Goal: Feedback & Contribution: Submit feedback/report problem

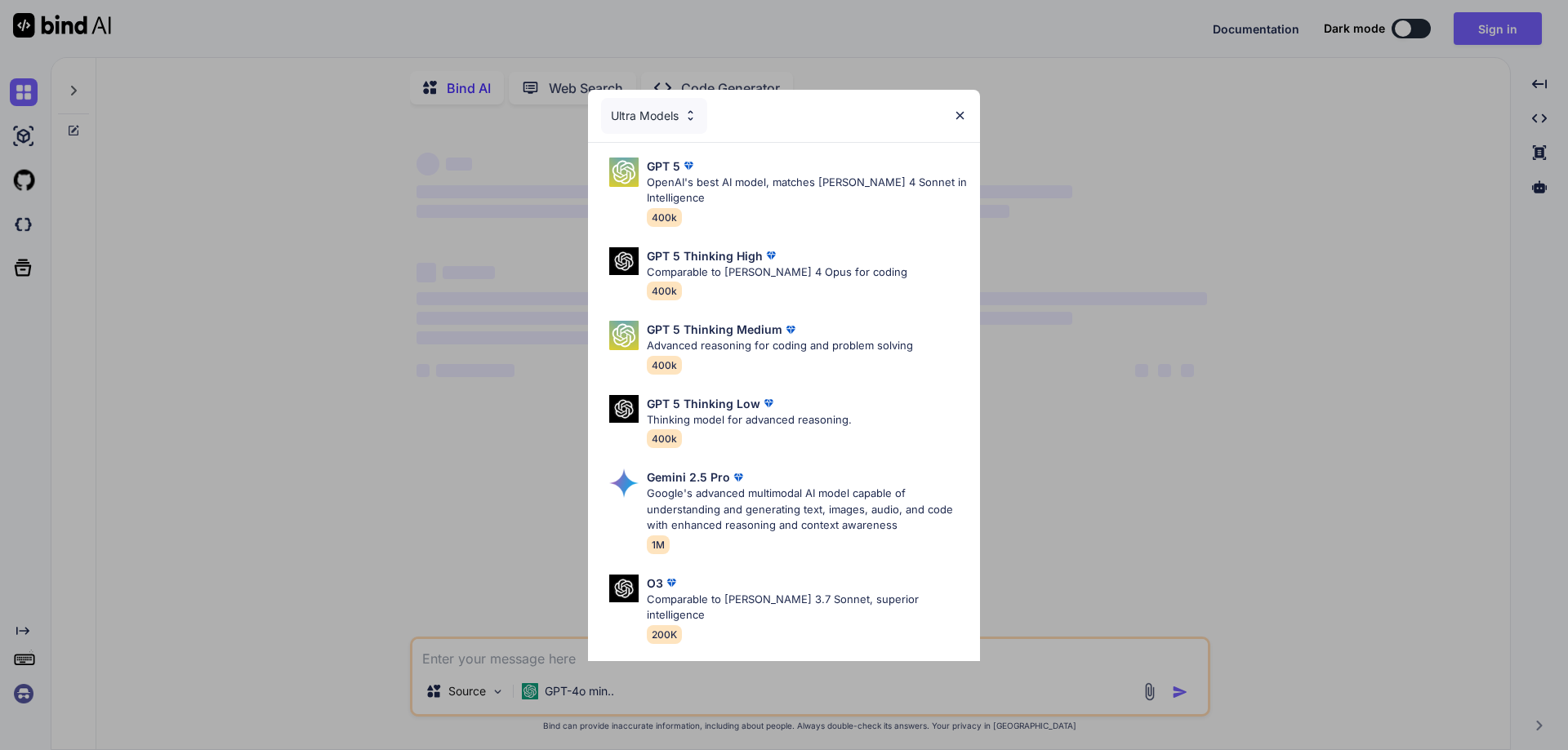
click at [962, 114] on img at bounding box center [960, 115] width 14 height 14
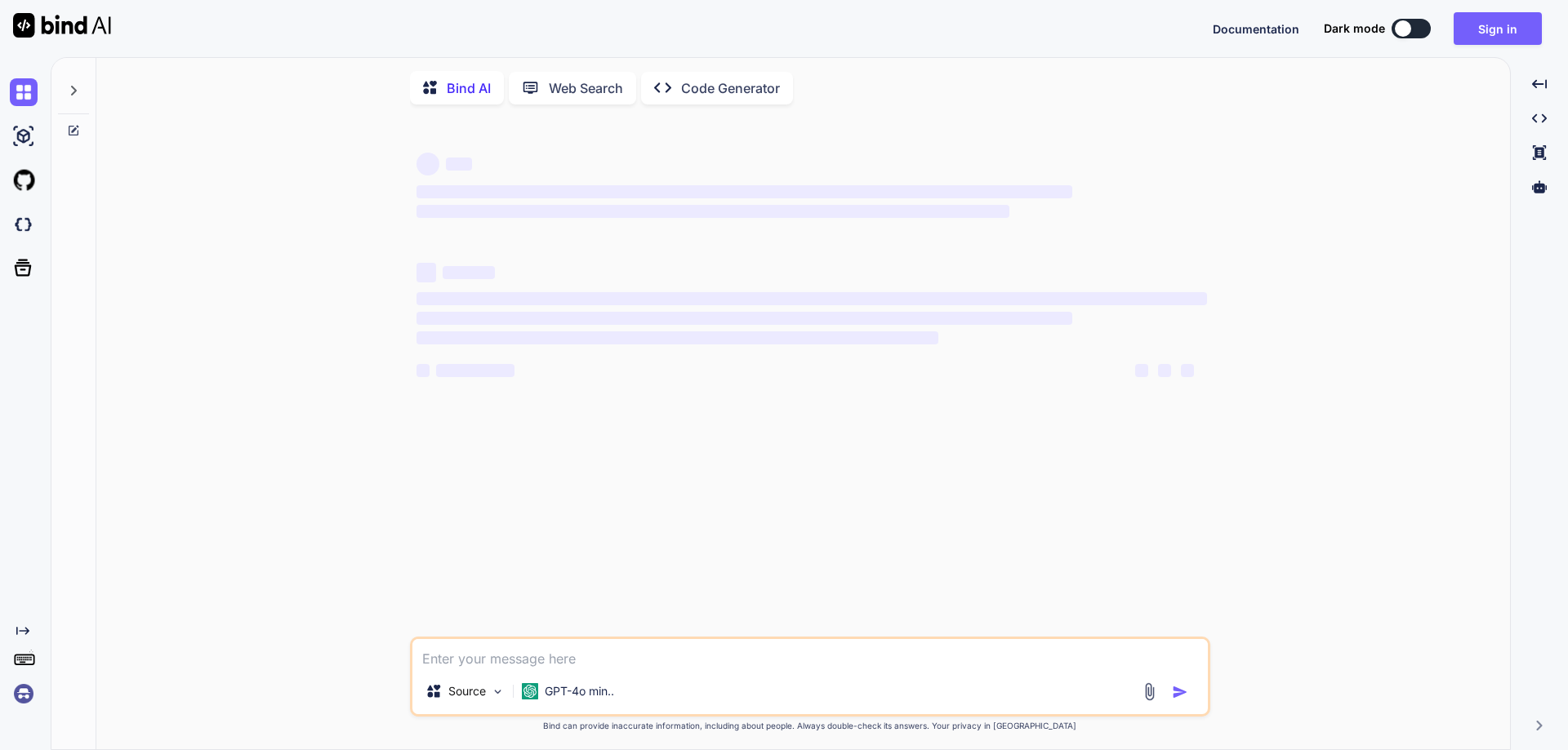
type textarea "x"
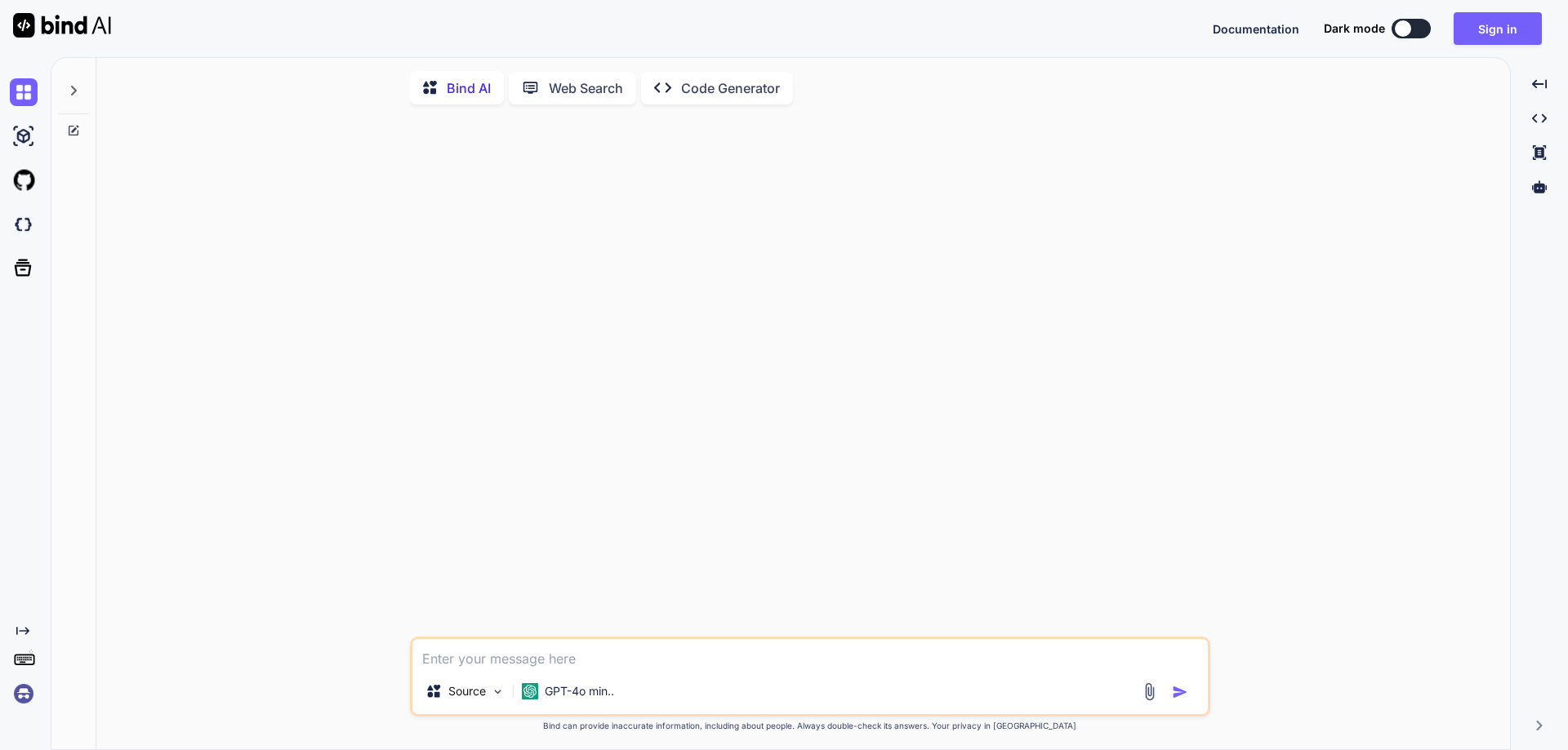
click at [655, 663] on textarea at bounding box center [809, 654] width 796 height 29
click at [1486, 28] on button "Sign in" at bounding box center [1497, 28] width 89 height 33
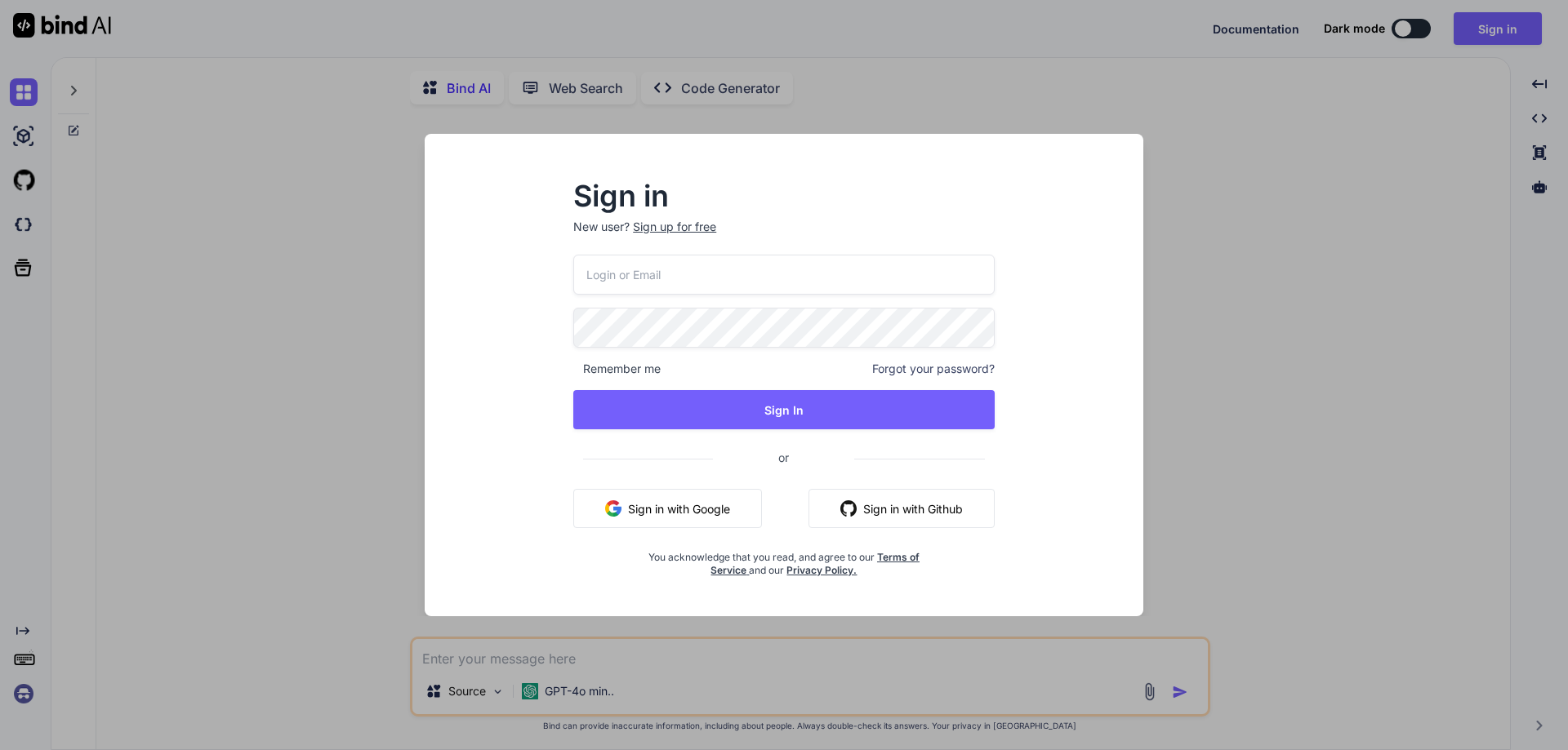
click at [663, 280] on input "email" at bounding box center [784, 274] width 421 height 40
paste input "[EMAIL_ADDRESS][DOMAIN_NAME]"
type input "[EMAIL_ADDRESS][DOMAIN_NAME]"
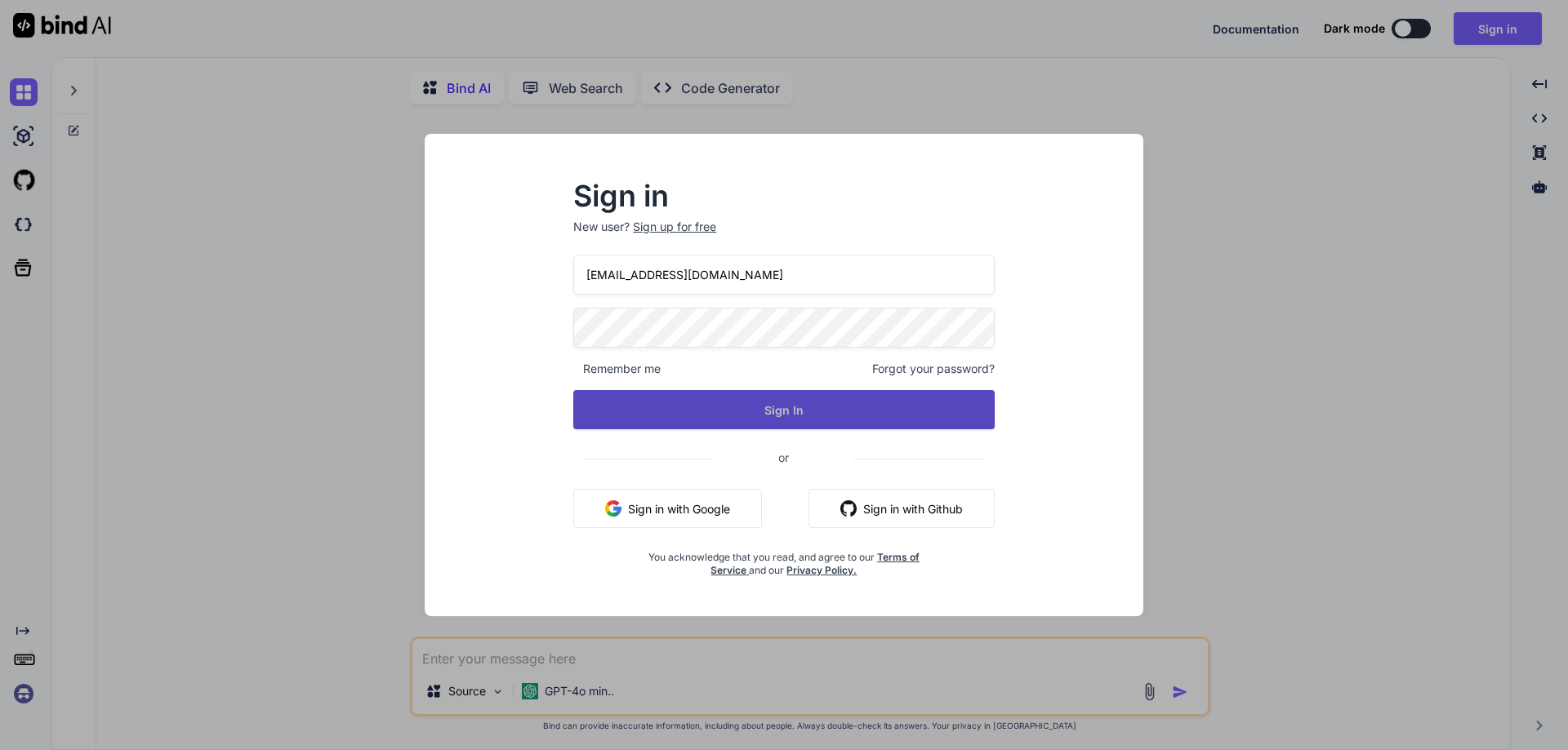
click at [804, 406] on button "Sign In" at bounding box center [784, 410] width 421 height 40
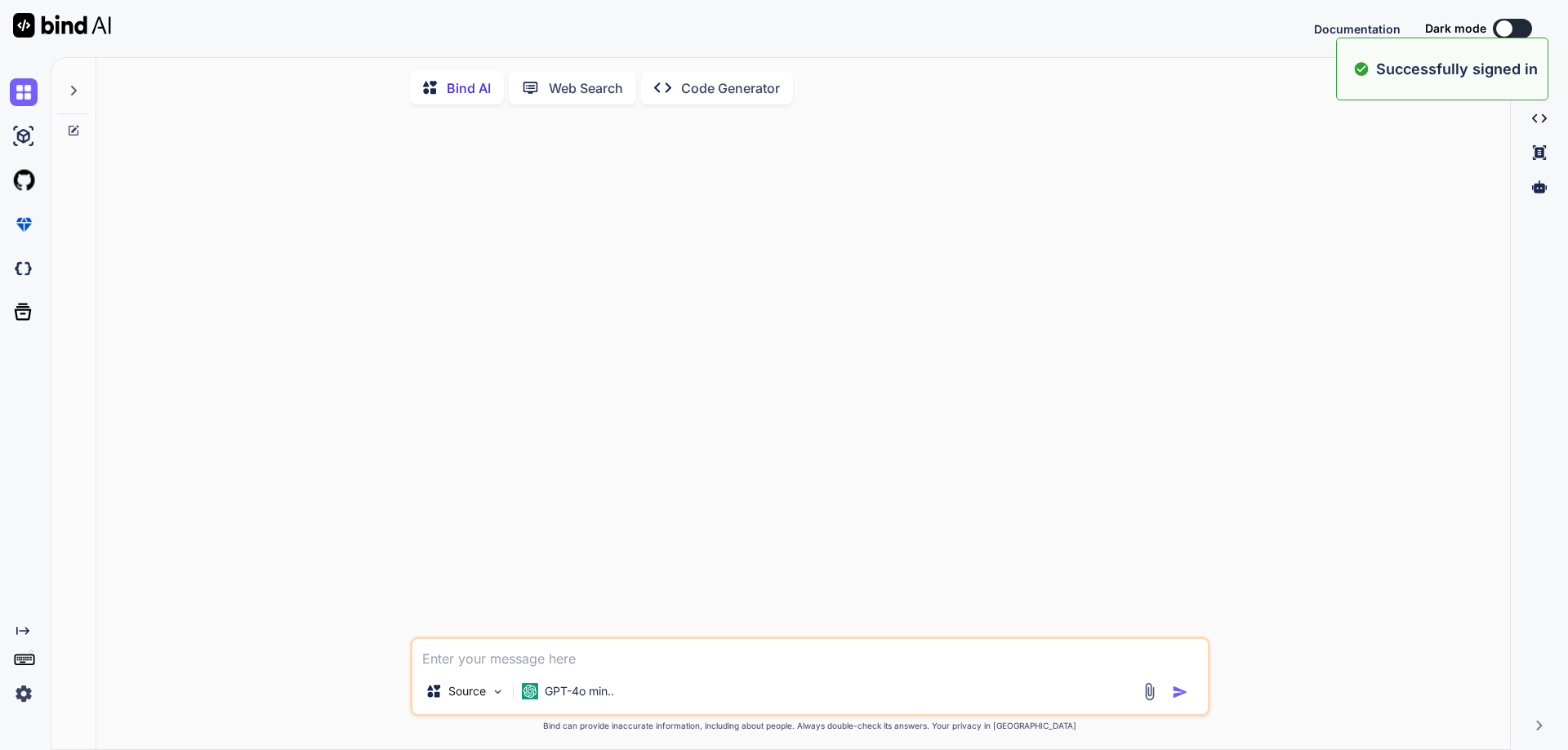
type textarea "x"
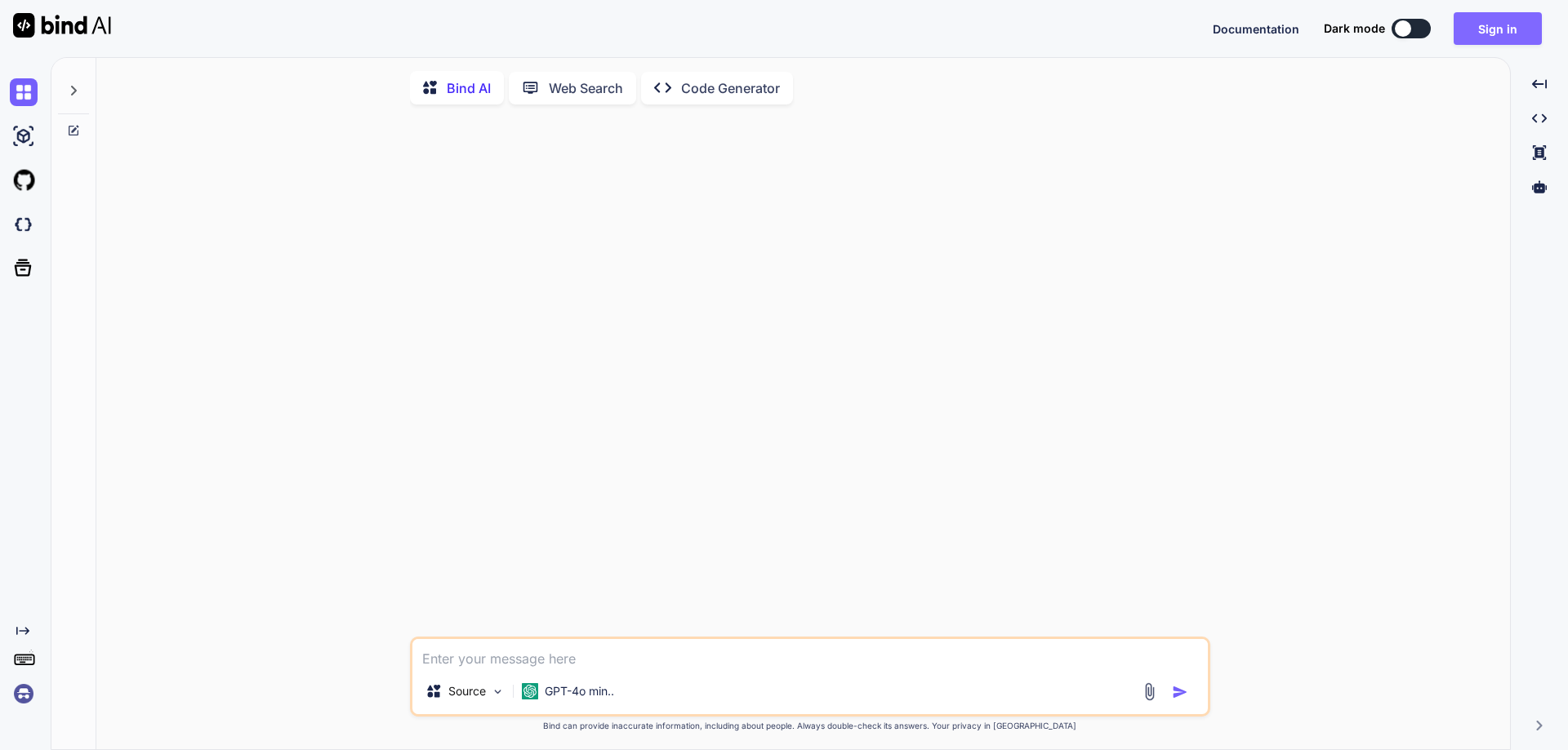
click at [1486, 26] on button "Sign in" at bounding box center [1497, 28] width 89 height 33
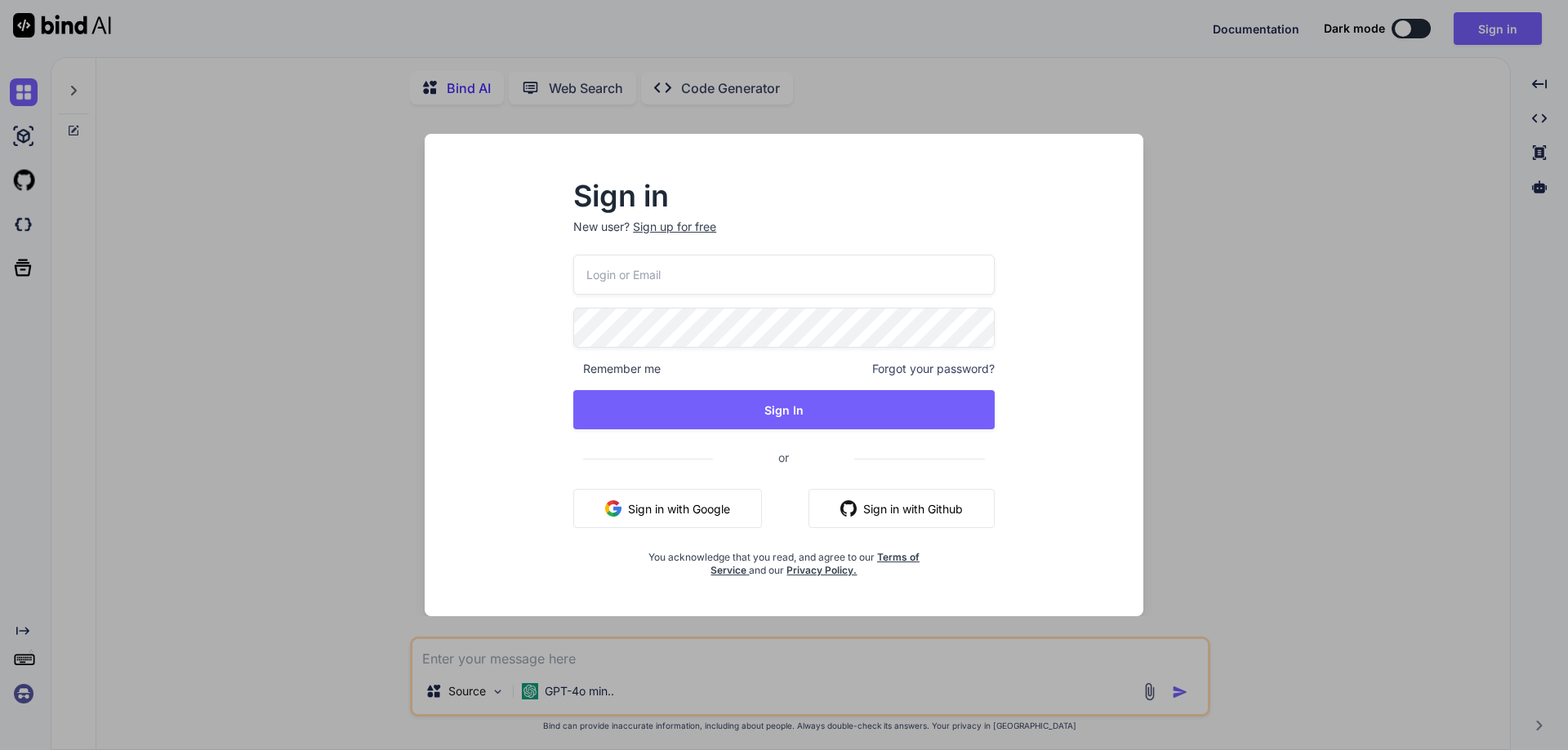
click at [849, 274] on input "email" at bounding box center [784, 274] width 421 height 40
paste input "[EMAIL_ADDRESS][DOMAIN_NAME]"
type input "[EMAIL_ADDRESS][DOMAIN_NAME]"
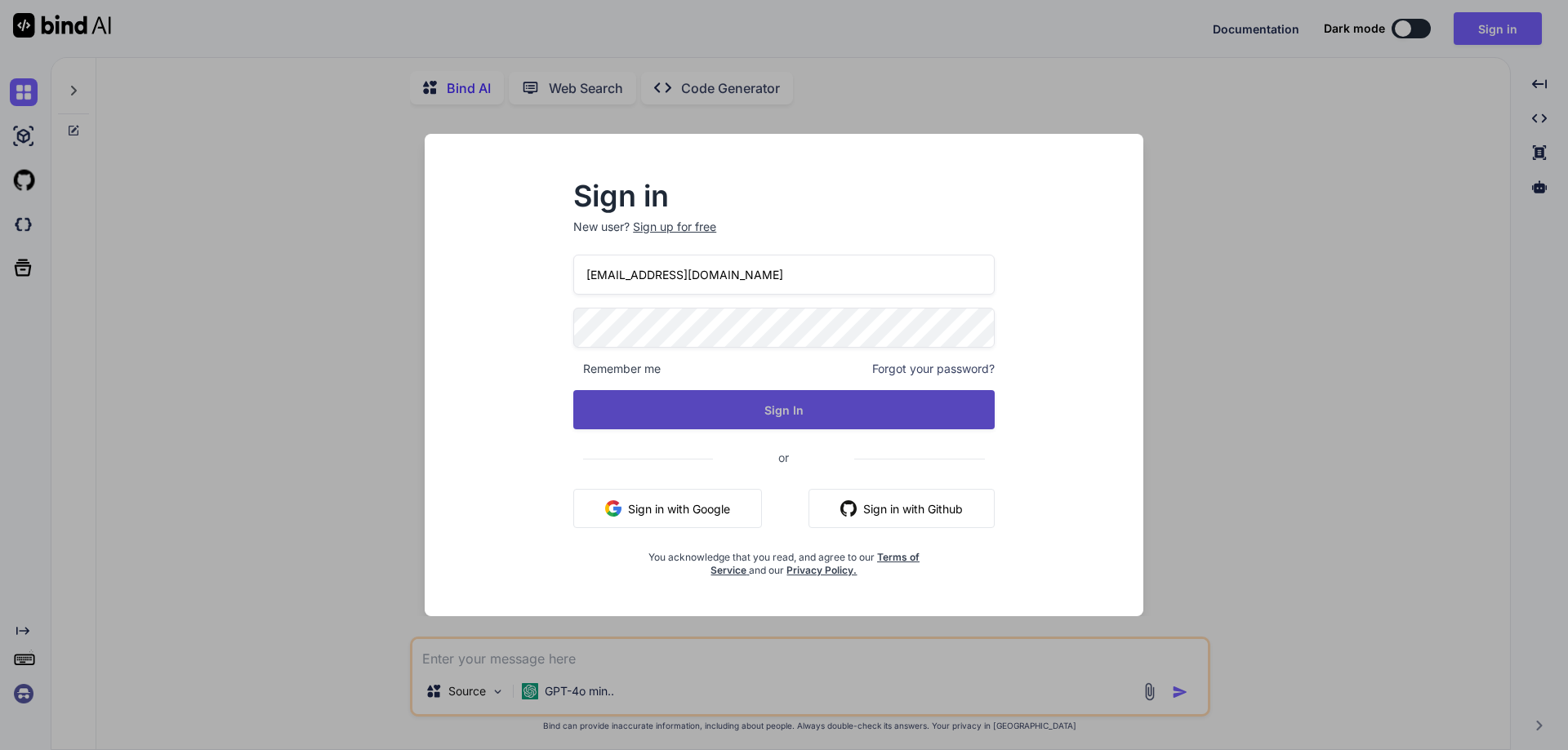
click at [816, 405] on button "Sign In" at bounding box center [784, 410] width 421 height 40
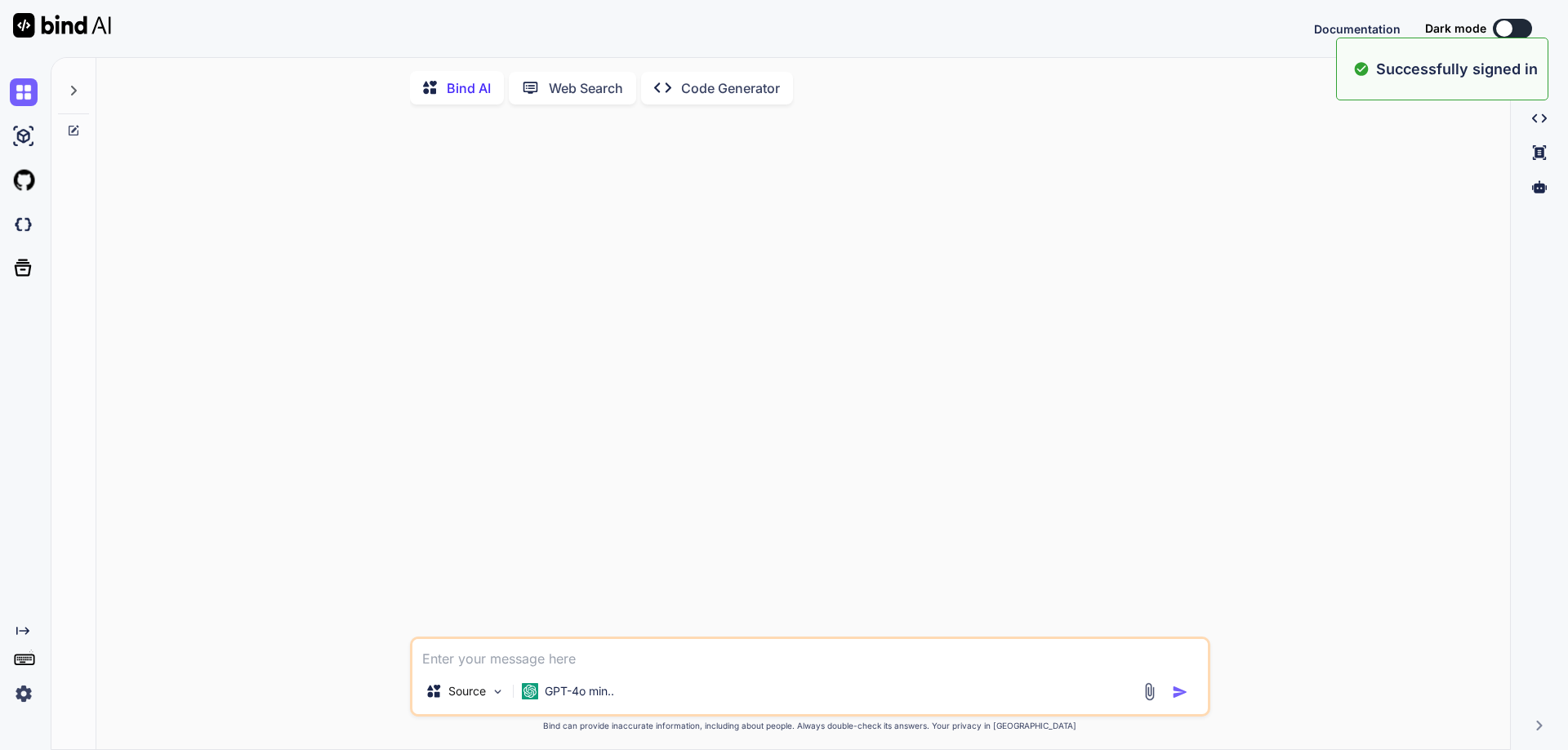
click at [659, 666] on textarea at bounding box center [809, 654] width 796 height 29
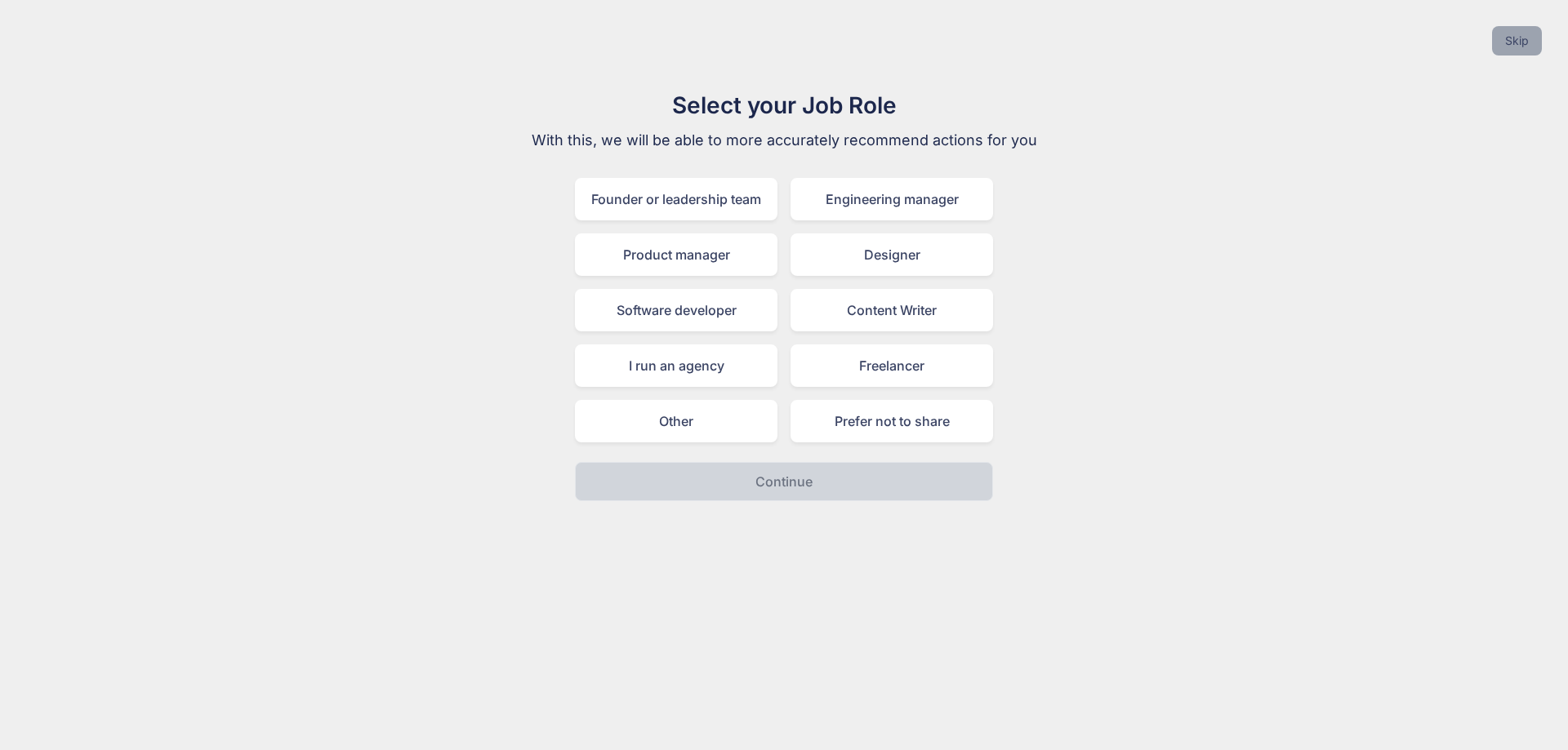
click at [1522, 40] on button "Skip" at bounding box center [1516, 40] width 50 height 29
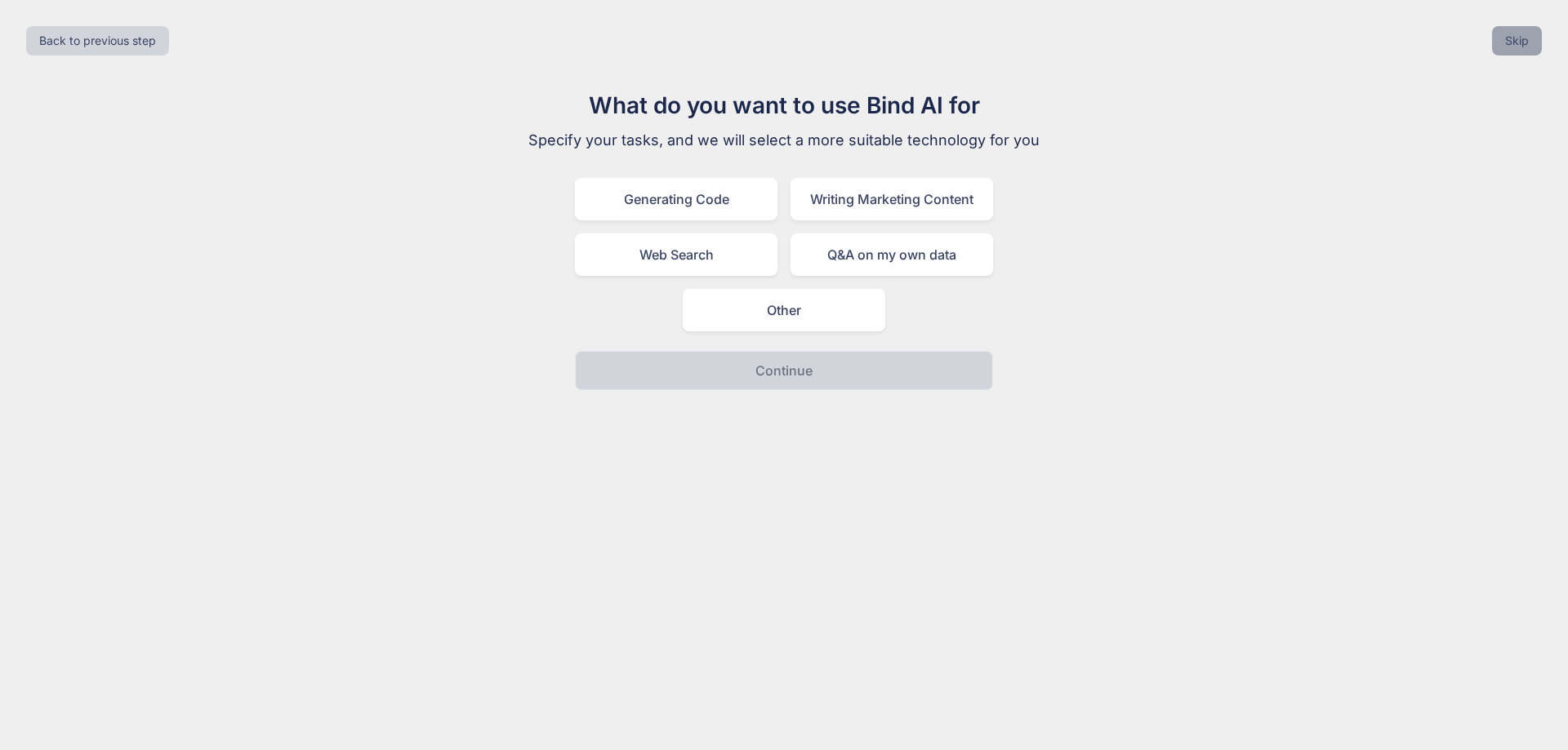
click at [1522, 40] on button "Skip" at bounding box center [1516, 40] width 50 height 29
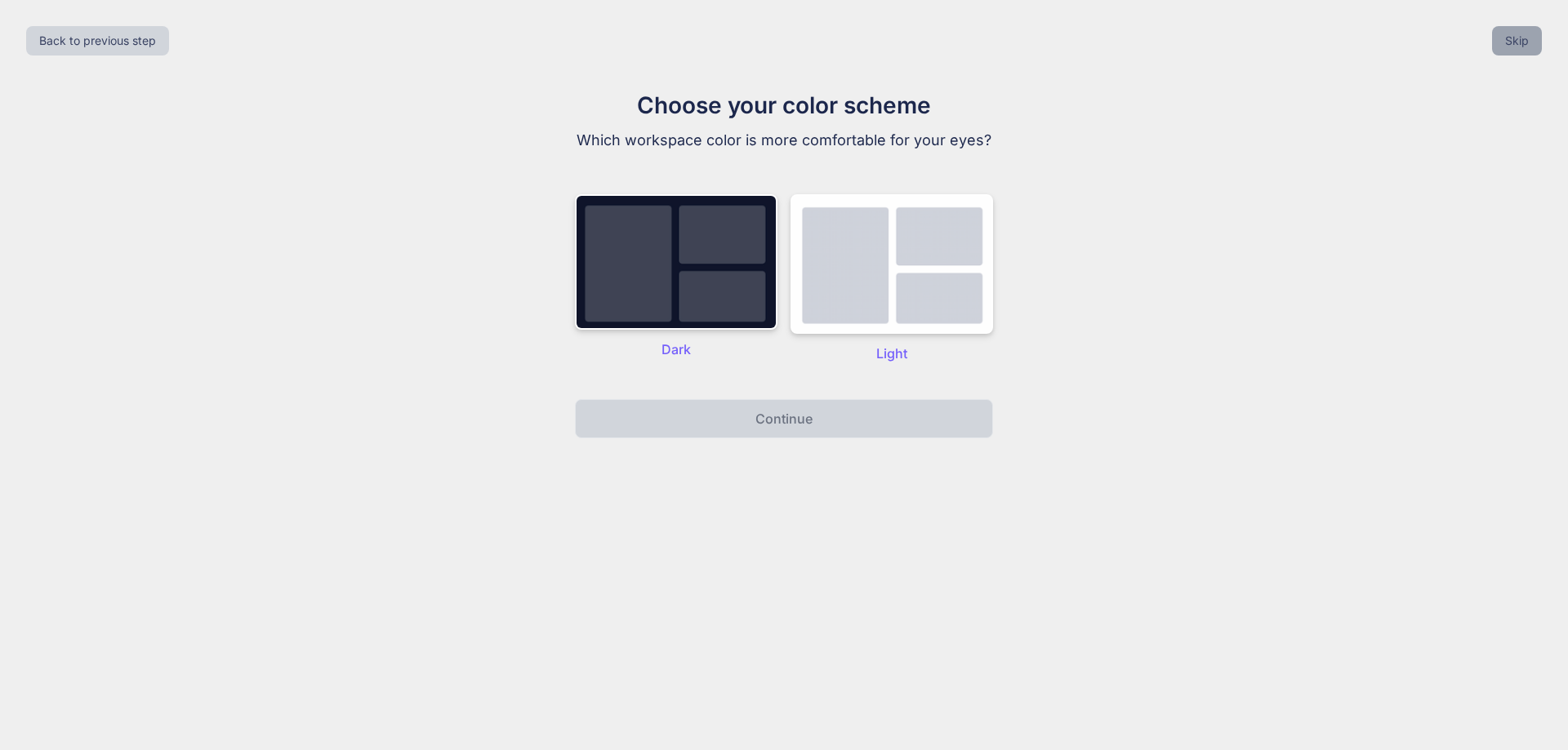
click at [1522, 40] on button "Skip" at bounding box center [1516, 40] width 50 height 29
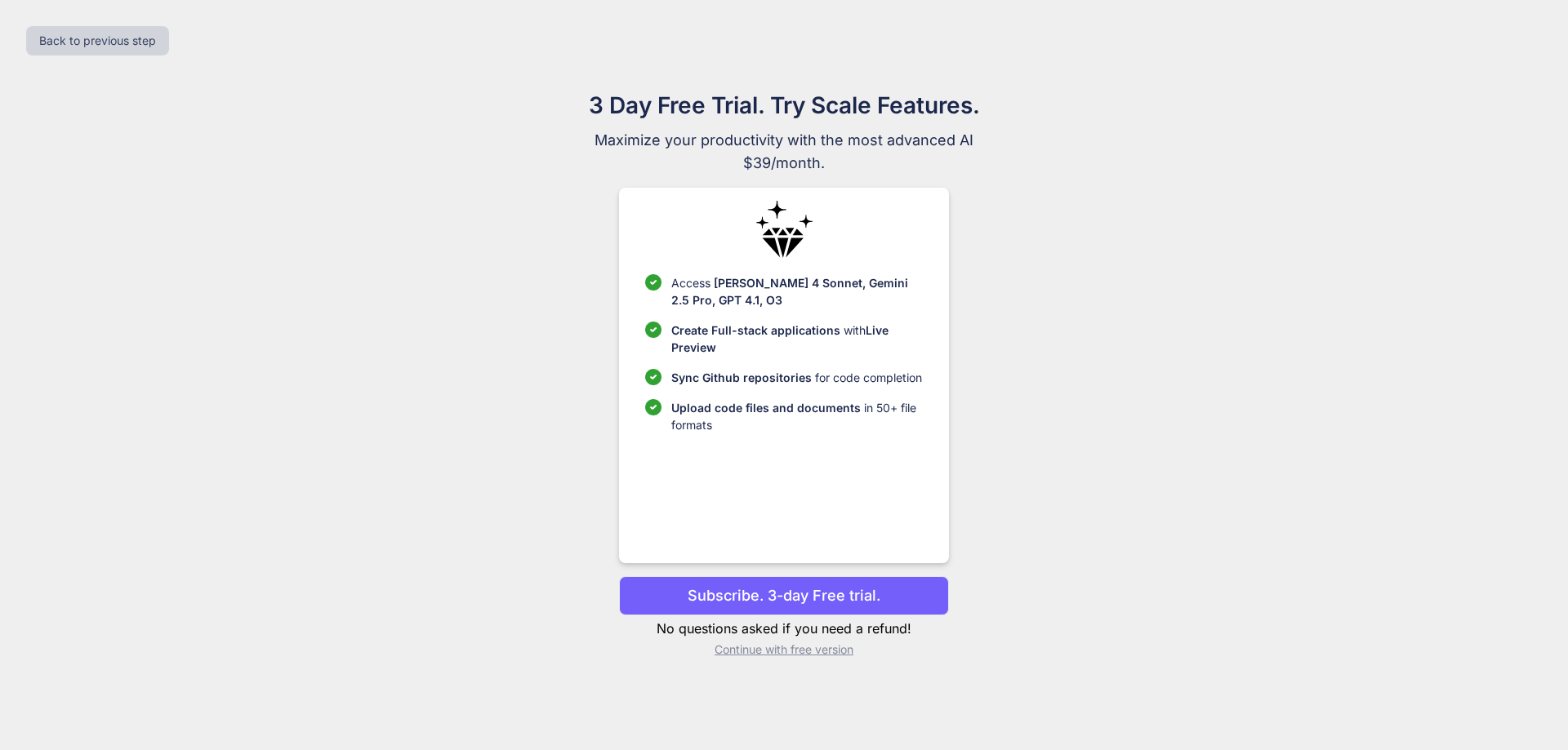
click at [801, 649] on p "Continue with free version" at bounding box center [784, 649] width 329 height 16
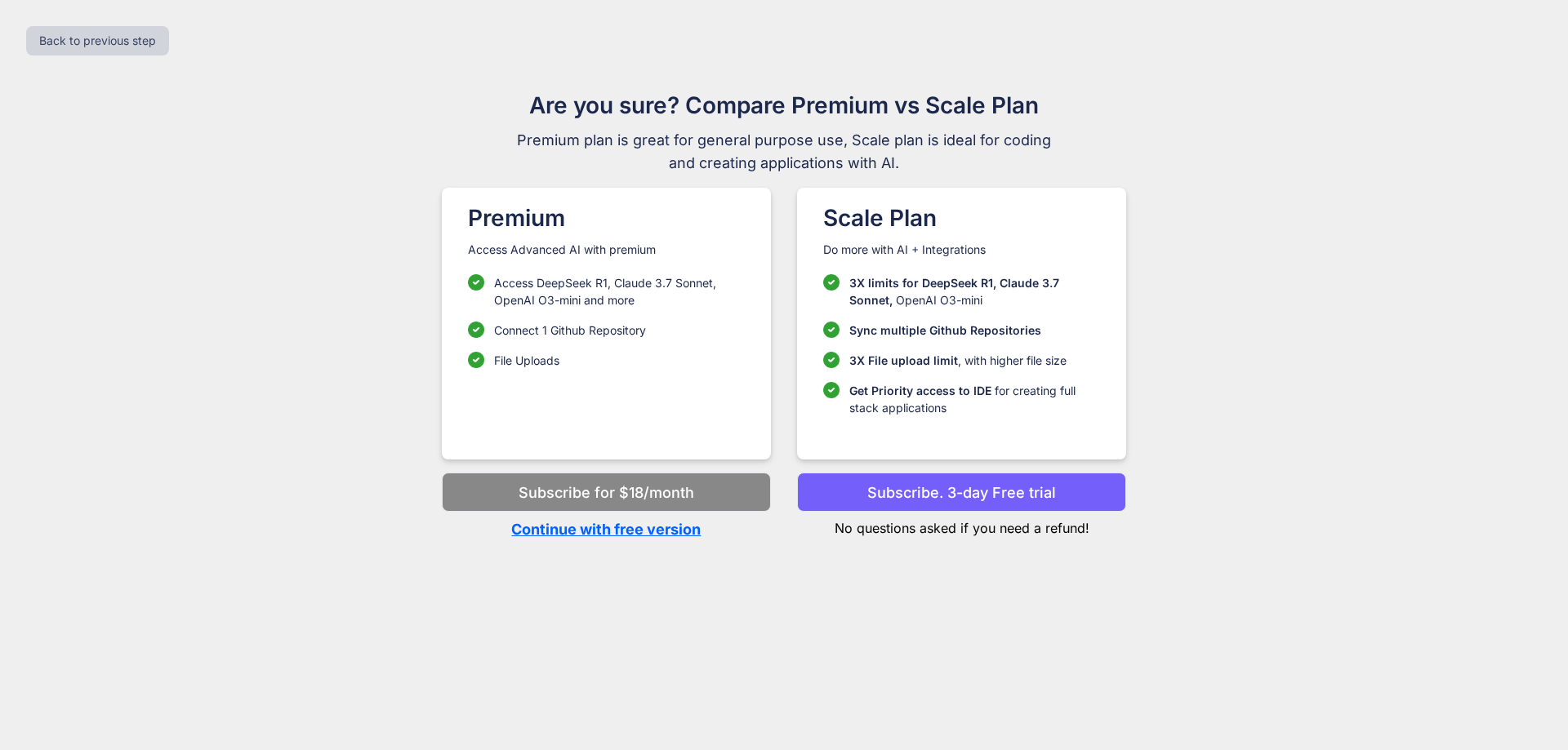
click at [647, 529] on p "Continue with free version" at bounding box center [606, 530] width 329 height 22
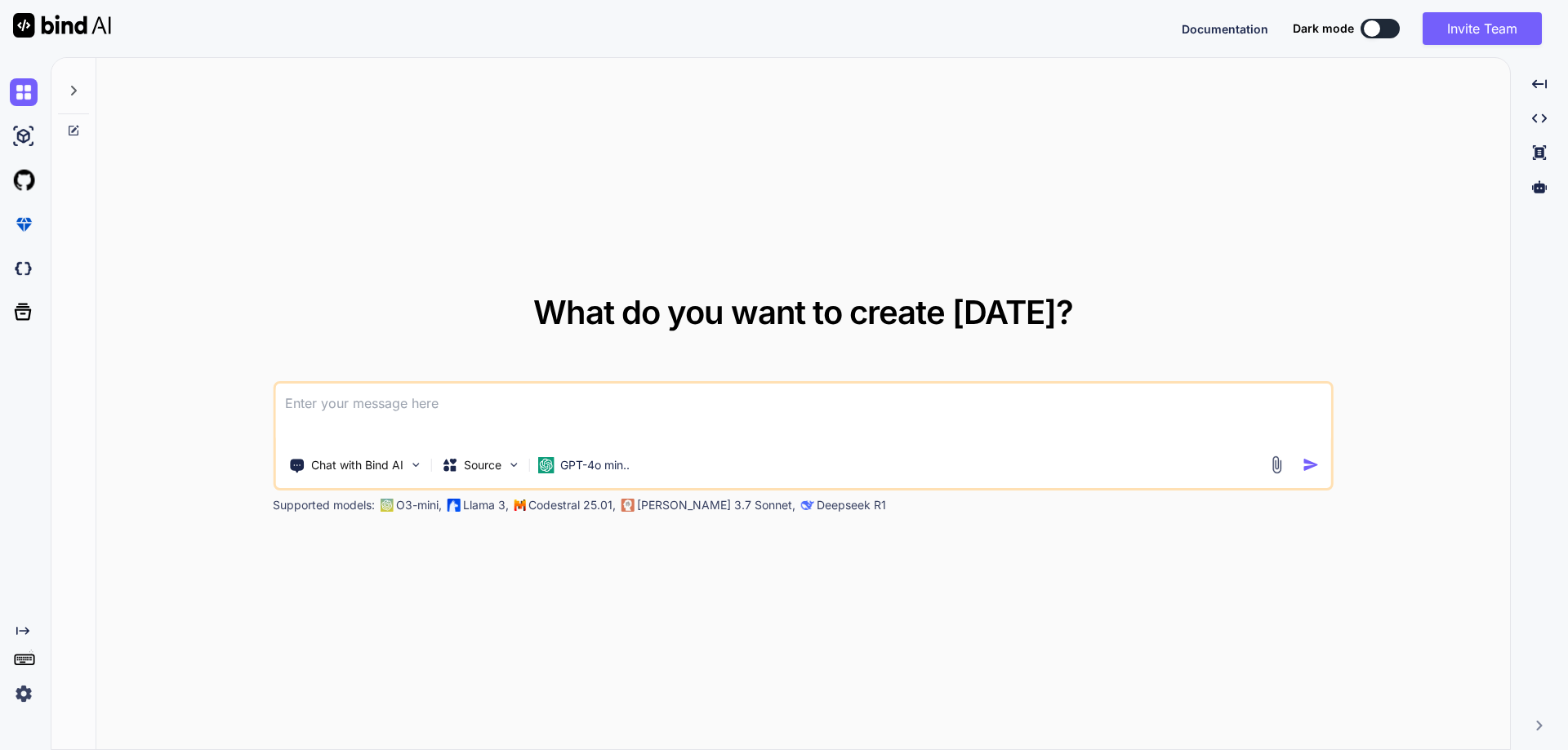
click at [411, 410] on textarea at bounding box center [802, 414] width 1055 height 60
type textarea "x"
type textarea "/"
type textarea "x"
type textarea "//"
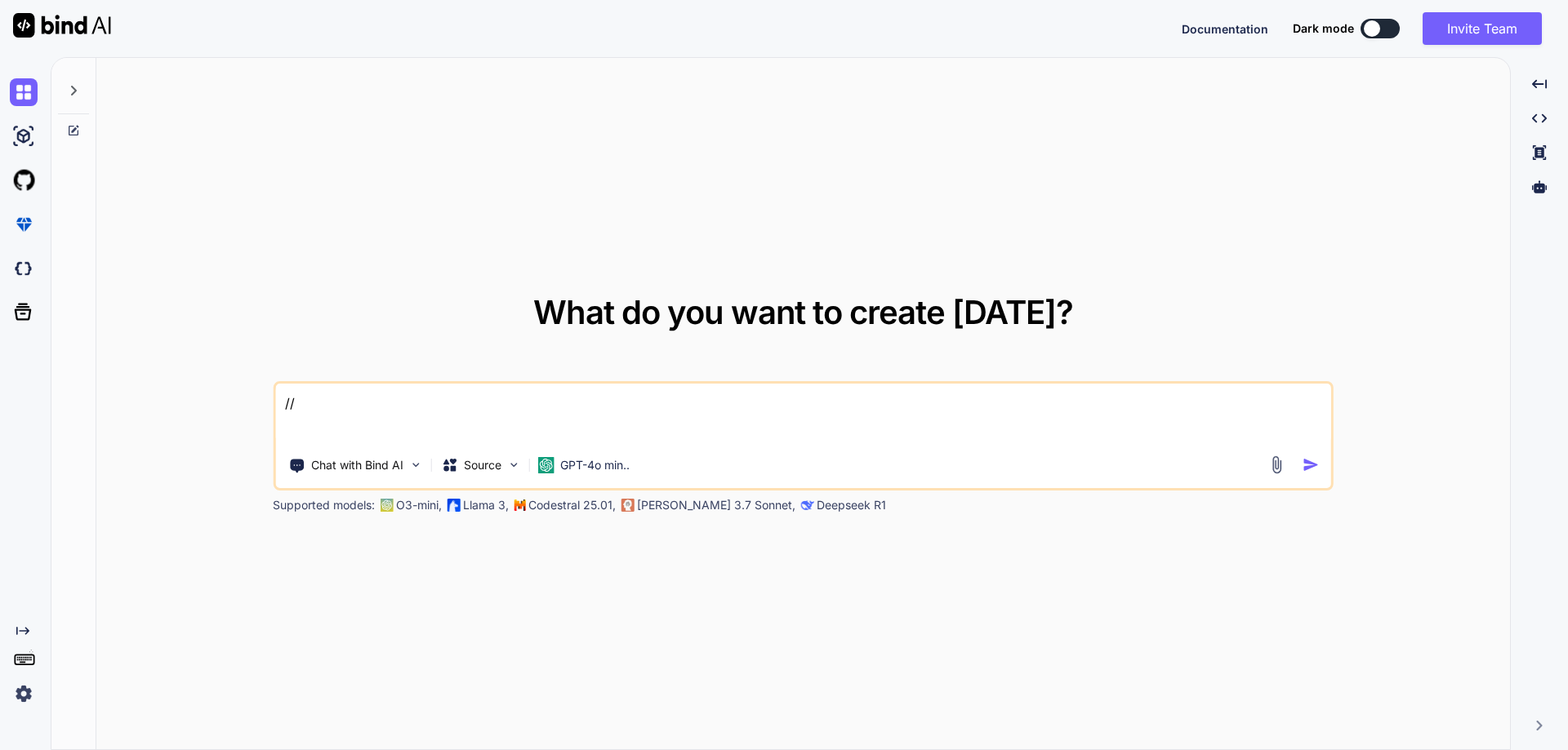
type textarea "x"
type textarea "//"
type textarea "x"
type textarea "// D"
type textarea "x"
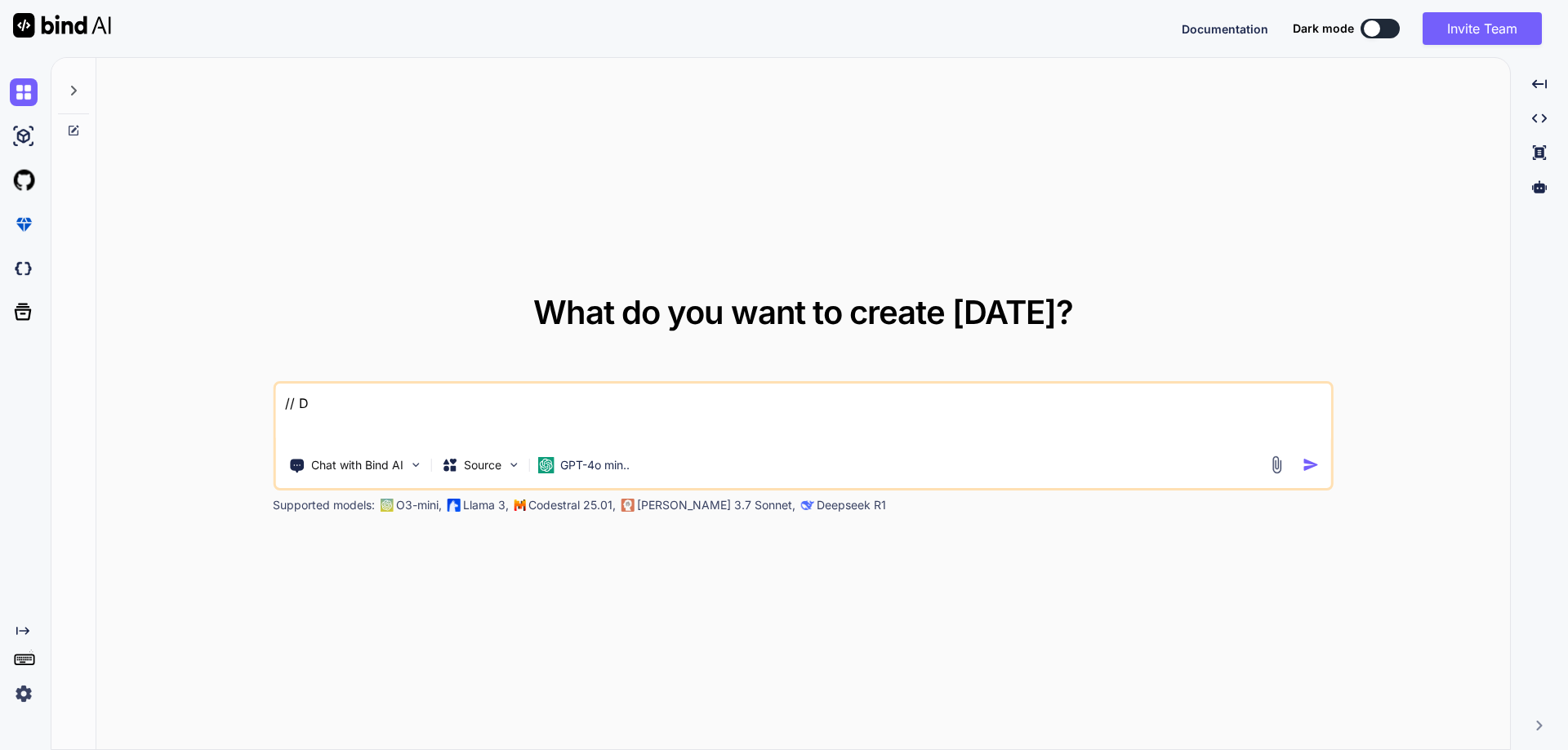
type textarea "// Do"
type textarea "x"
type textarea "// Do"
type textarea "x"
type textarea "// Do t"
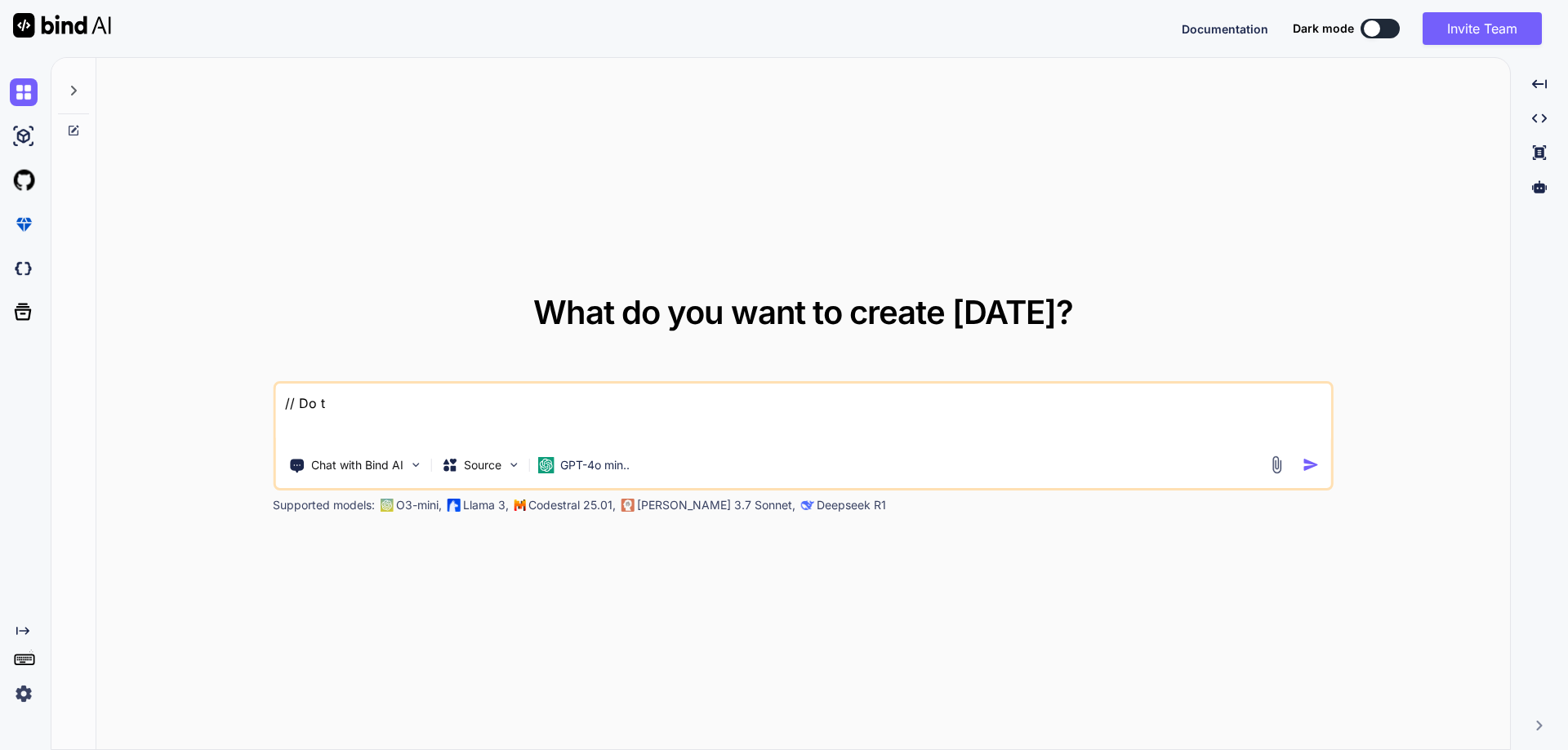
type textarea "x"
type textarea "// Do th"
type textarea "x"
type textarea "// Do the"
type textarea "x"
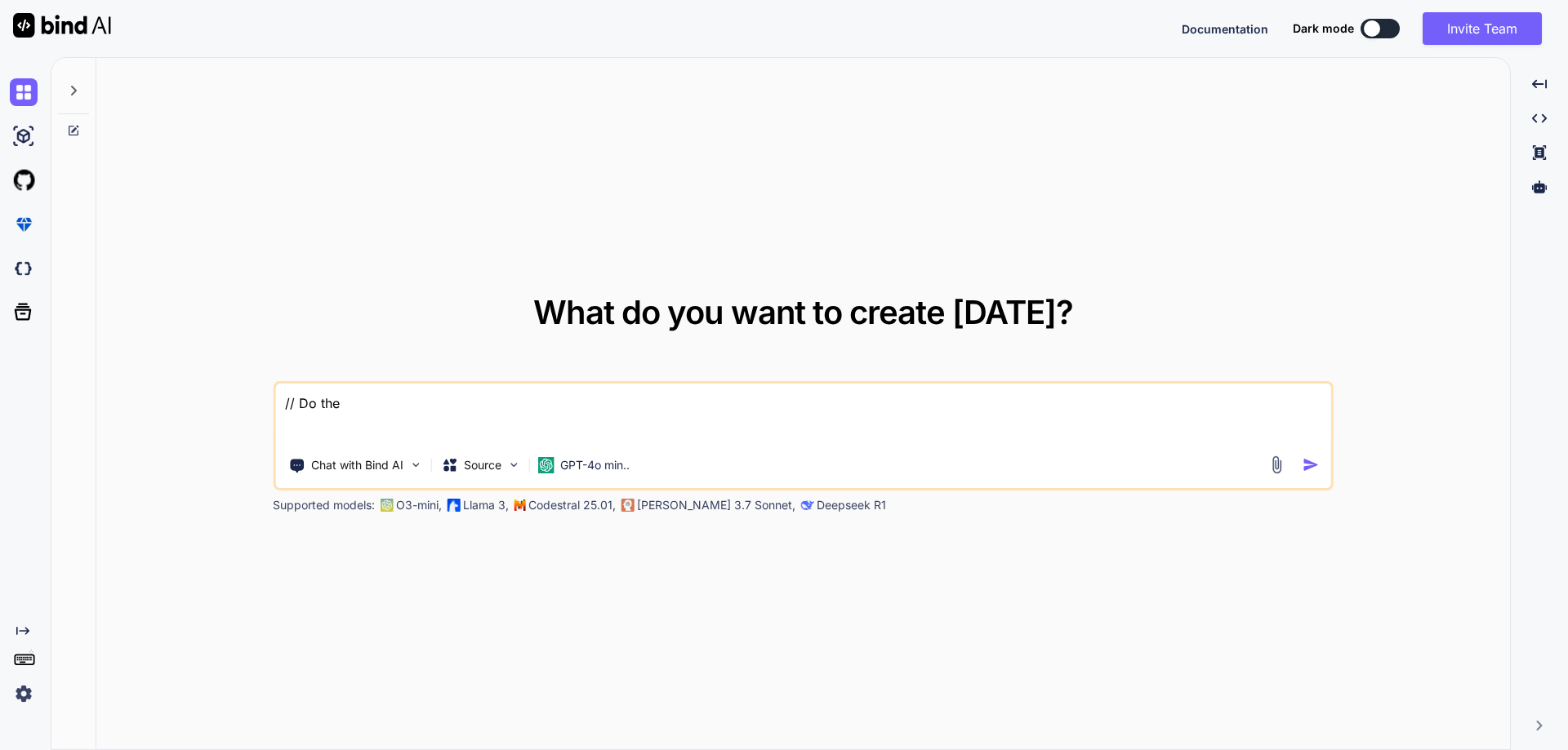
type textarea "// Do the"
type textarea "x"
type textarea "// Do the c"
type textarea "x"
type textarea "// Do the co"
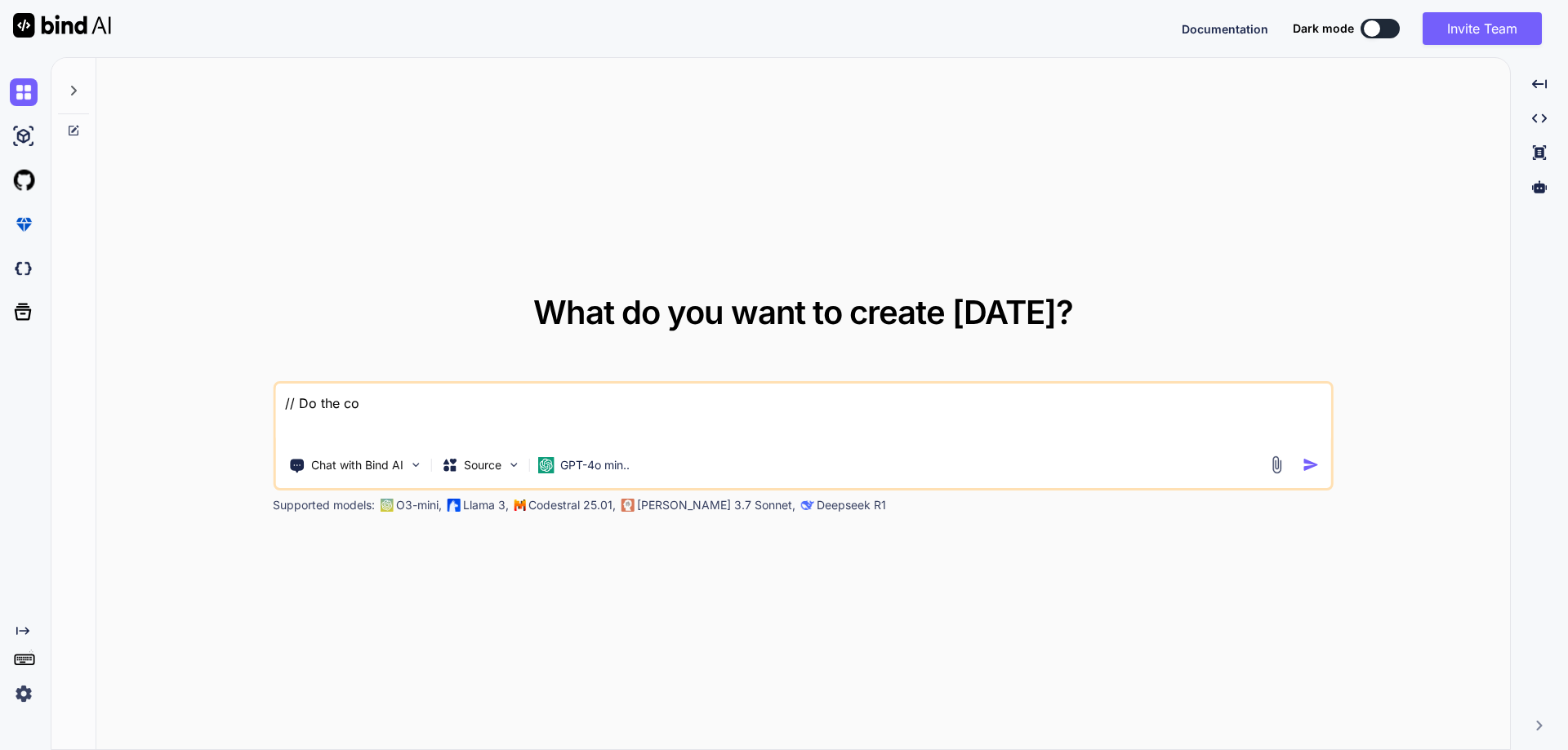
type textarea "x"
type textarea "// Do the cod"
type textarea "x"
type textarea "// Do the code"
type textarea "x"
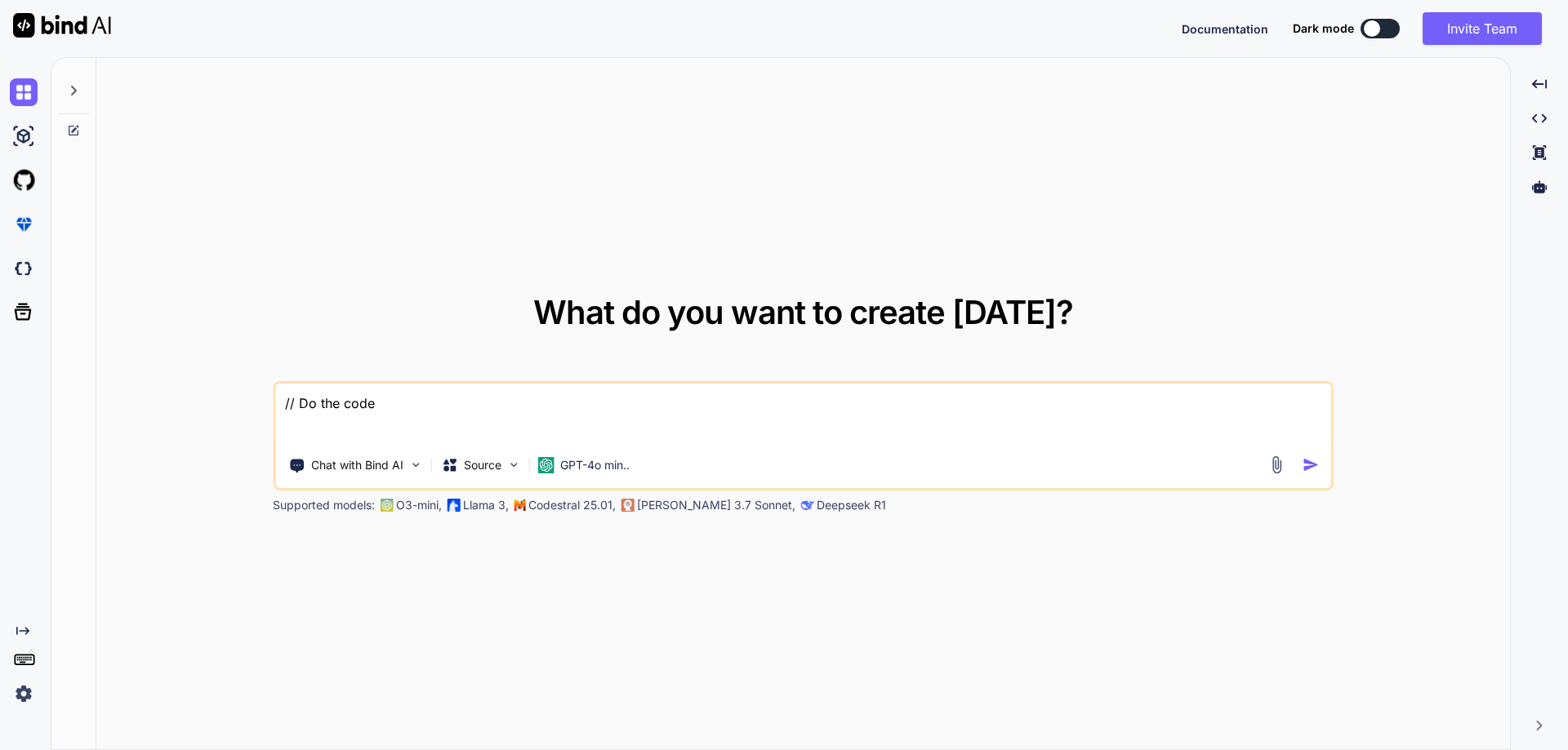
type textarea "// Do the code"
type textarea "x"
type textarea "// Do the code r"
type textarea "x"
type textarea "// Do the code re"
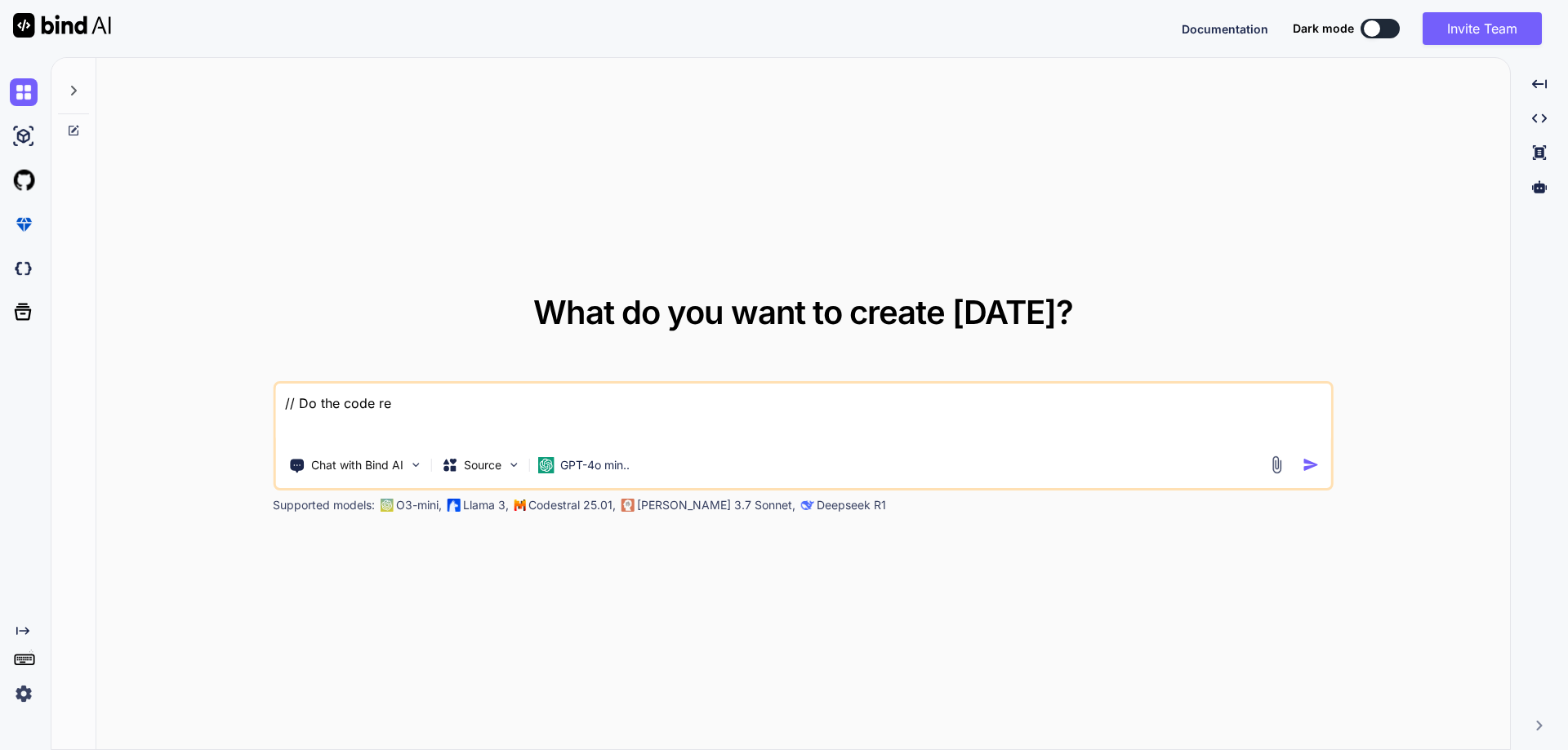
type textarea "x"
type textarea "// Do the code rev"
type textarea "x"
type textarea "// Do the code revb"
type textarea "x"
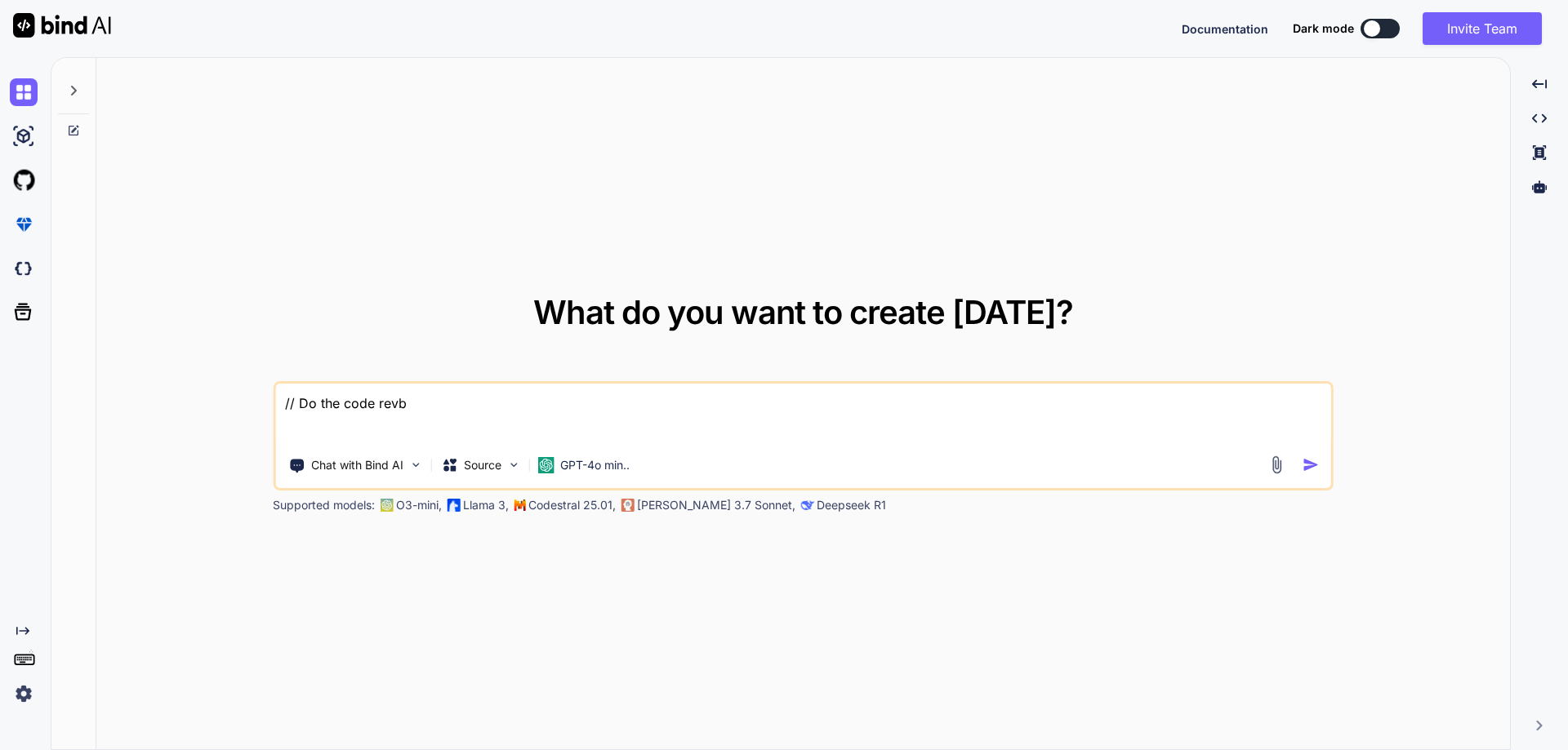
type textarea "// Do the code rev"
type textarea "x"
type textarea "// Do the code revi"
type textarea "x"
type textarea "// Do the code revie"
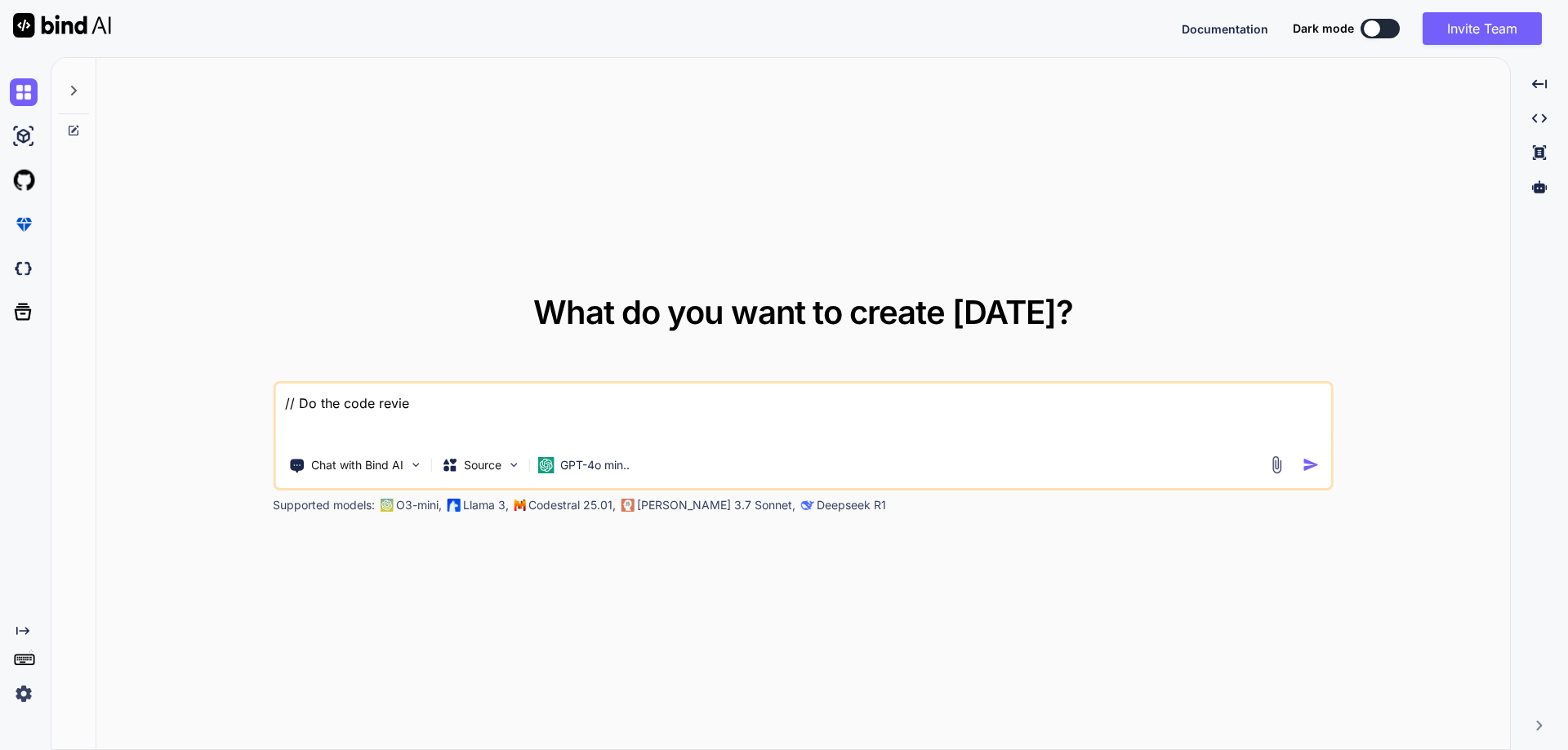
type textarea "x"
type textarea "// Do the code review"
type textarea "x"
type textarea "// Do the code review"
type textarea "x"
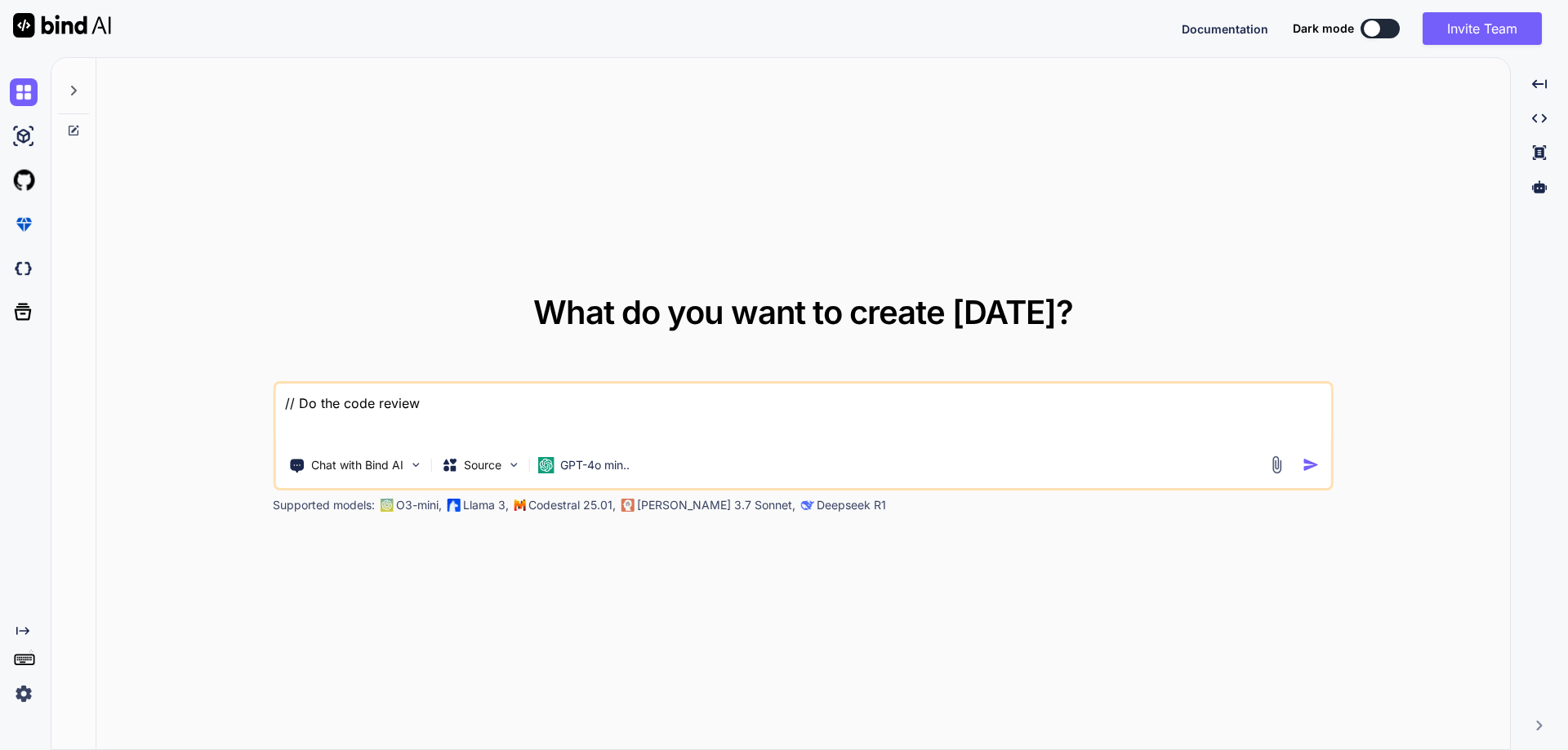
type textarea "// Do the code review a"
type textarea "x"
type textarea "// Do the code review an"
type textarea "x"
type textarea "// Do the code review and"
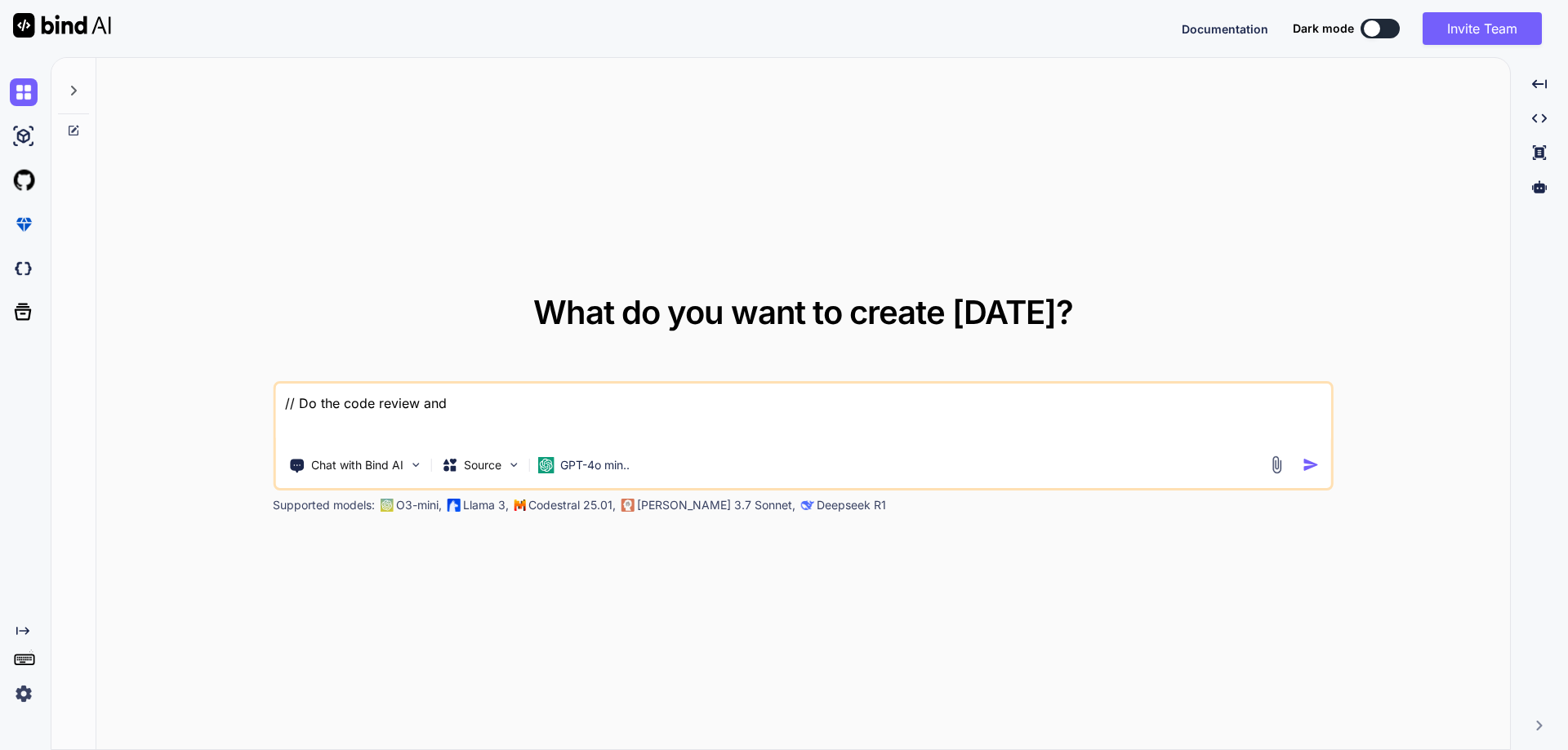
type textarea "x"
type textarea "// Do the code review and"
type textarea "x"
type textarea "// Do the code review and p"
type textarea "x"
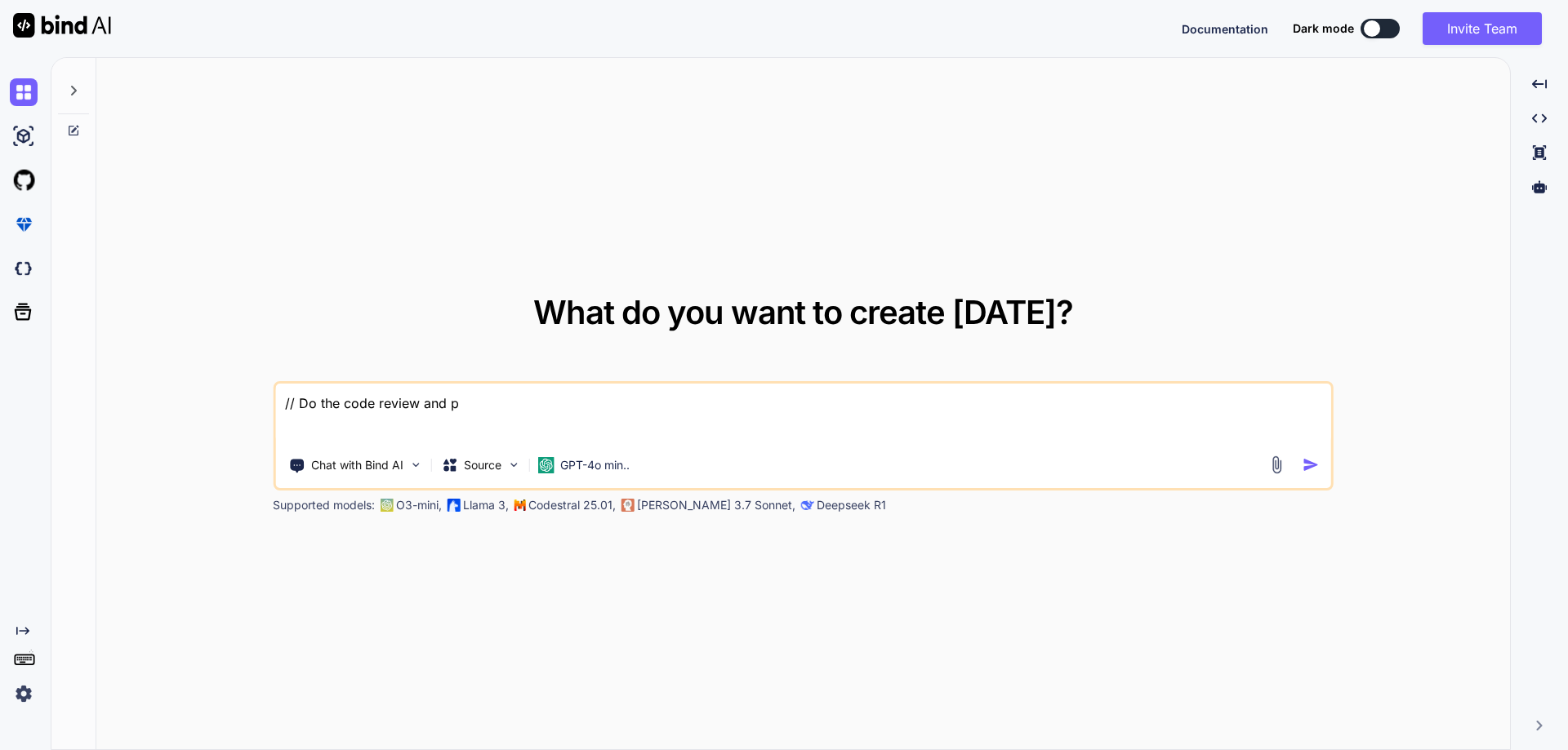
type textarea "// Do the code review and pr"
type textarea "x"
type textarea "// Do the code review and pro"
type textarea "x"
type textarea "// Do the code review and prov"
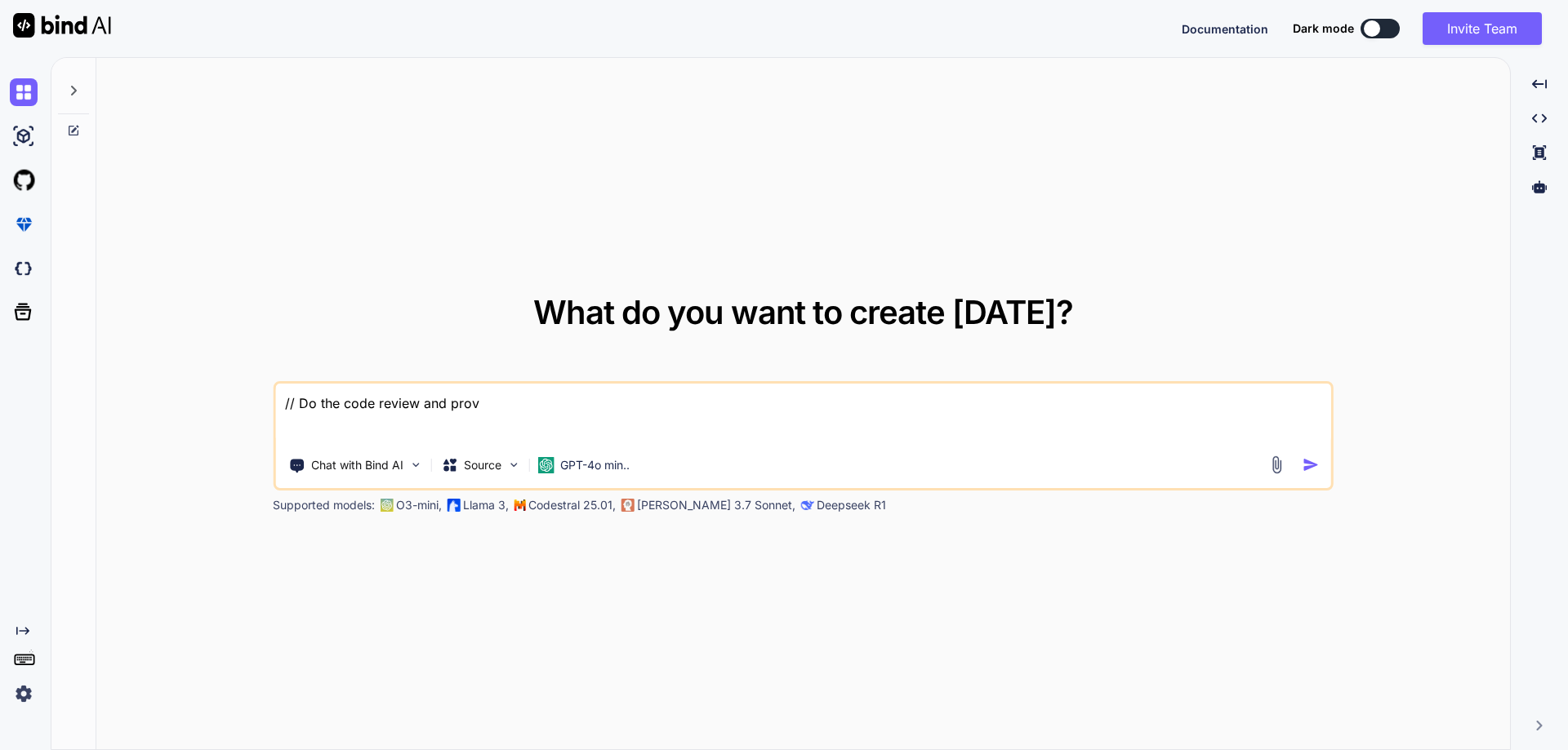
type textarea "x"
type textarea "// Do the code review and provi"
type textarea "x"
type textarea "// Do the code review and provid"
type textarea "x"
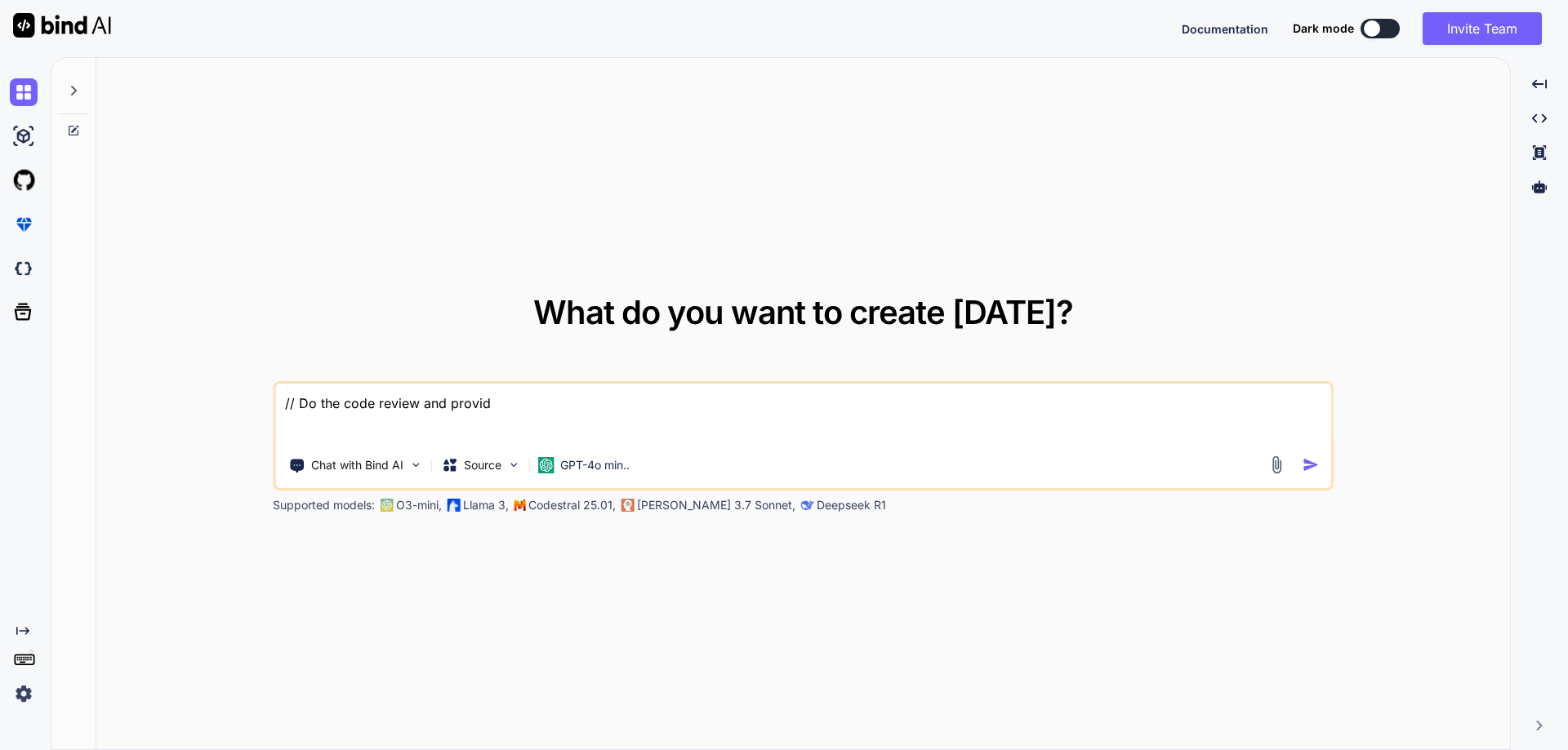
type textarea "// Do the code review and provide"
type textarea "x"
type textarea "// Do the code review and provide"
type textarea "x"
type textarea "// Do the code review and provide t"
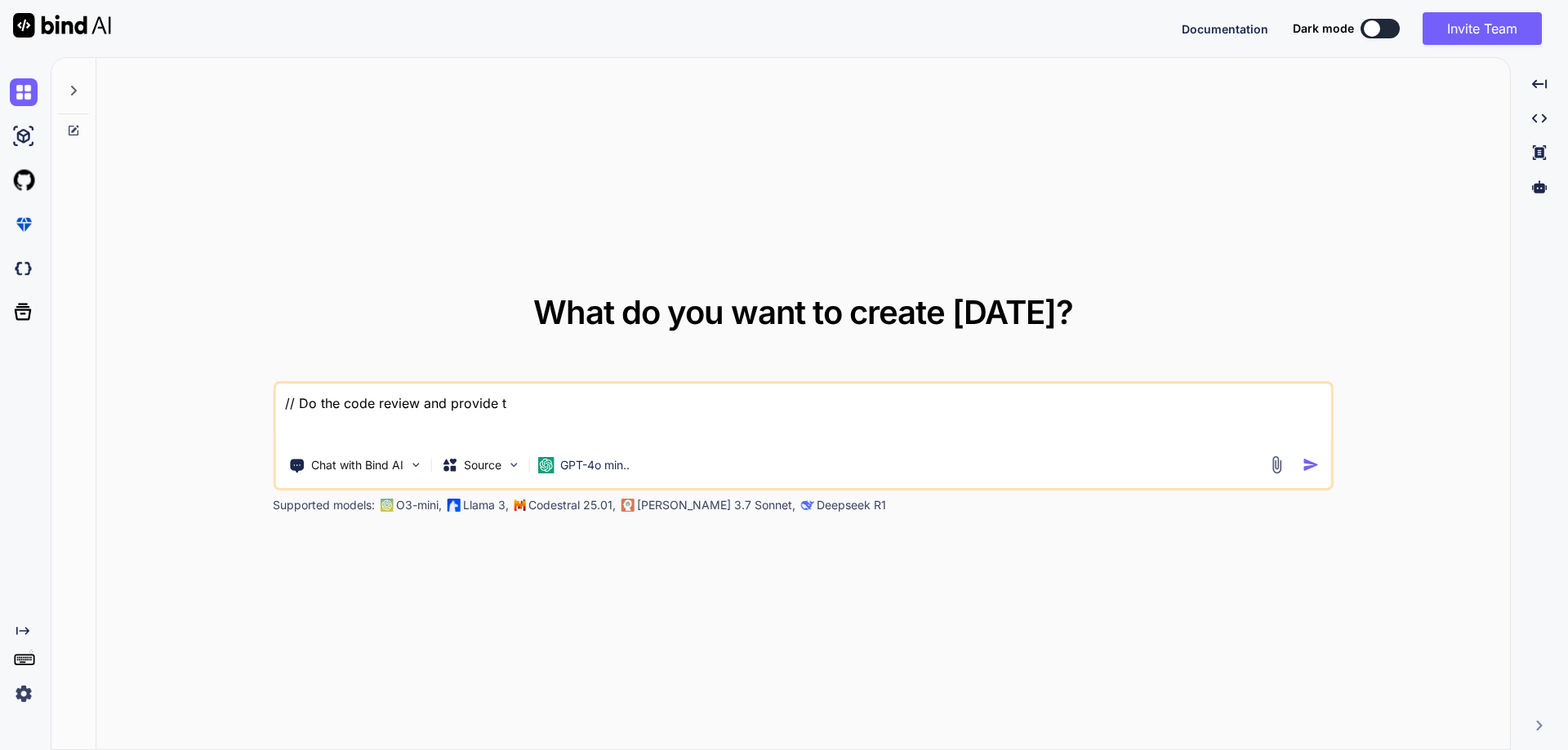
type textarea "x"
type textarea "// Do the code review and provide th"
type textarea "x"
type textarea "// Do the code review and provide the"
type textarea "x"
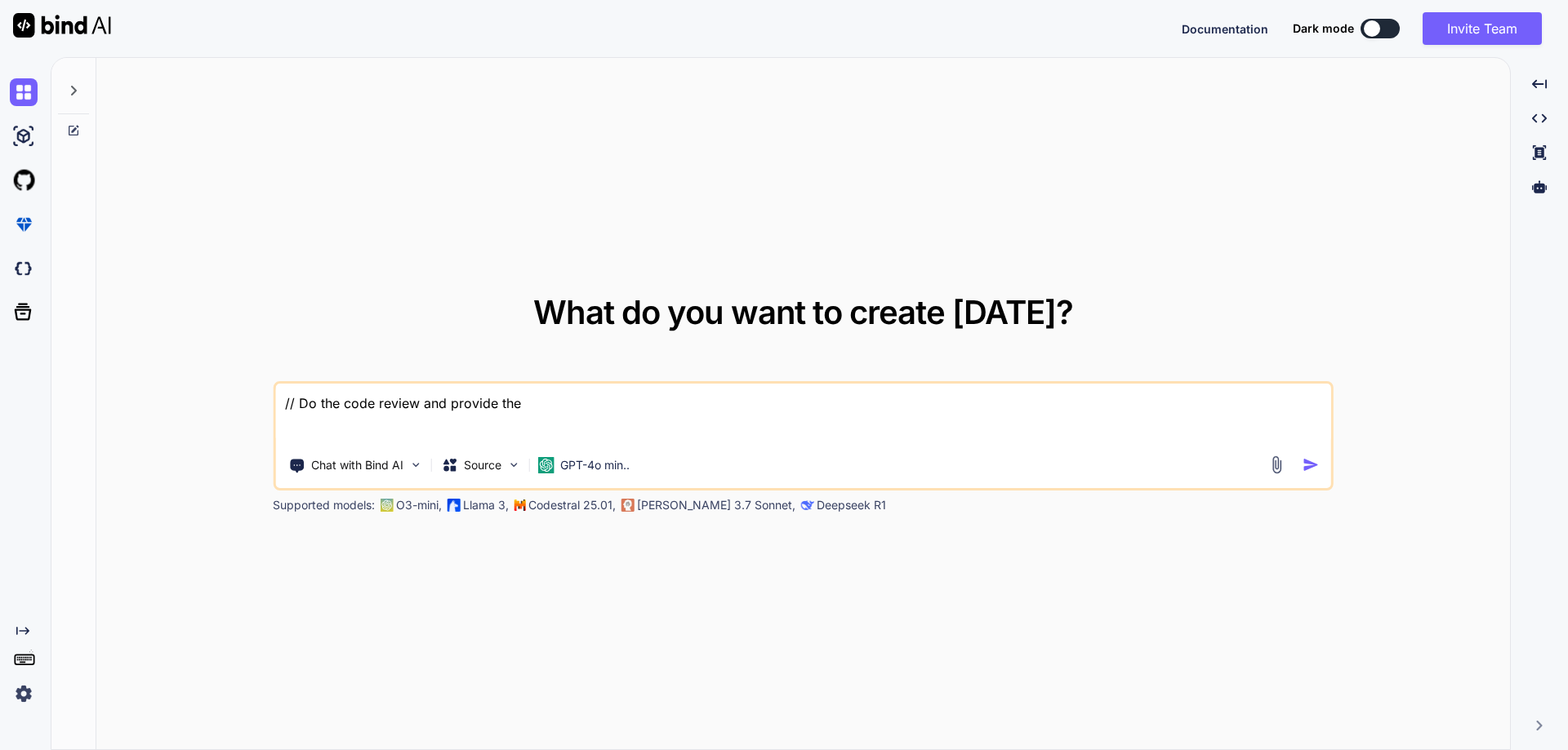
type textarea "// Do the code review and provide the"
type textarea "x"
type textarea "// Do the code review and provide the d"
type textarea "x"
type textarea "// Do the code review and provide the"
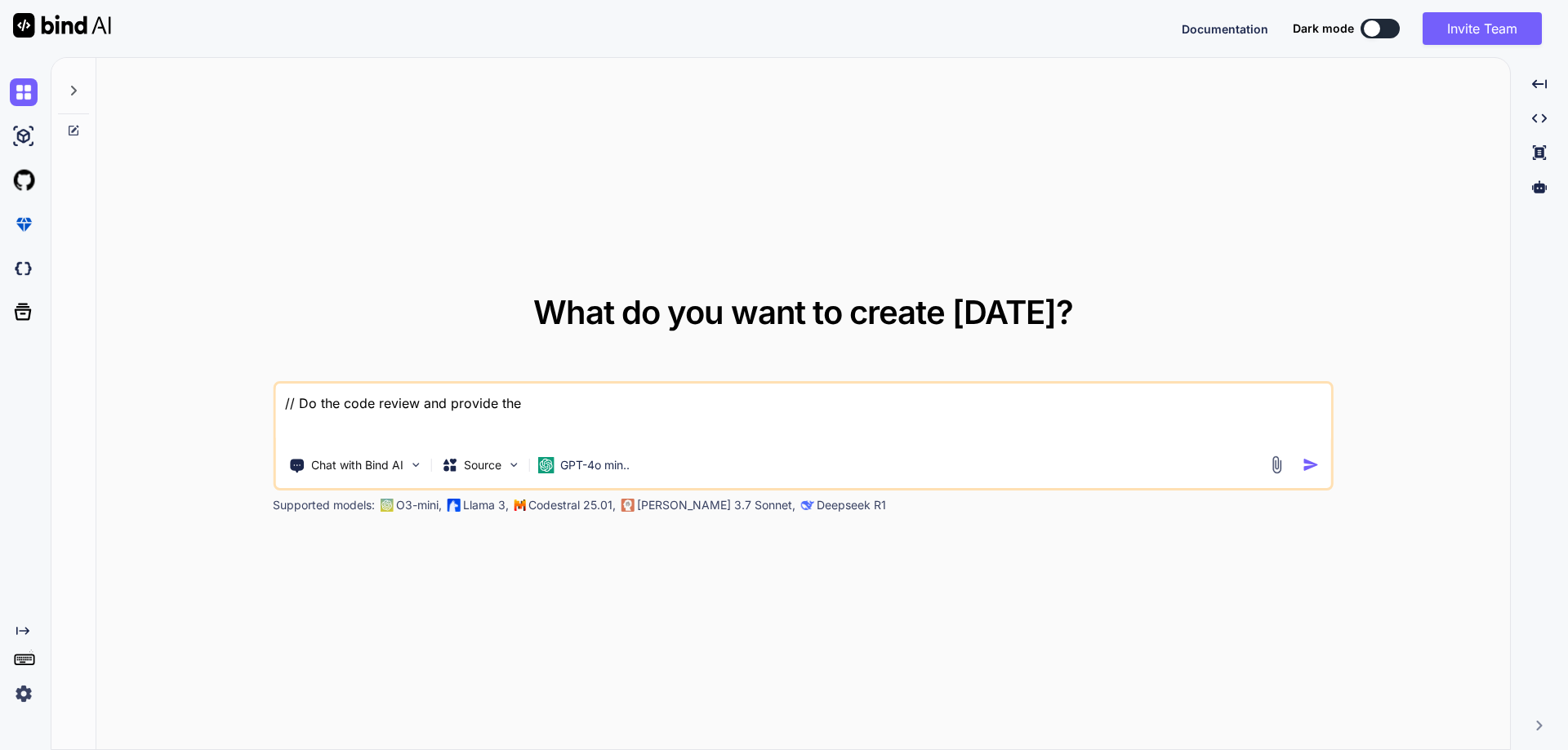
type textarea "x"
type textarea "// Do the code review and provide the f"
type textarea "x"
type textarea "// Do the code review and provide the fe"
type textarea "x"
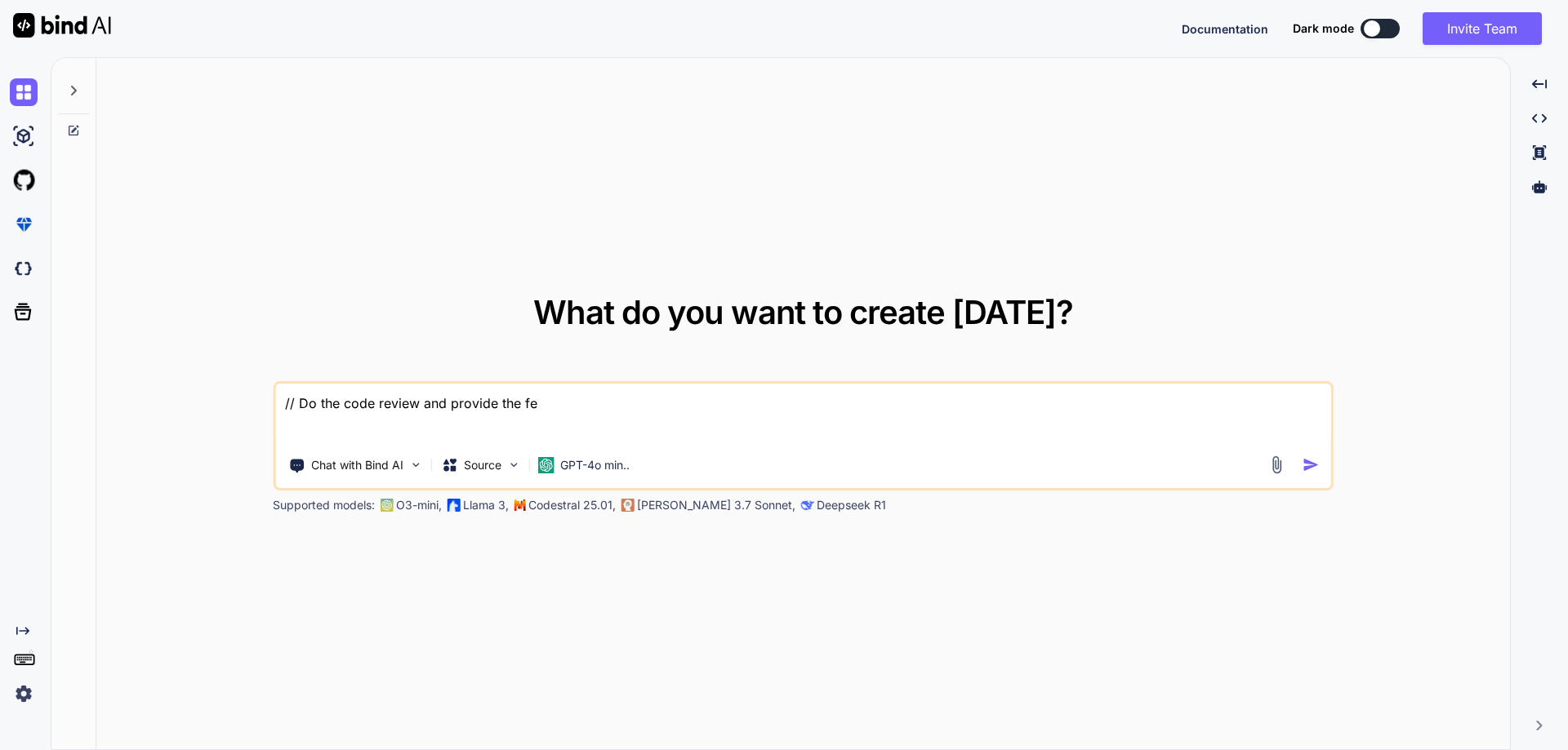
type textarea "// Do the code review and provide the fee"
type textarea "x"
type textarea "// Do the code review and provide the feed"
type textarea "x"
type textarea "// Do the code review and provide the feeda"
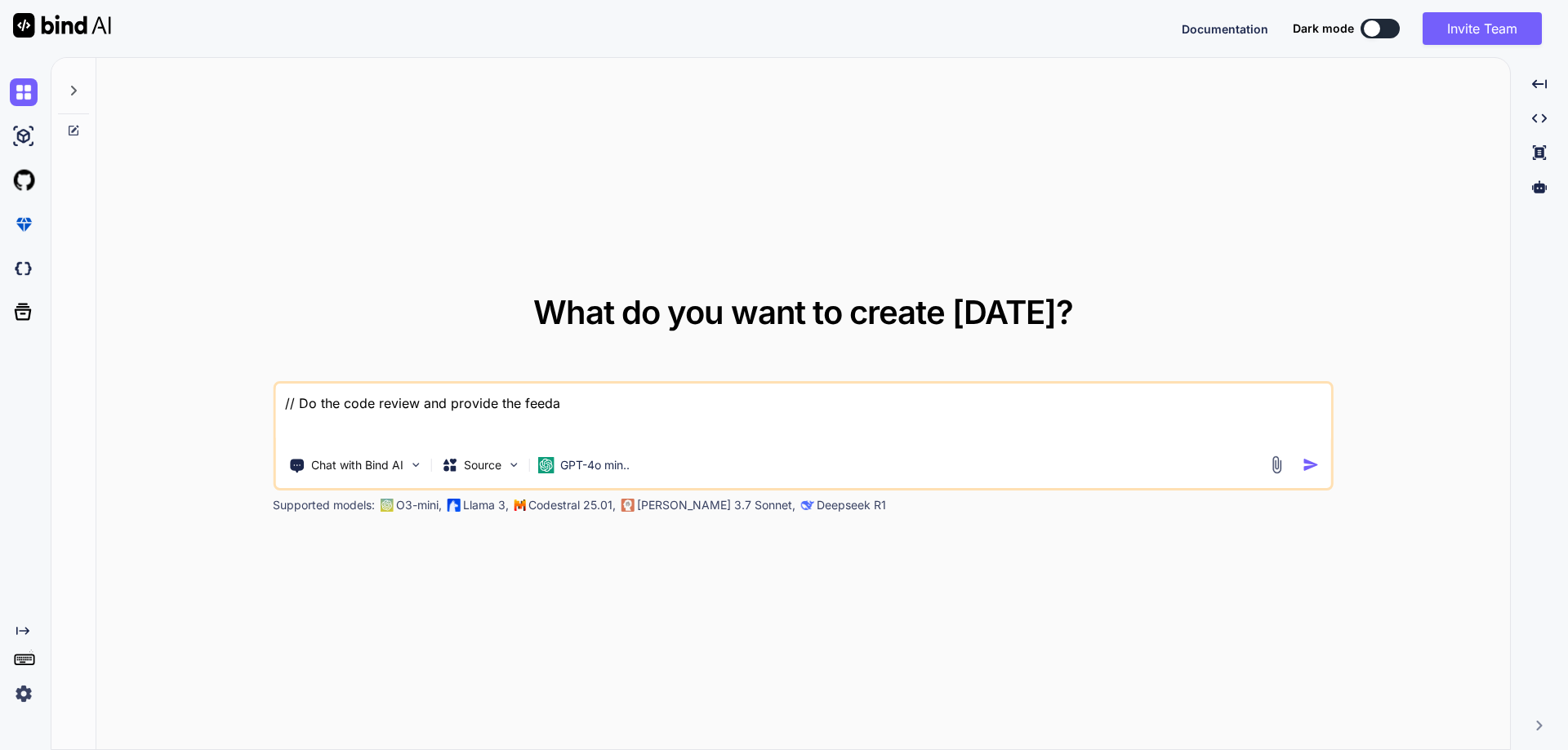
type textarea "x"
type textarea "// Do the code review and provide the feedab"
type textarea "x"
type textarea "// Do the code review and provide the feedabs"
type textarea "x"
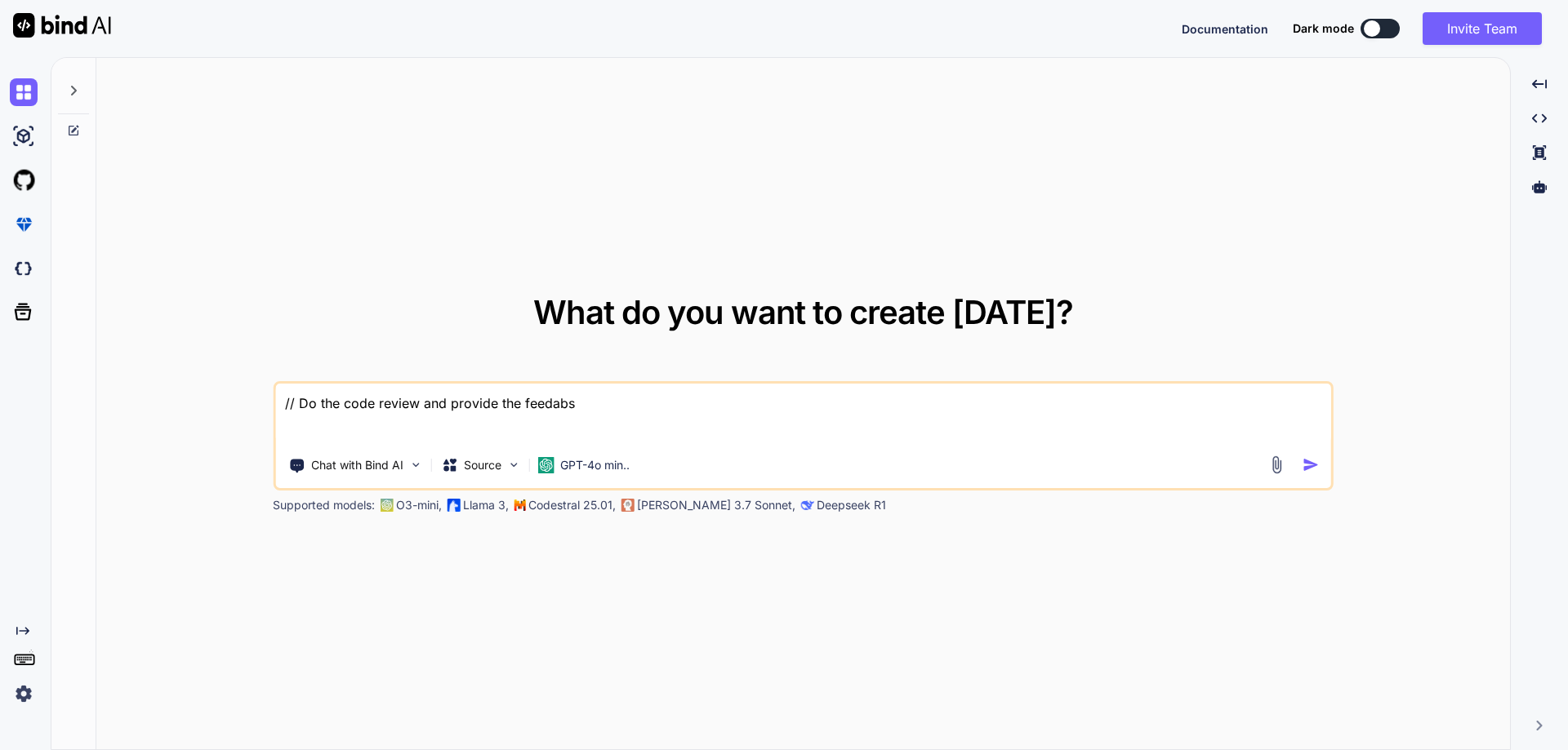
type textarea "// Do the code review and provide the feedab"
type textarea "x"
type textarea "// Do the code review and provide the feedaba"
type textarea "x"
type textarea "// Do the code review and provide the feedabac"
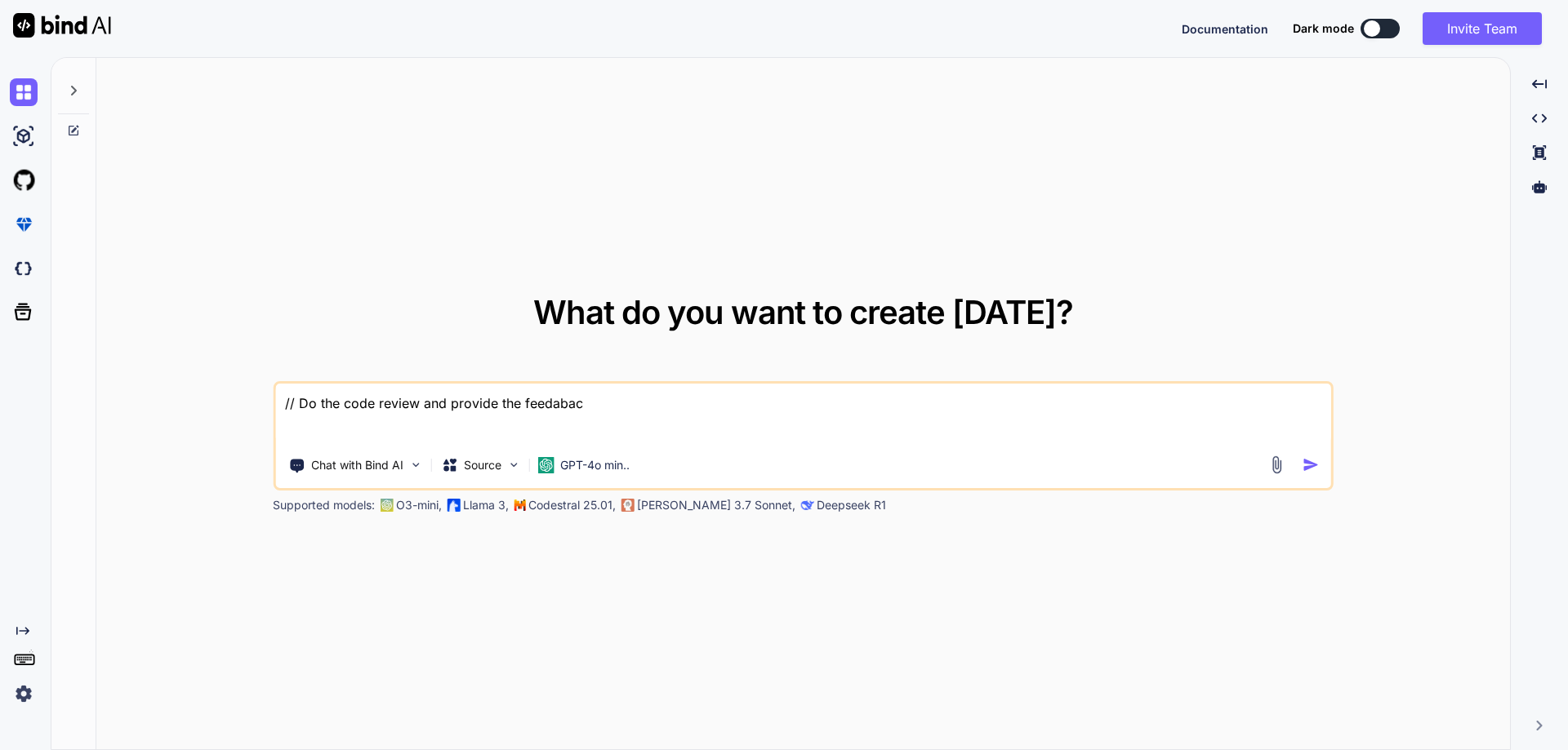
type textarea "x"
type textarea "// Do the code review and provide the feedaback"
type textarea "x"
type textarea "// Do the code review and provide the feedabacks"
type textarea "x"
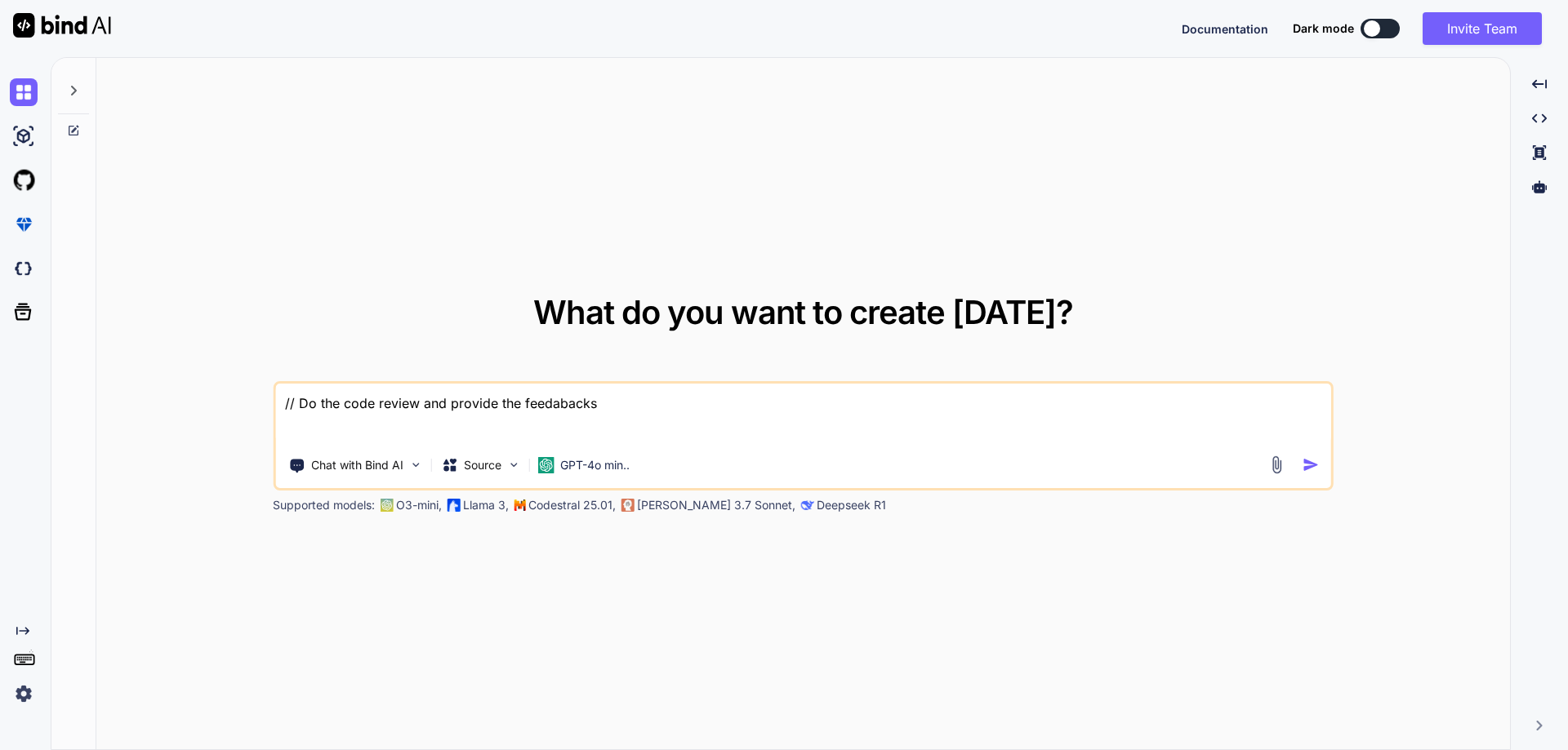
type textarea "// Do the code review and provide the feedabacks"
type textarea "x"
type textarea "// Do the code review and provide the feedabacks"
type textarea "x"
type textarea "// Do the code review and provide the feedaback"
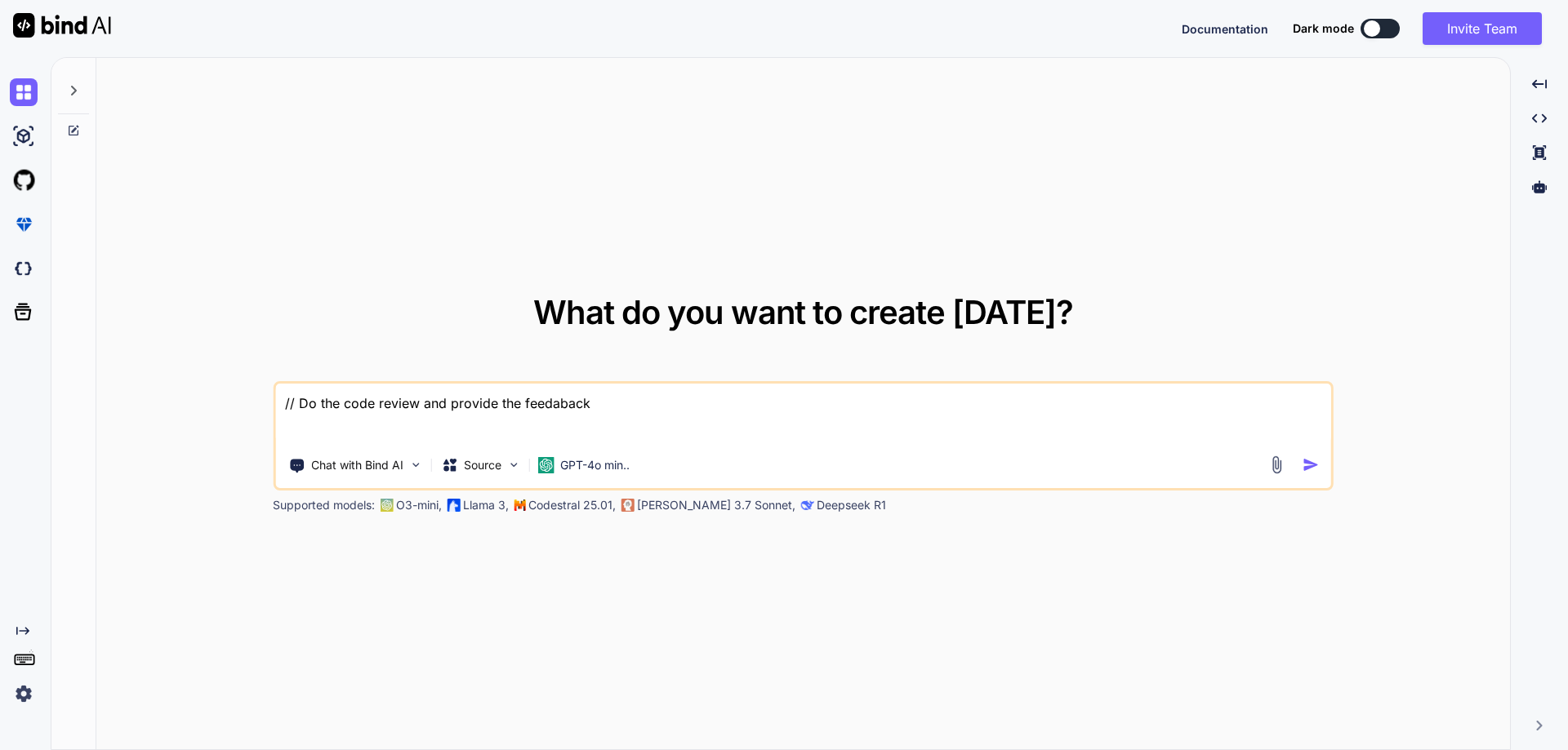
type textarea "x"
type textarea "// Do the code review and provide the feedaback"
type textarea "x"
type textarea "// Do the code review and provide the feedaback"
type textarea "x"
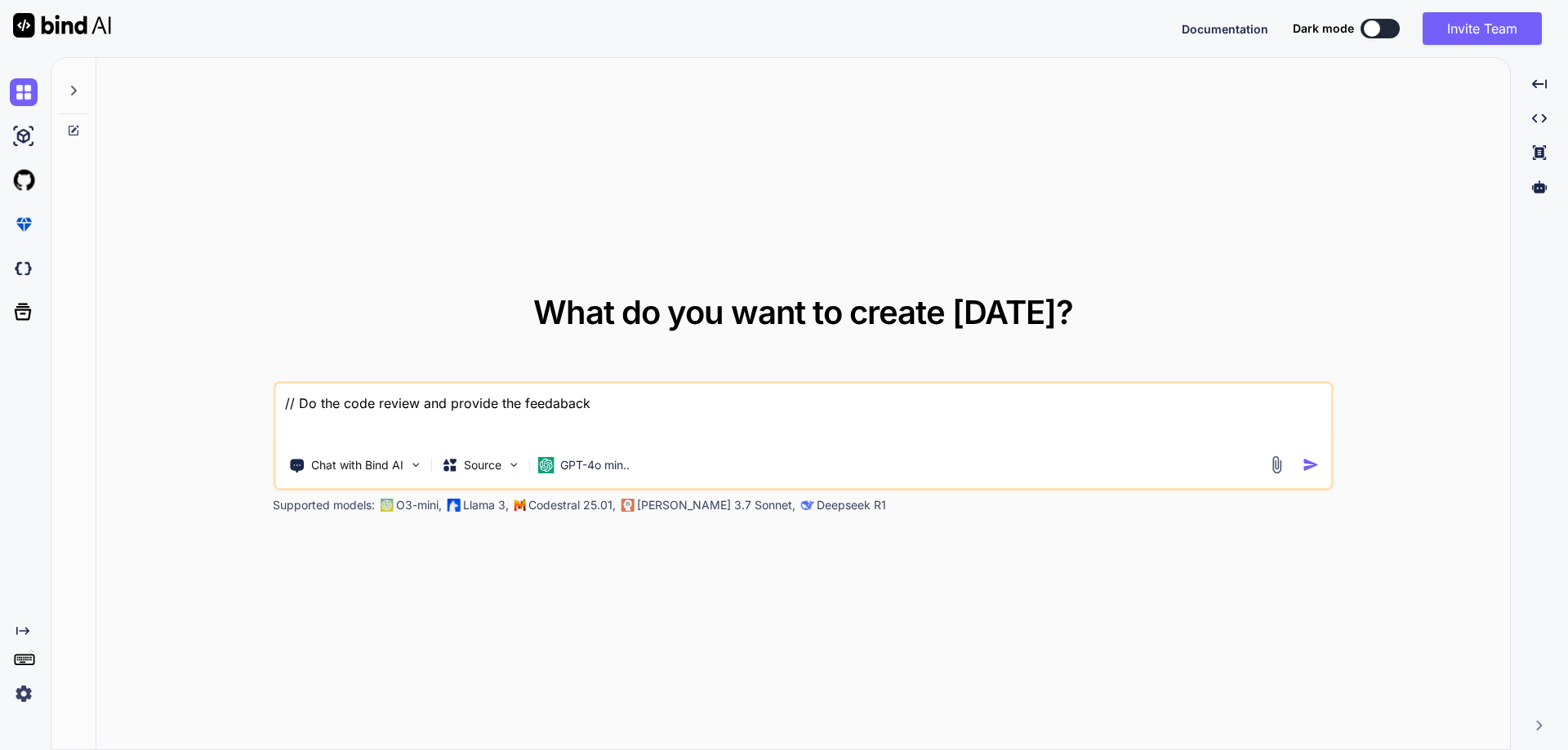
type textarea "// Do the code review and provide the feedabac"
type textarea "x"
type textarea "// Do the code review and provide the feedaba"
type textarea "x"
type textarea "// Do the code review and provide the feedab"
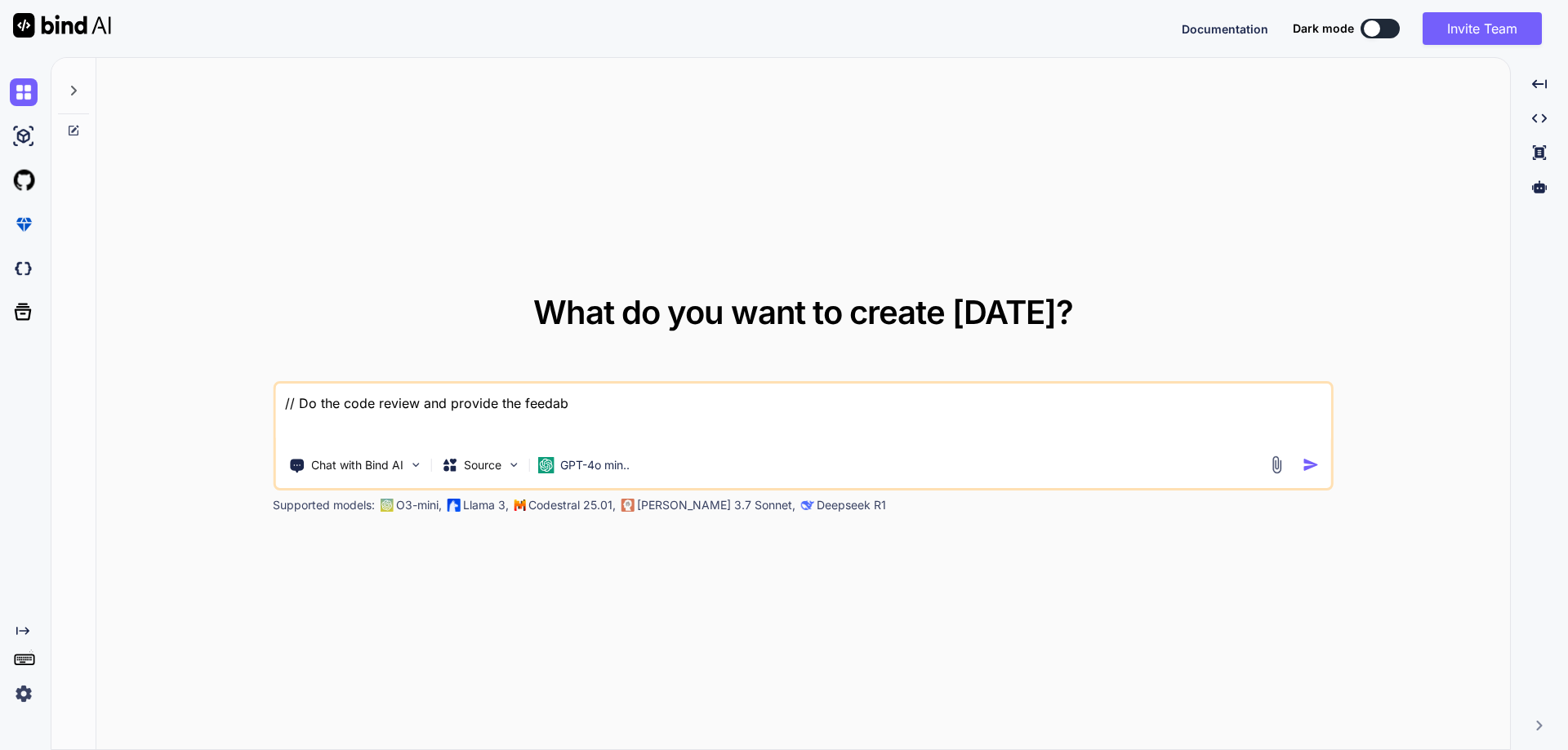
type textarea "x"
type textarea "// Do the code review and provide the feeda"
type textarea "x"
type textarea "// Do the code review and provide the feed"
type textarea "x"
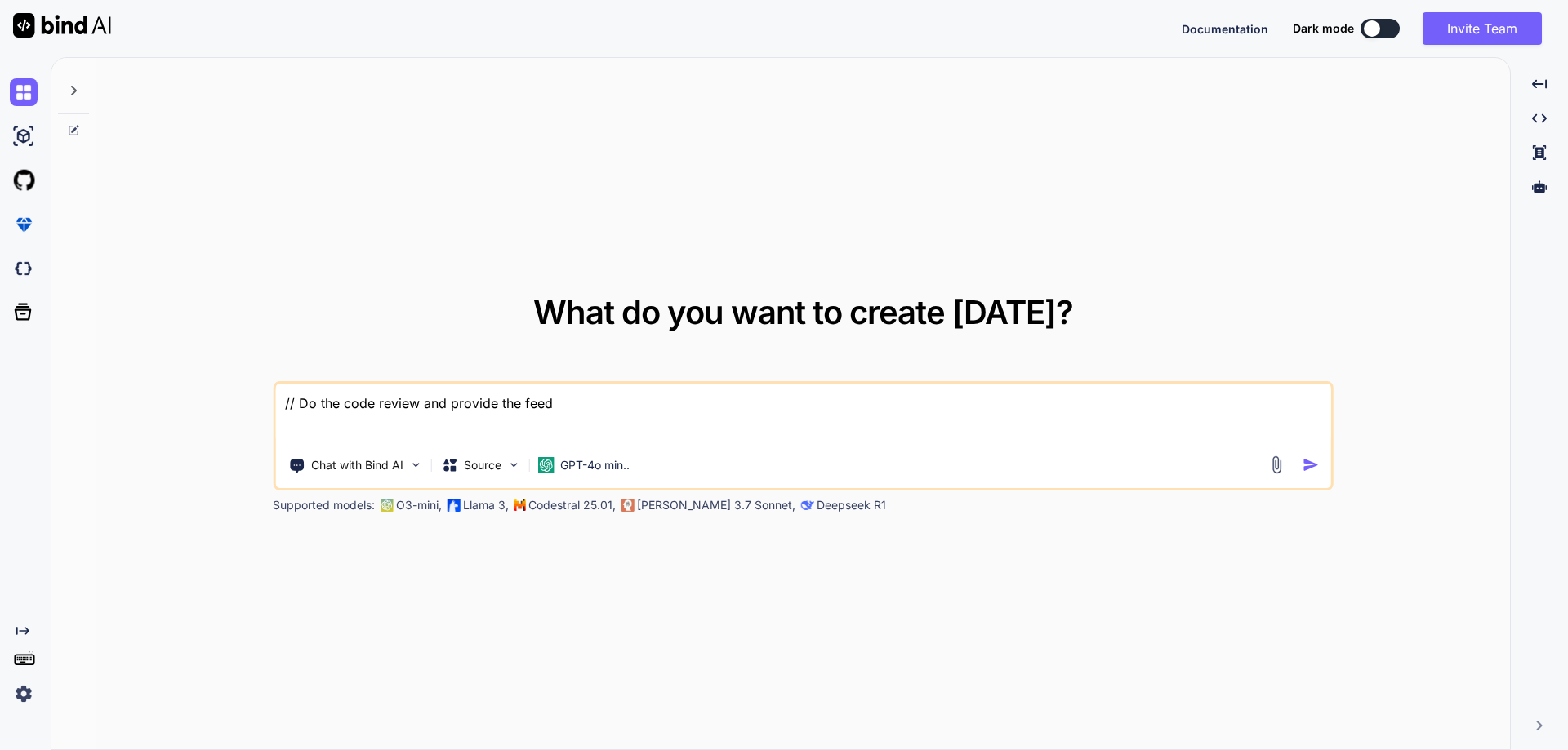
type textarea "// Do the code review and provide the feedb"
type textarea "x"
type textarea "// Do the code review and provide the feedba"
type textarea "x"
type textarea "// Do the code review and provide the feedbac"
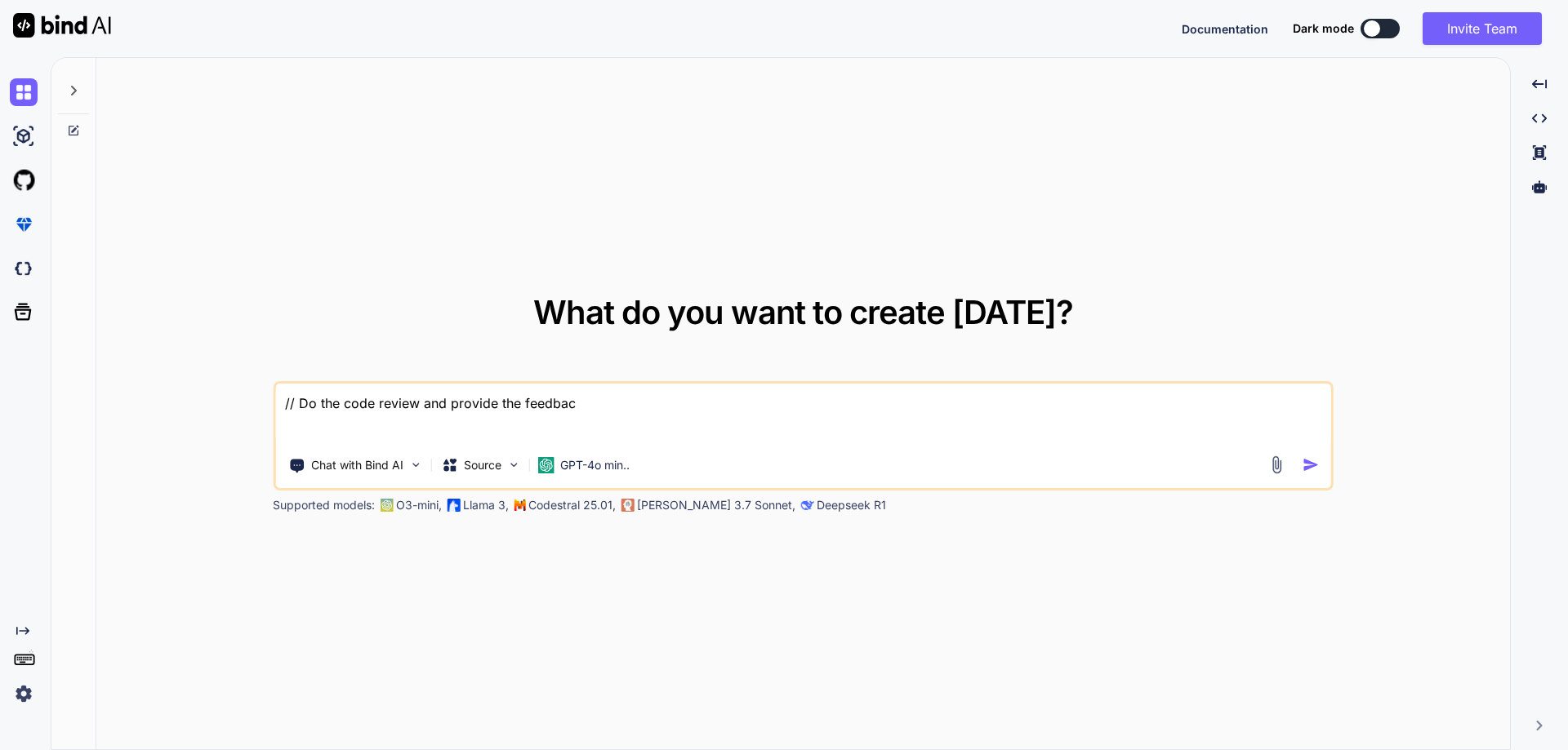
type textarea "x"
type textarea "// Do the code review and provide the feedback"
type textarea "x"
type textarea "// Do the code review and provide the feedback"
type textarea "x"
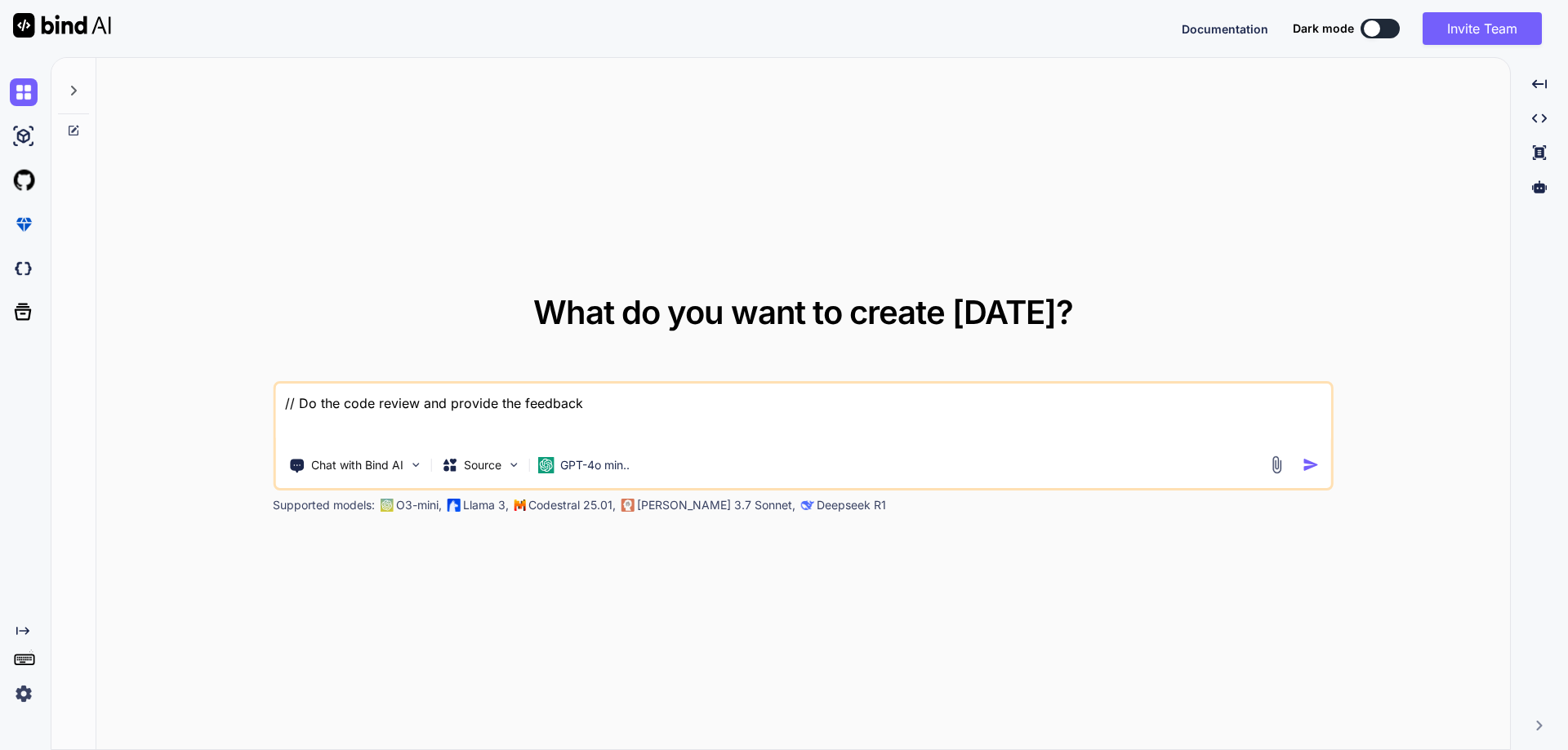
type textarea "// Do the code review and provide the feedback a"
type textarea "x"
type textarea "// Do the code review and provide the feedback an"
type textarea "x"
type textarea "// Do the code review and provide the feedback and"
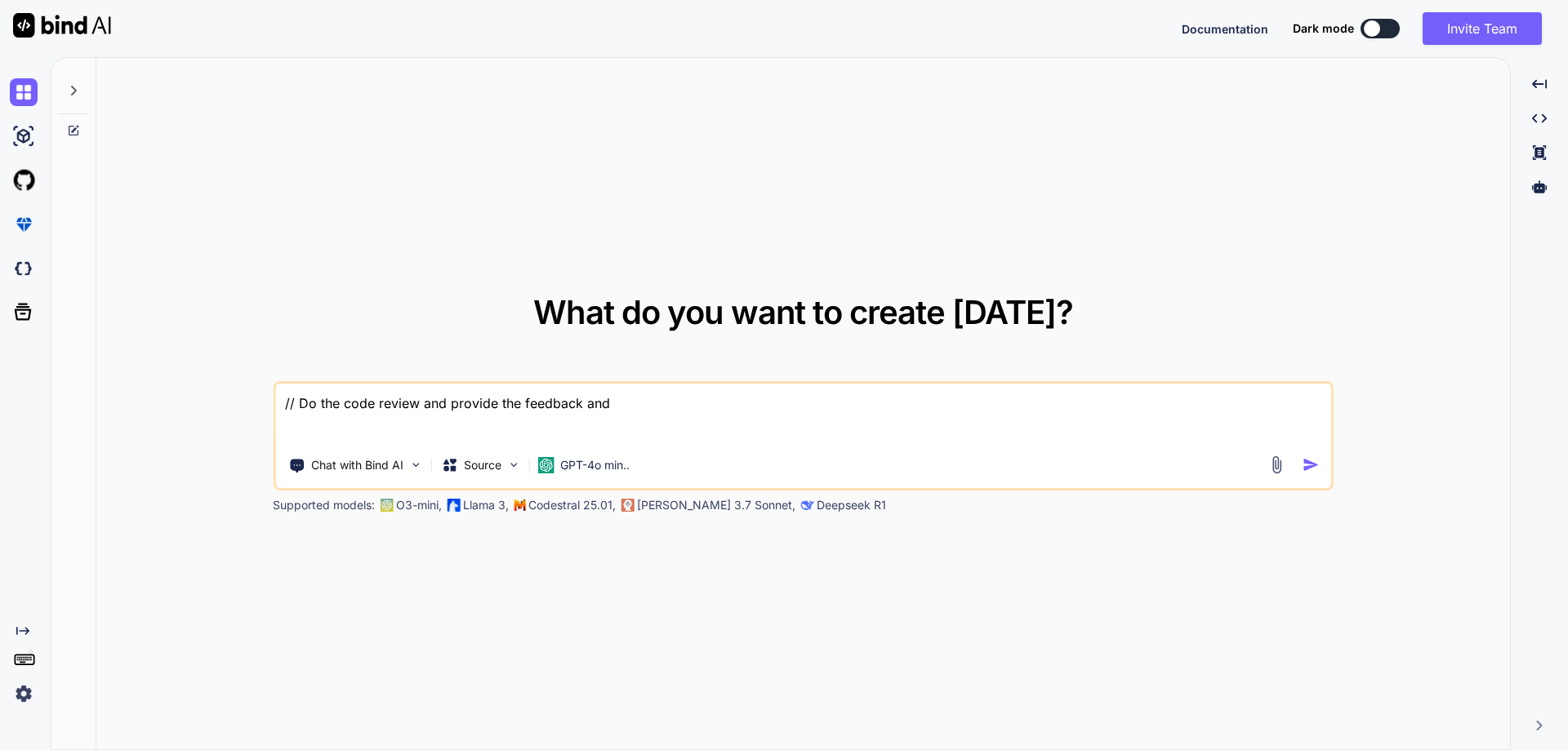
type textarea "x"
type textarea "// Do the code review and provide the feedback and"
type textarea "x"
type textarea "// Do the code review and provide the feedback and s"
type textarea "x"
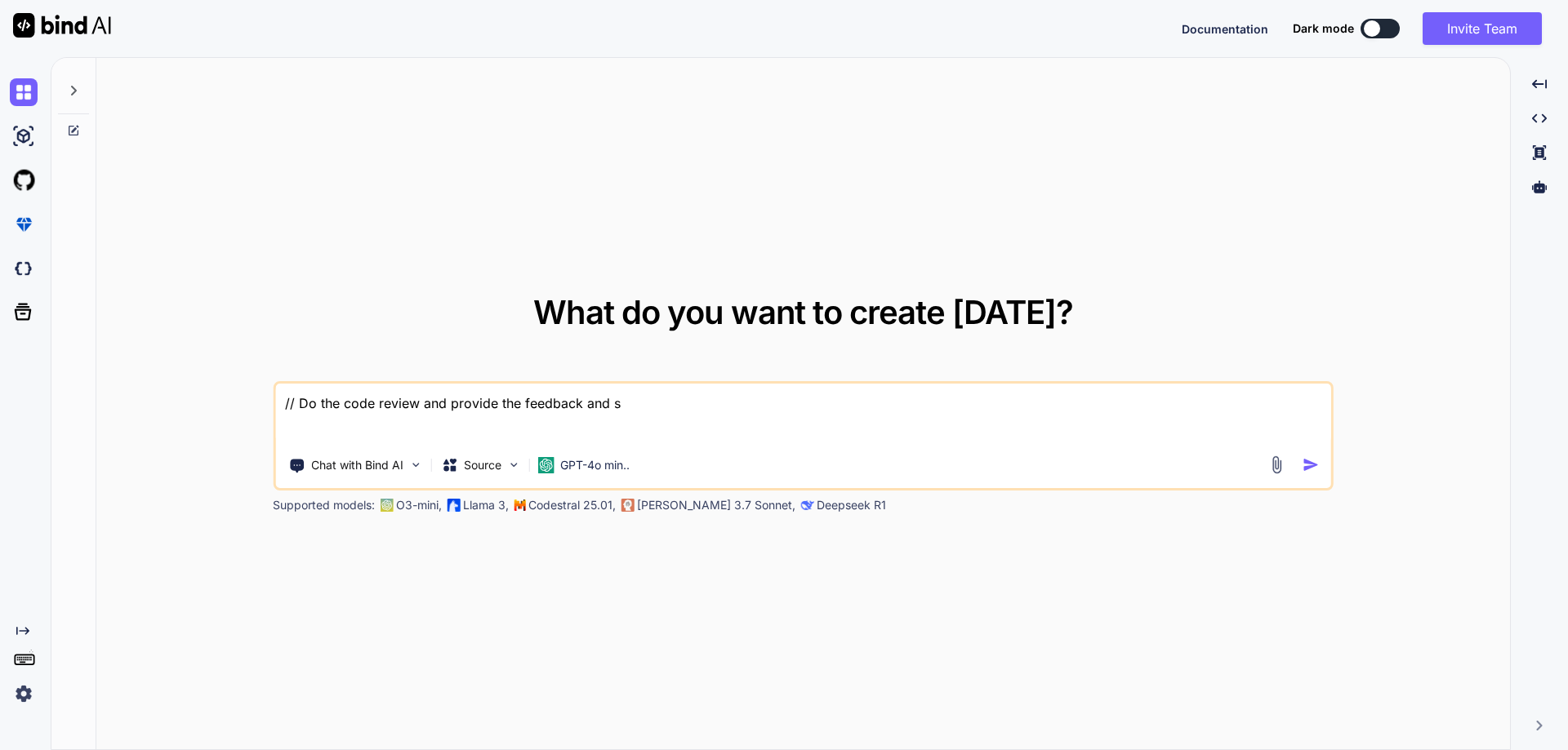
type textarea "// Do the code review and provide the feedback and su"
type textarea "x"
type textarea "// Do the code review and provide the feedback and sug"
type textarea "x"
type textarea "// Do the code review and provide the feedback and [PERSON_NAME]"
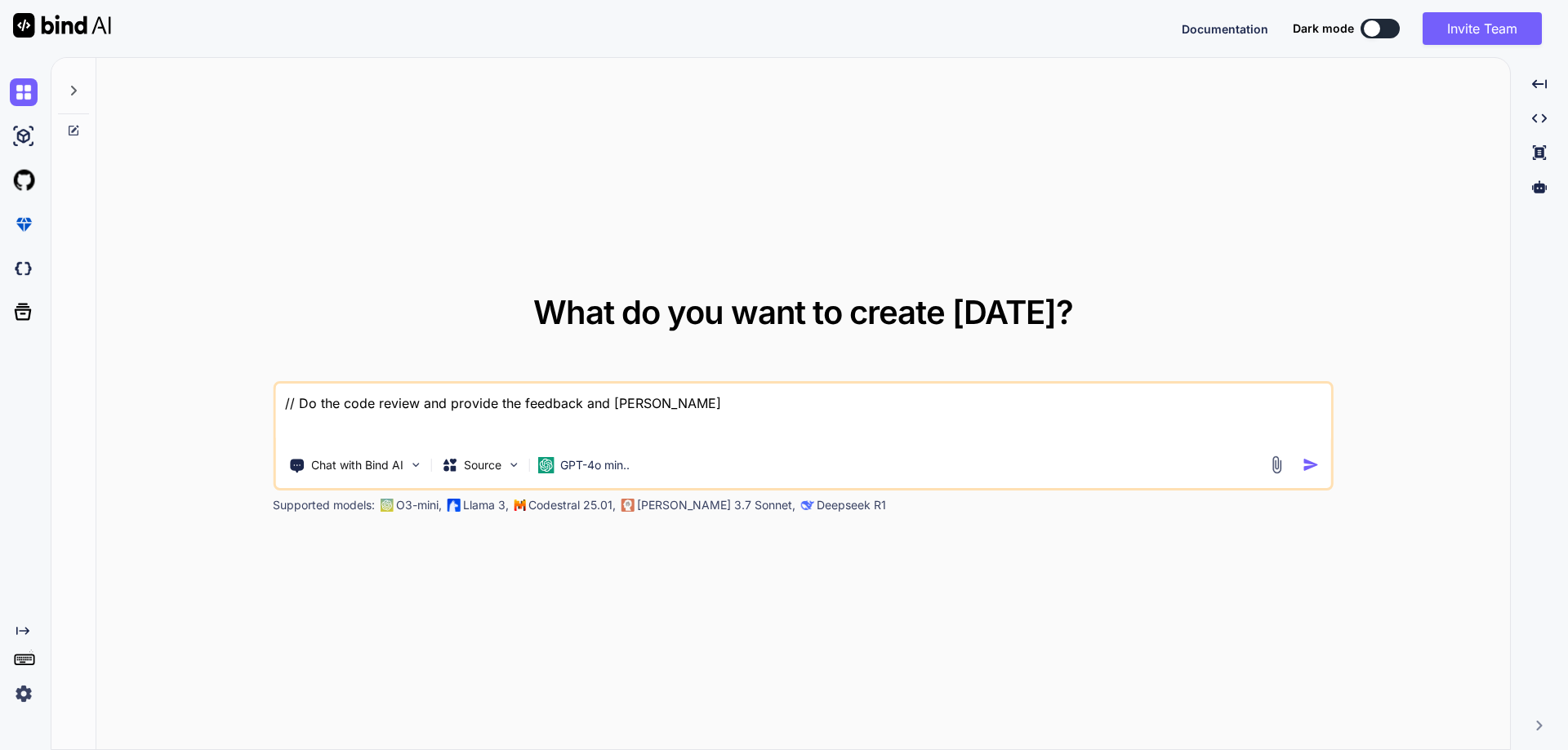
type textarea "x"
type textarea "// Do the code review and provide the feedback and sugge"
type textarea "x"
type textarea "// Do the code review and provide the feedback and sugges"
type textarea "x"
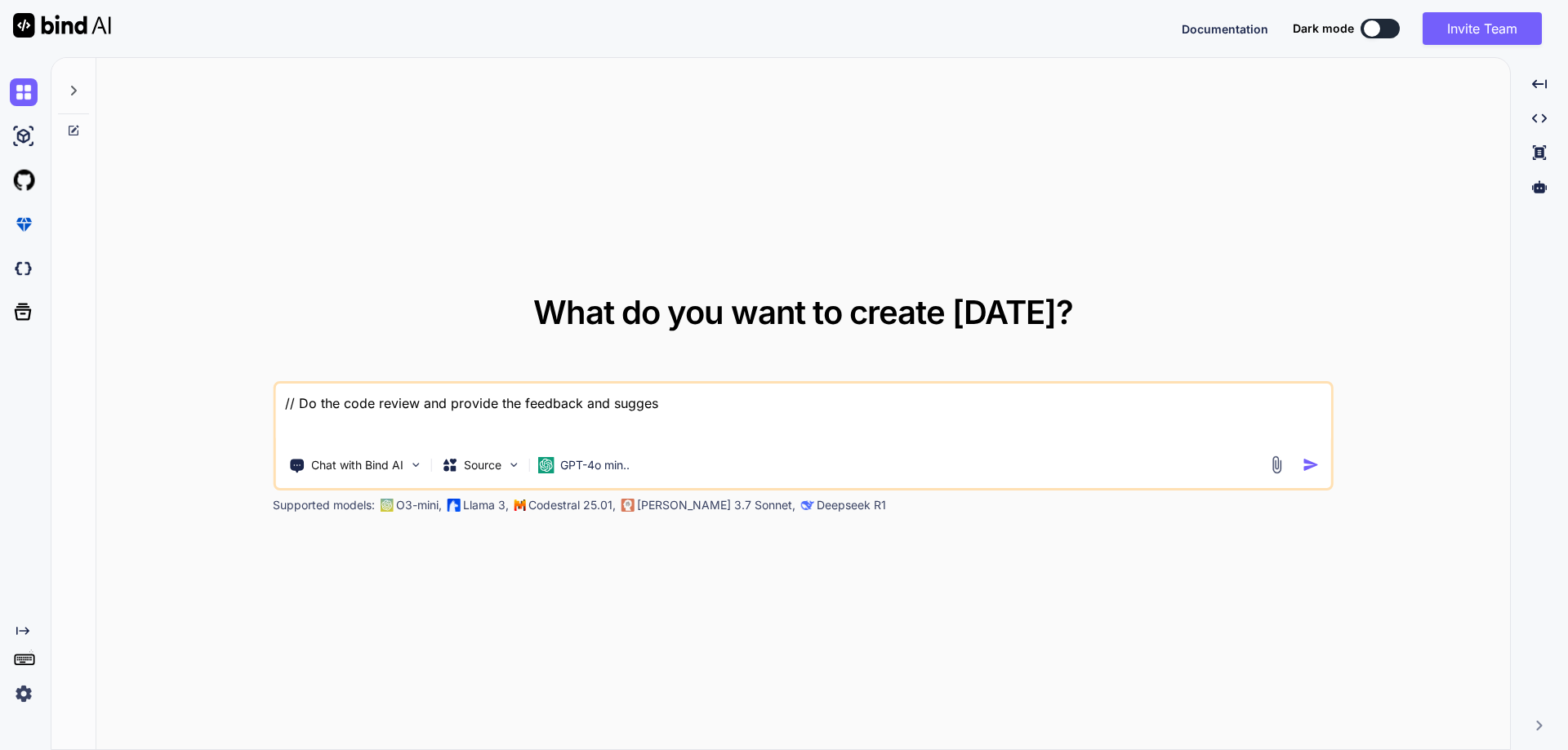
type textarea "// Do the code review and provide the feedback and suggest"
type textarea "x"
type textarea "// Do the code review and provide the feedback and suggesti"
type textarea "x"
type textarea "// Do the code review and provide the feedback and suggestio"
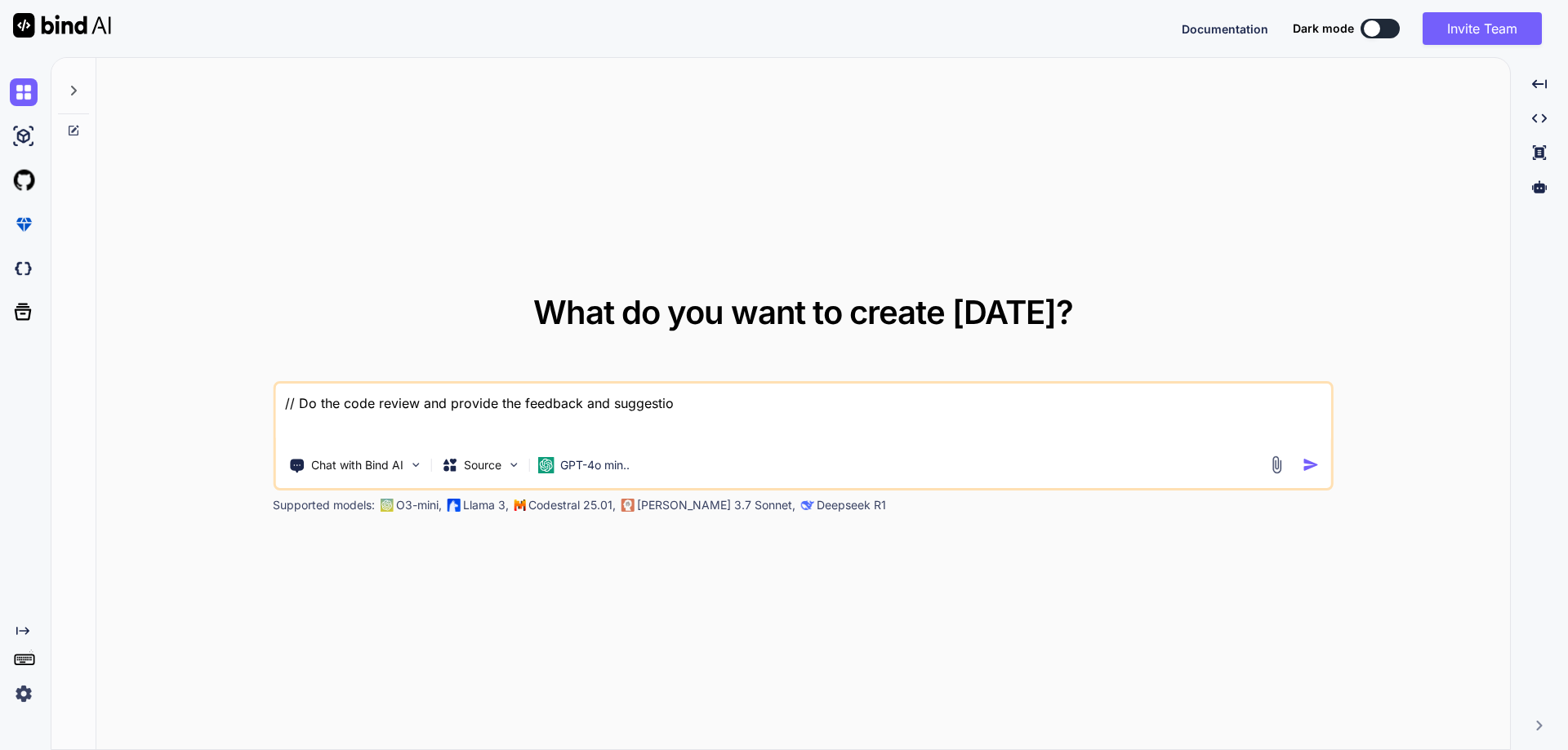
type textarea "x"
type textarea "// Do the code review and provide the feedback and suggestion"
type textarea "x"
type textarea "// Do the code review and provide the feedback and suggestions"
type textarea "x"
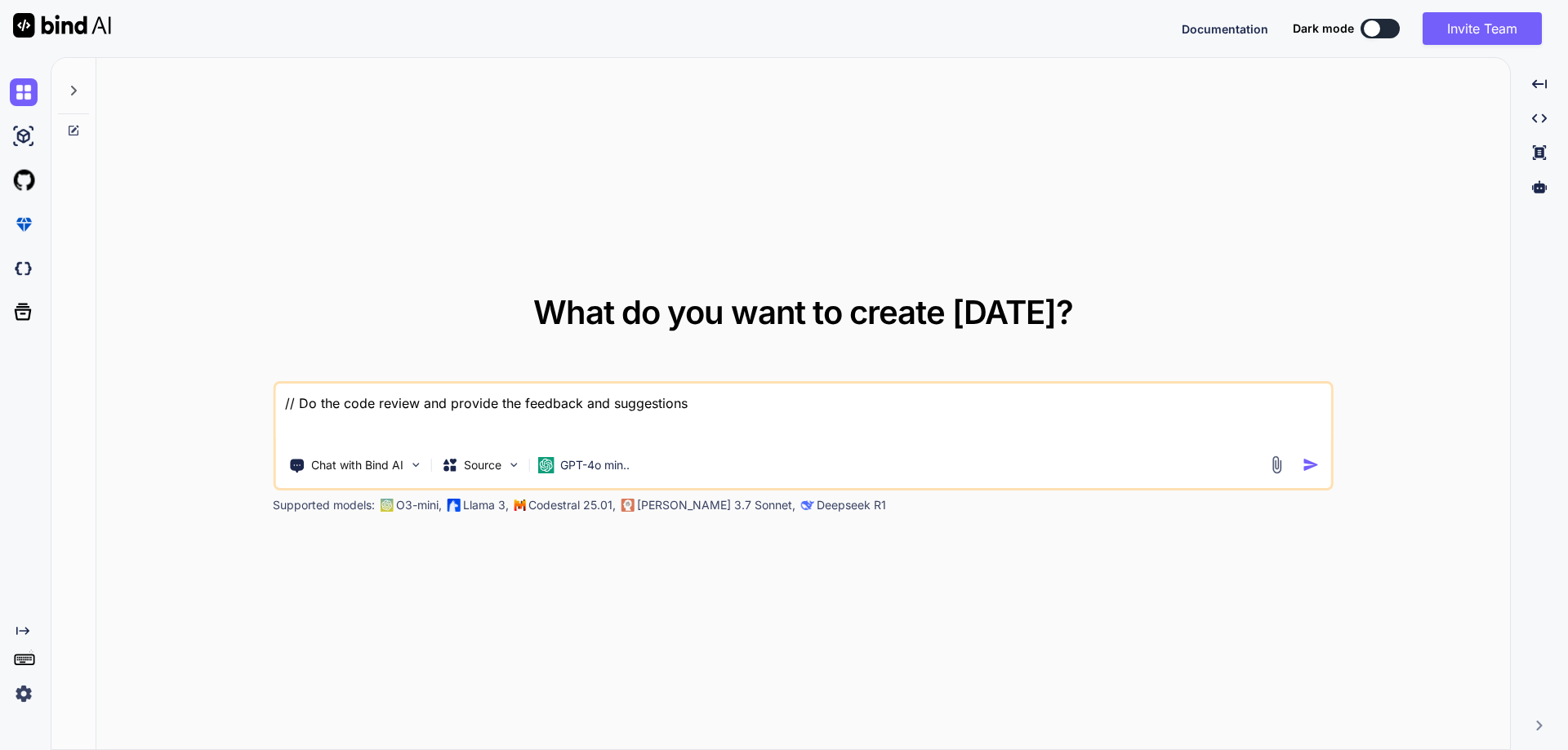
type textarea "// Do the code review and provide the feedback and suggestions"
type textarea "x"
type textarea "// Do the code review and provide the feedback and suggestions a"
type textarea "x"
type textarea "// Do the code review and provide the feedback and suggestions ac"
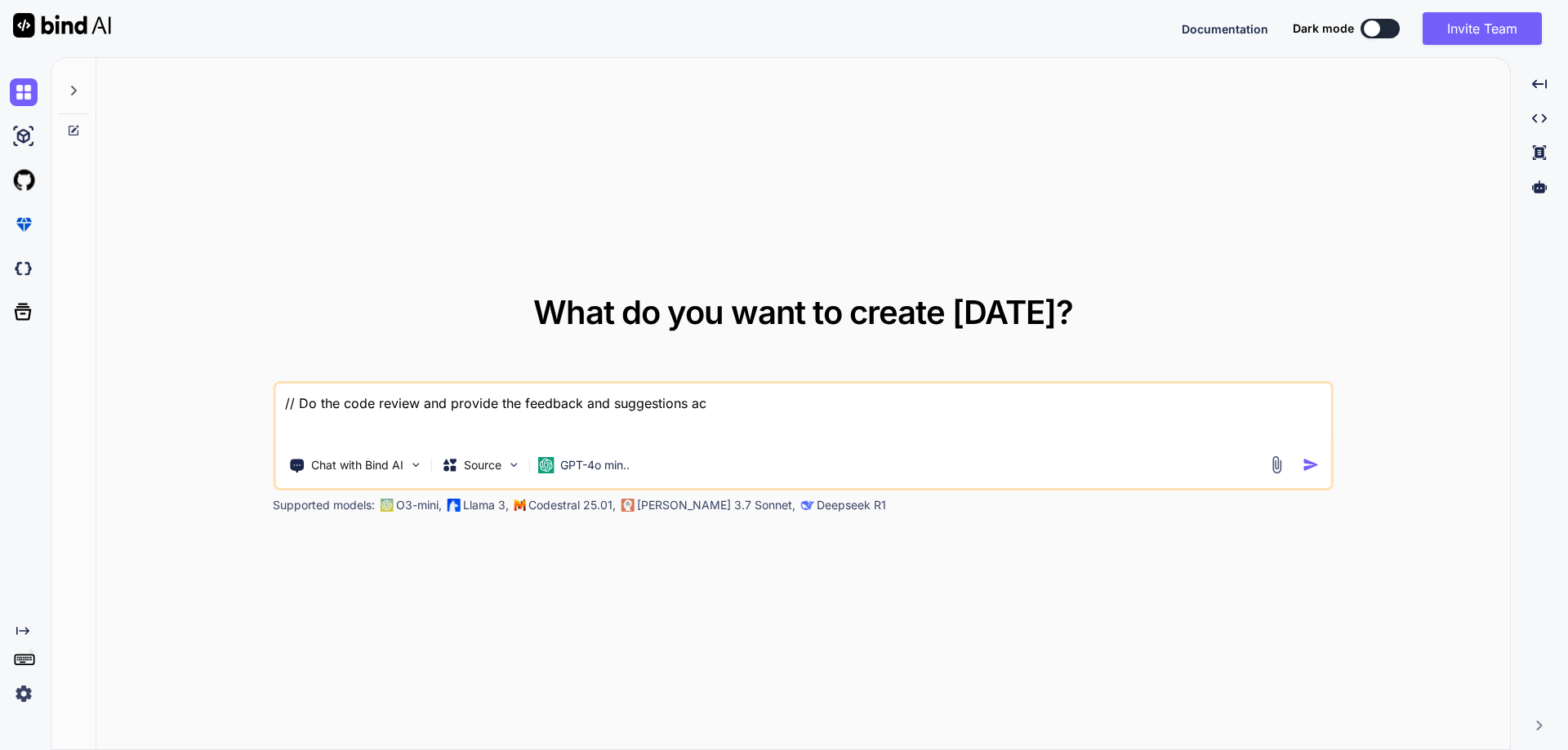
type textarea "x"
type textarea "// Do the code review and provide the feedback and suggestions acc"
type textarea "x"
type textarea "// Do the code review and provide the feedback and suggestions accp"
type textarea "x"
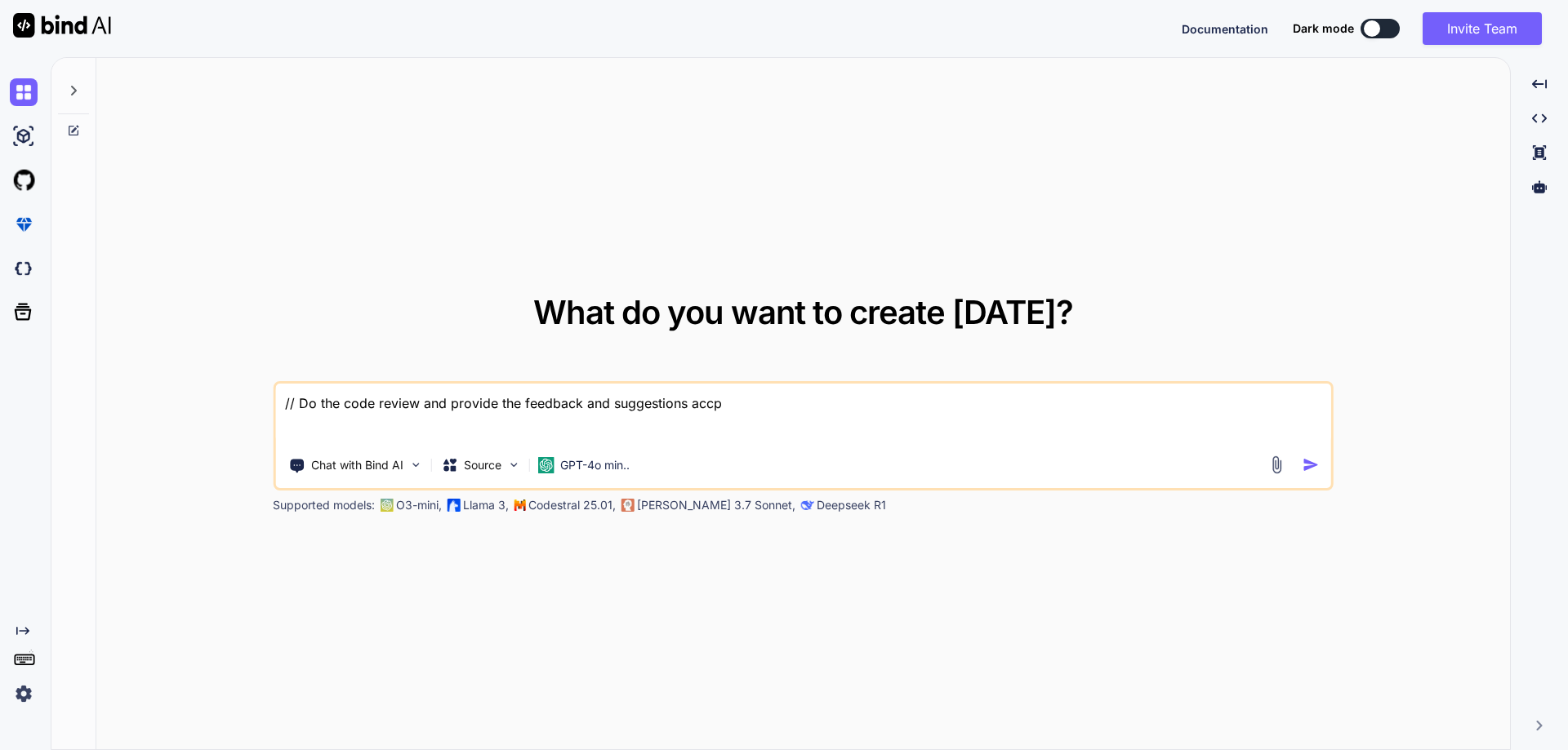
type textarea "// Do the code review and provide the feedback and suggestions acc"
type textarea "x"
type textarea "// Do the code review and provide the feedback and suggestions acco"
type textarea "x"
type textarea "// Do the code review and provide the feedback and suggestions accor"
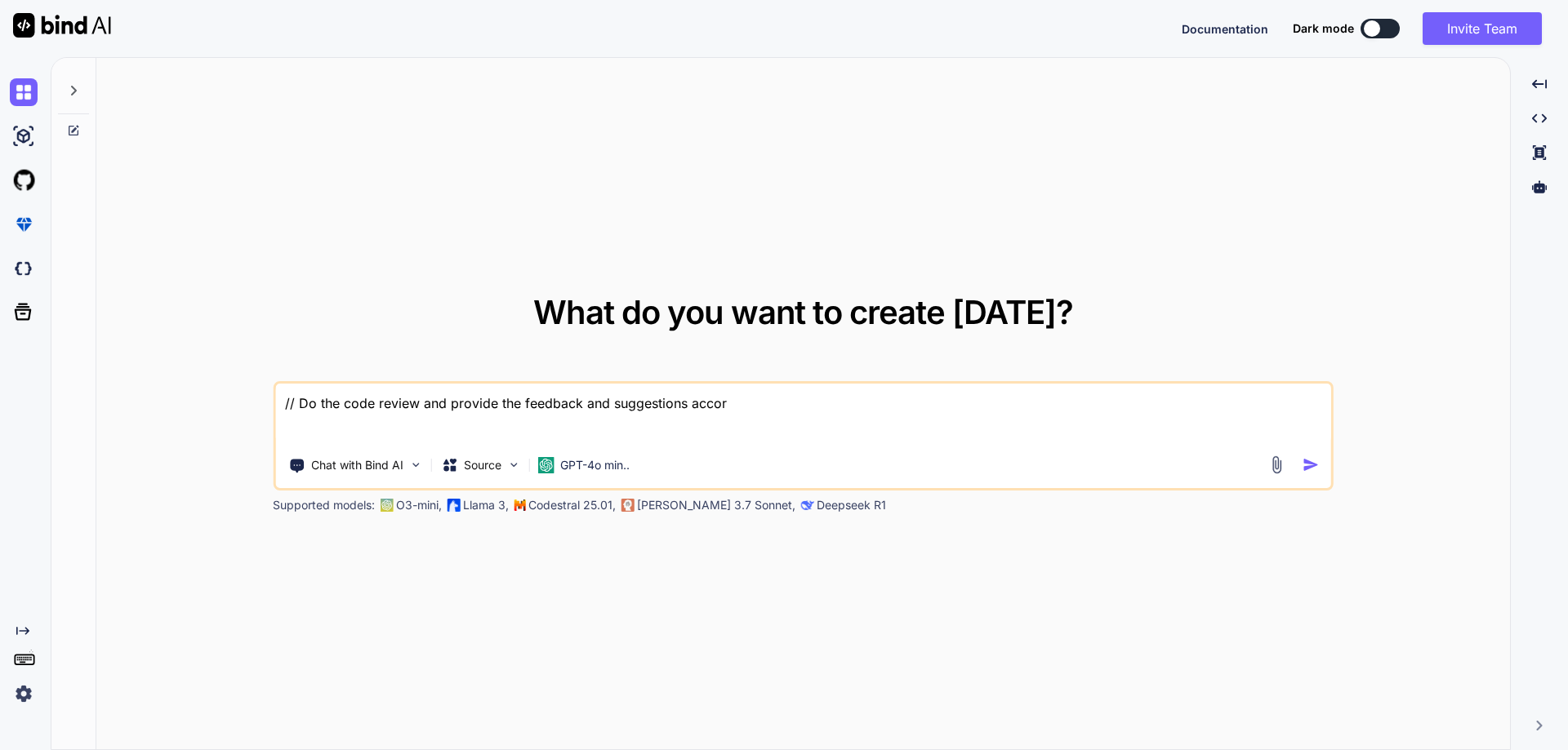
type textarea "x"
type textarea "// Do the code review and provide the feedback and suggestions accord"
type textarea "x"
type textarea "// Do the code review and provide the feedback and suggestions accordi"
type textarea "x"
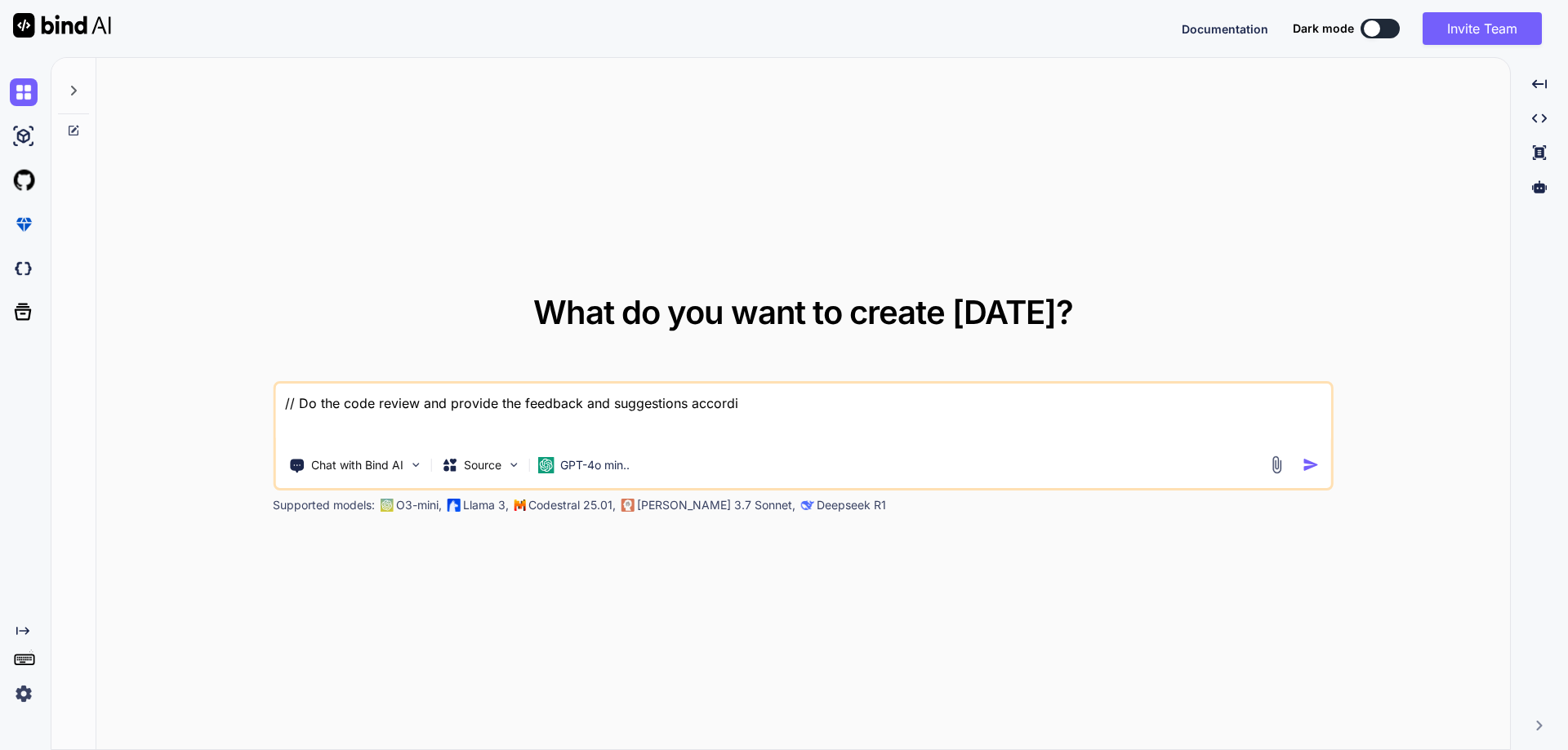
type textarea "// Do the code review and provide the feedback and suggestions accordin"
type textarea "x"
type textarea "// Do the code review and provide the feedback and suggestions according"
type textarea "x"
type textarea "// Do the code review and provide the feedback and suggestions accordingl"
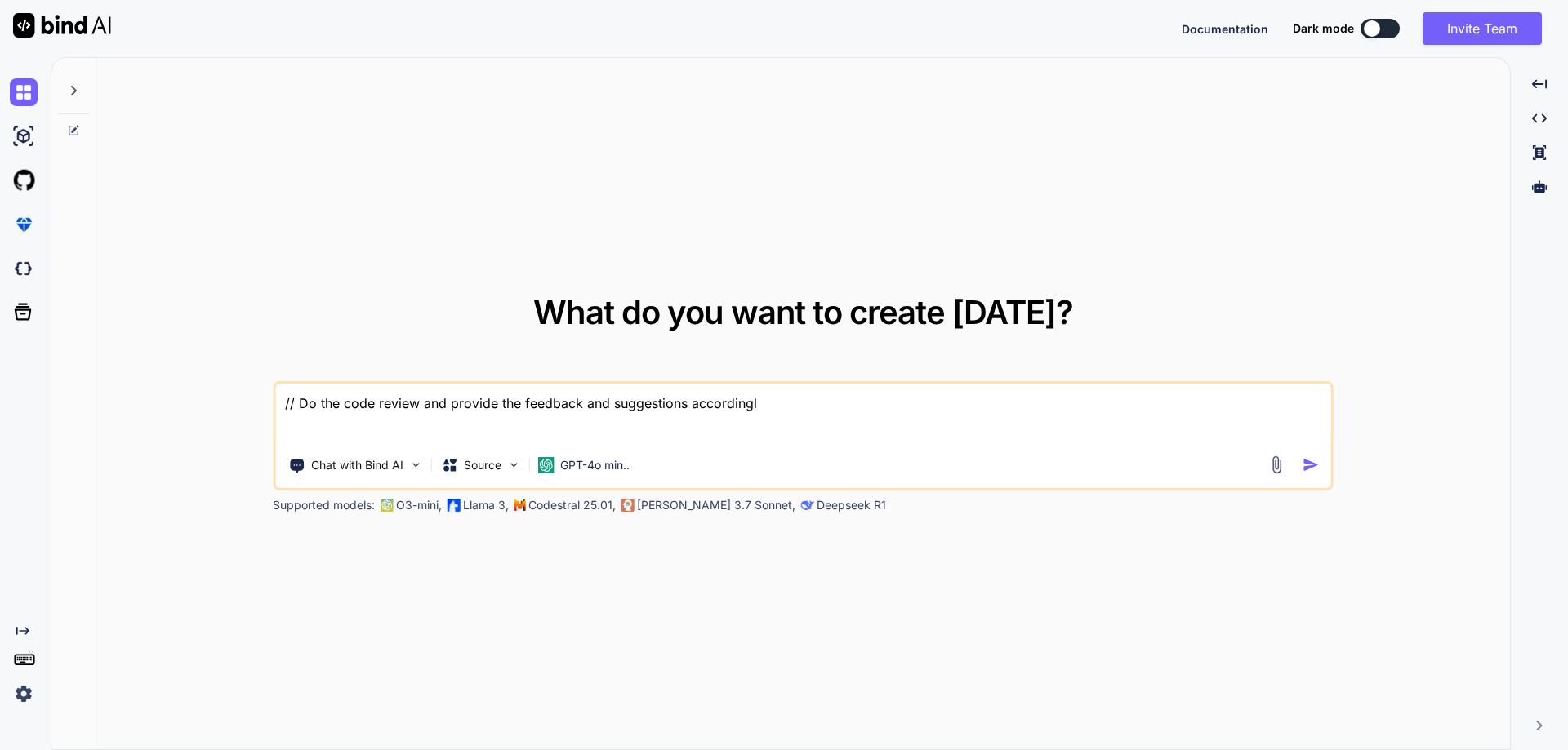
type textarea "x"
type textarea "// Do the code review and provide the feedback and suggestions accordingly"
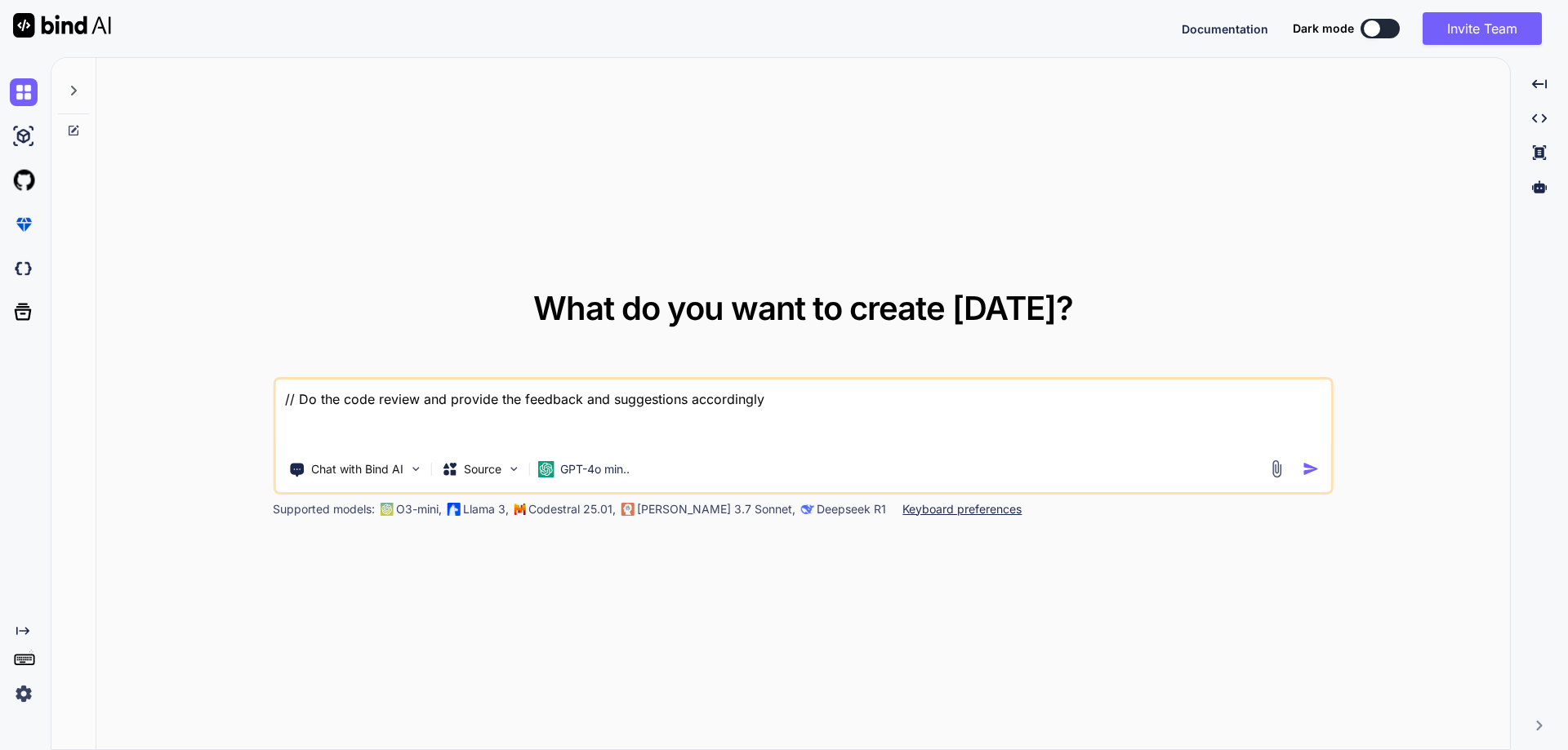
click at [388, 435] on textarea "// Do the code review and provide the feedback and suggestions accordingly" at bounding box center [802, 414] width 1055 height 69
paste textarea "private async Task RecordScreenAsync(Rectangle screenBounds, CancellationToken …"
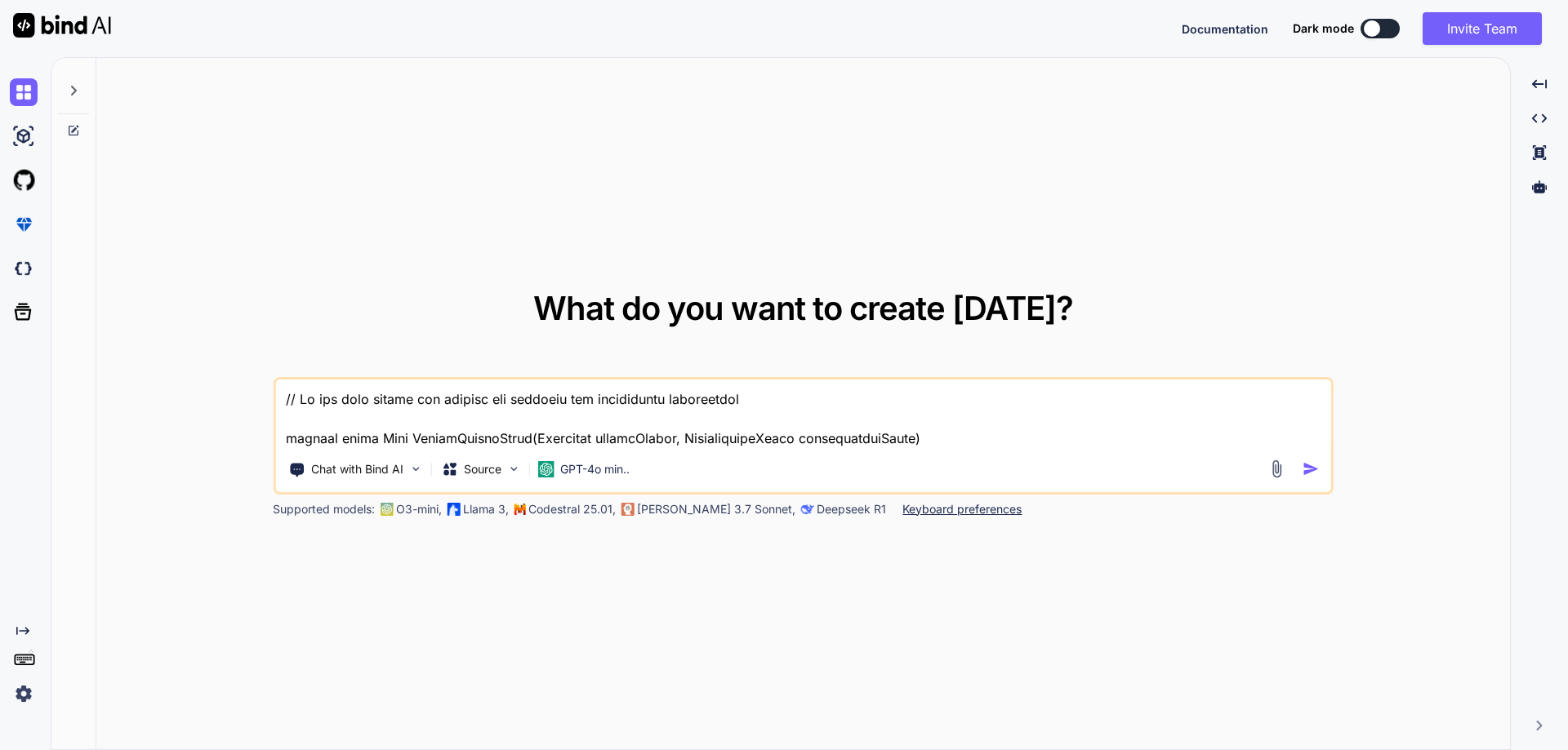
scroll to position [1257, 0]
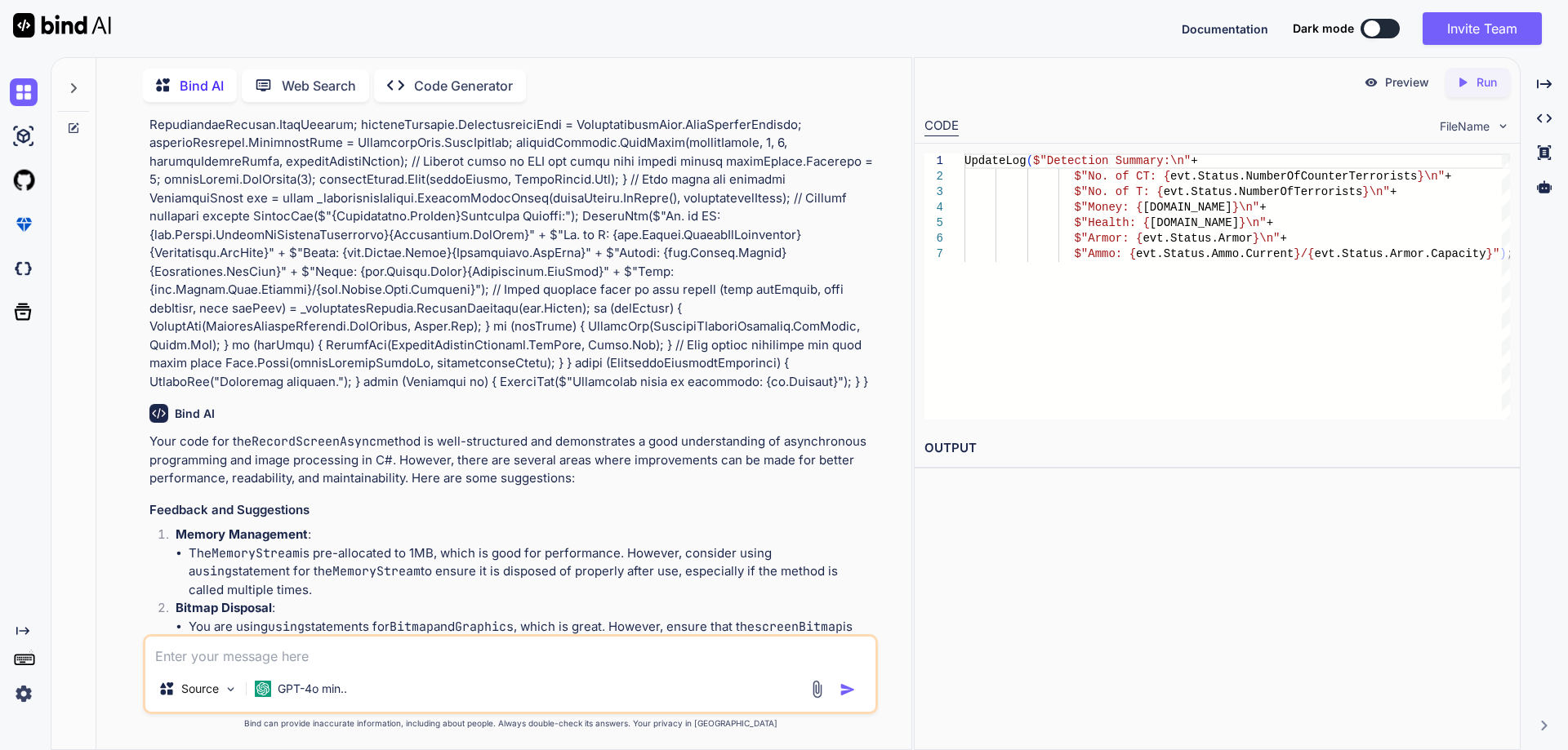
scroll to position [381, 0]
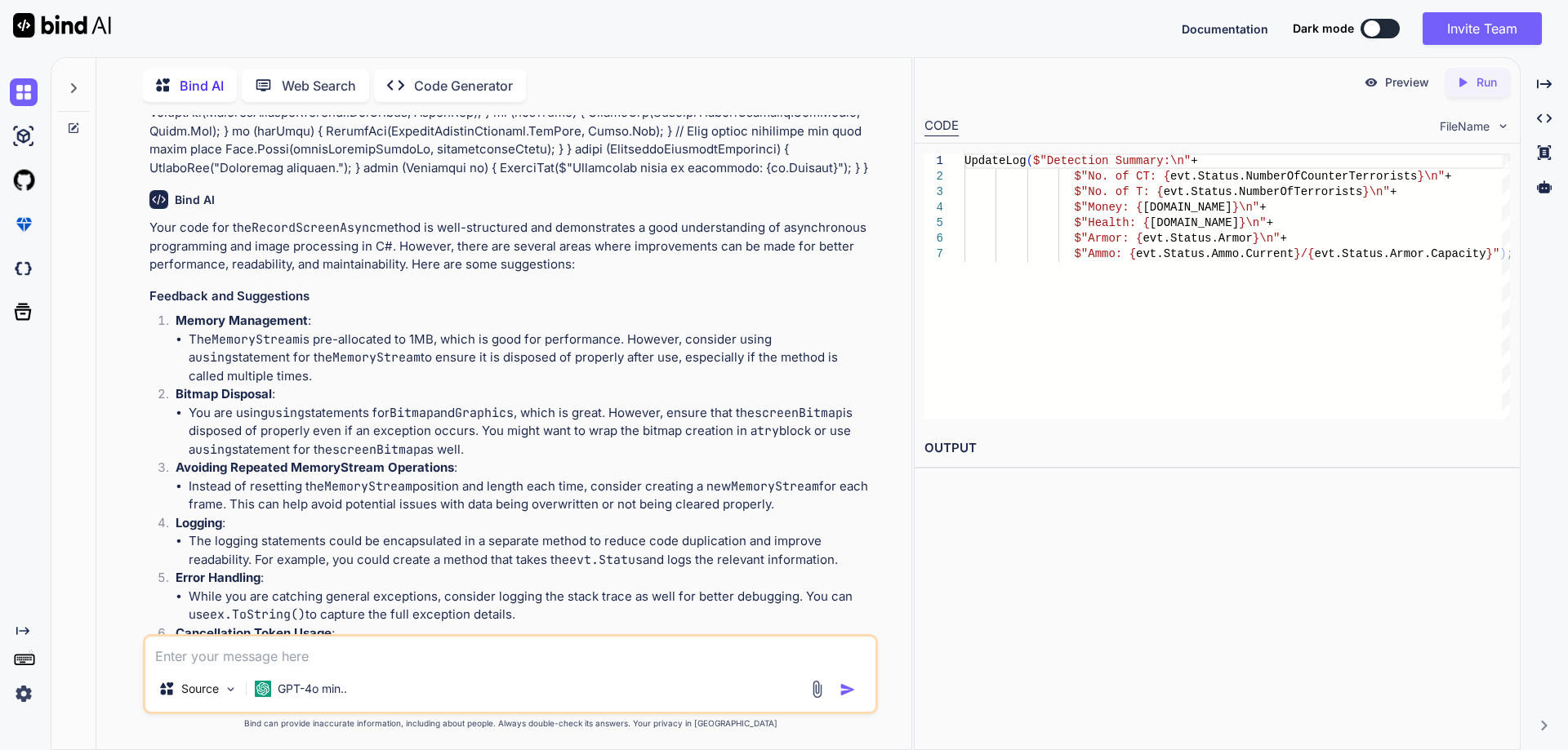
click at [382, 667] on div "Source GPT-4o min.." at bounding box center [510, 674] width 735 height 80
click at [398, 649] on textarea at bounding box center [510, 651] width 730 height 29
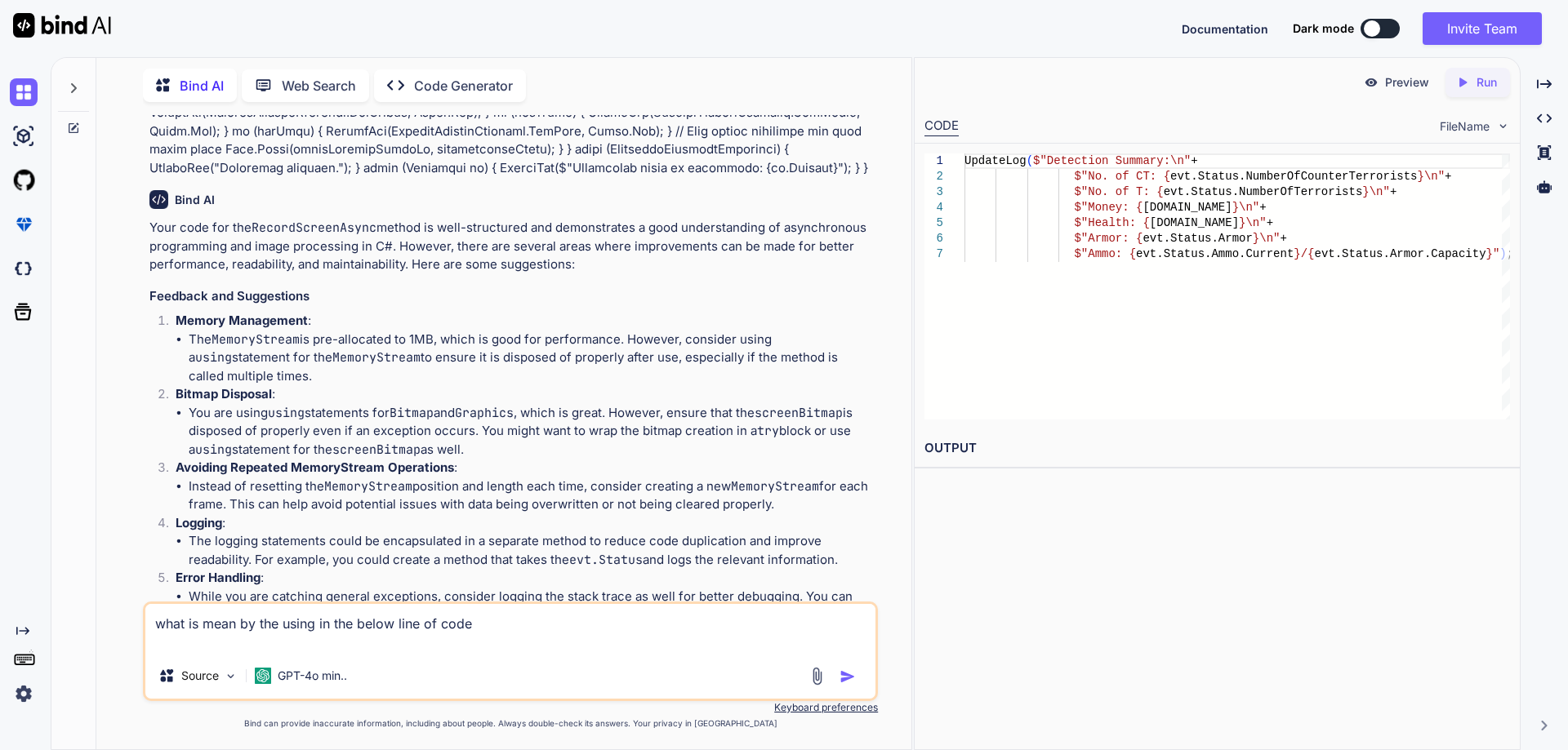
paste textarea "using MemoryStream imageStream = new(1024 * 1024);"
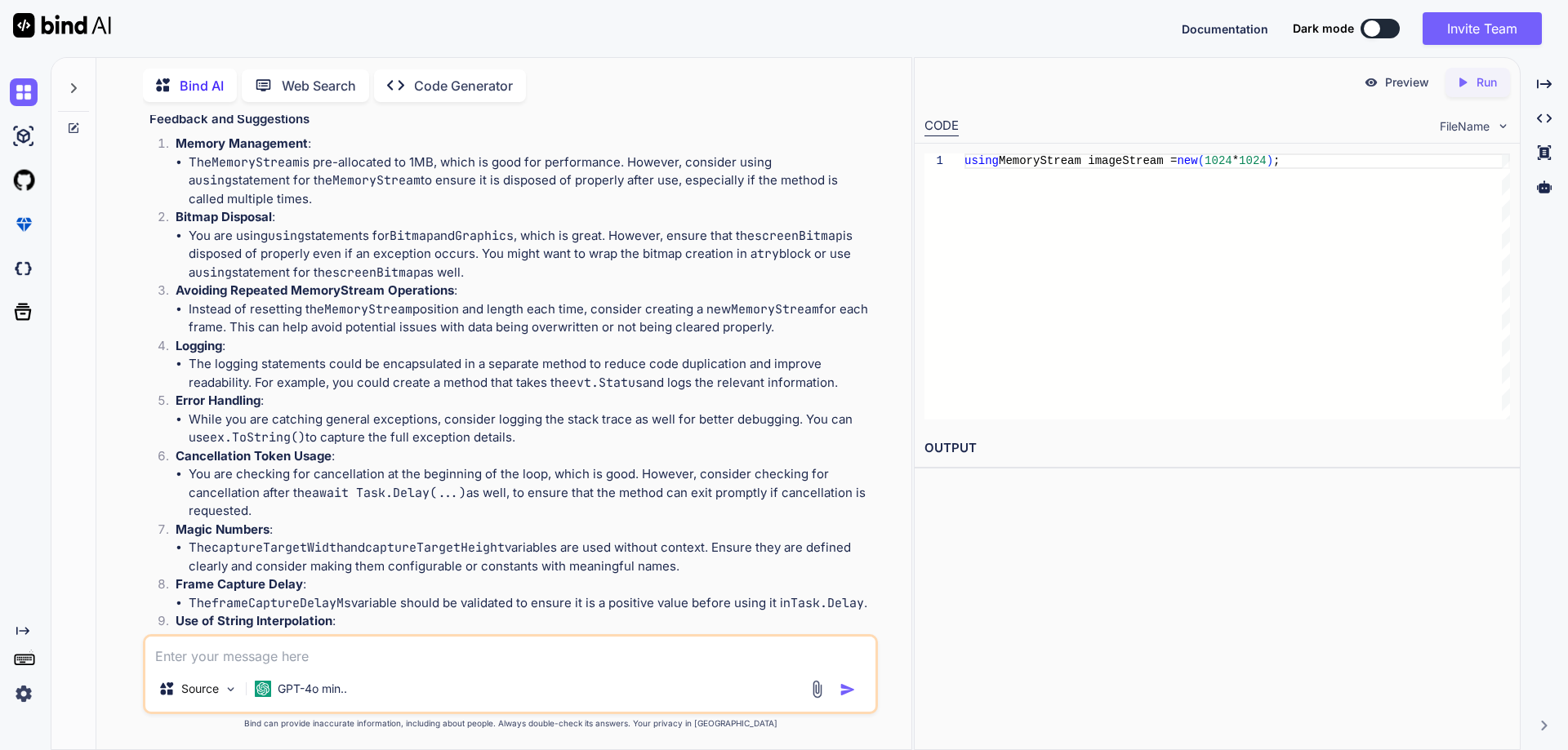
scroll to position [409, 0]
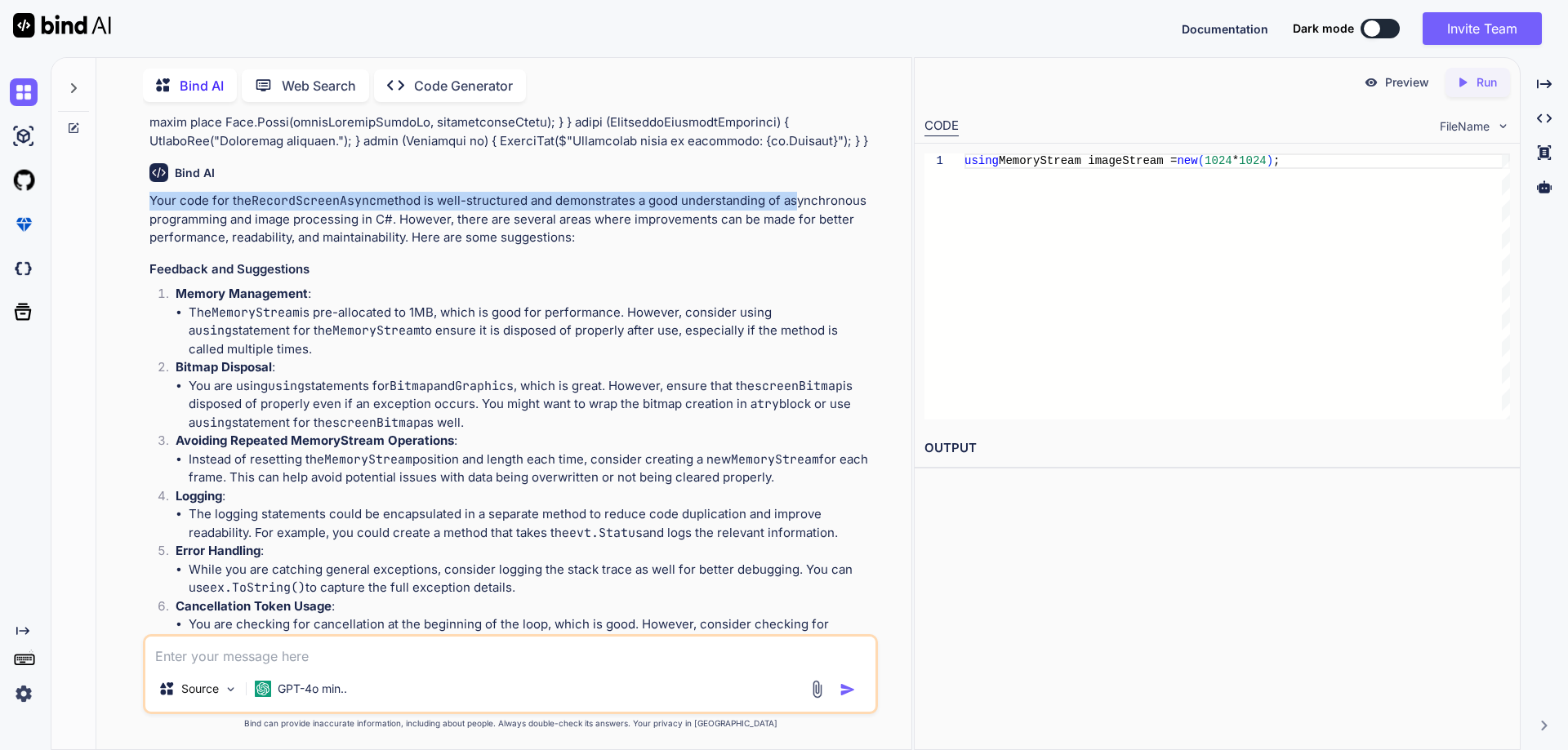
drag, startPoint x: 151, startPoint y: 239, endPoint x: 845, endPoint y: 239, distance: 694.0
click at [810, 239] on p "Your code for the RecordScreenAsync method is well-structured and demonstrates …" at bounding box center [512, 219] width 725 height 56
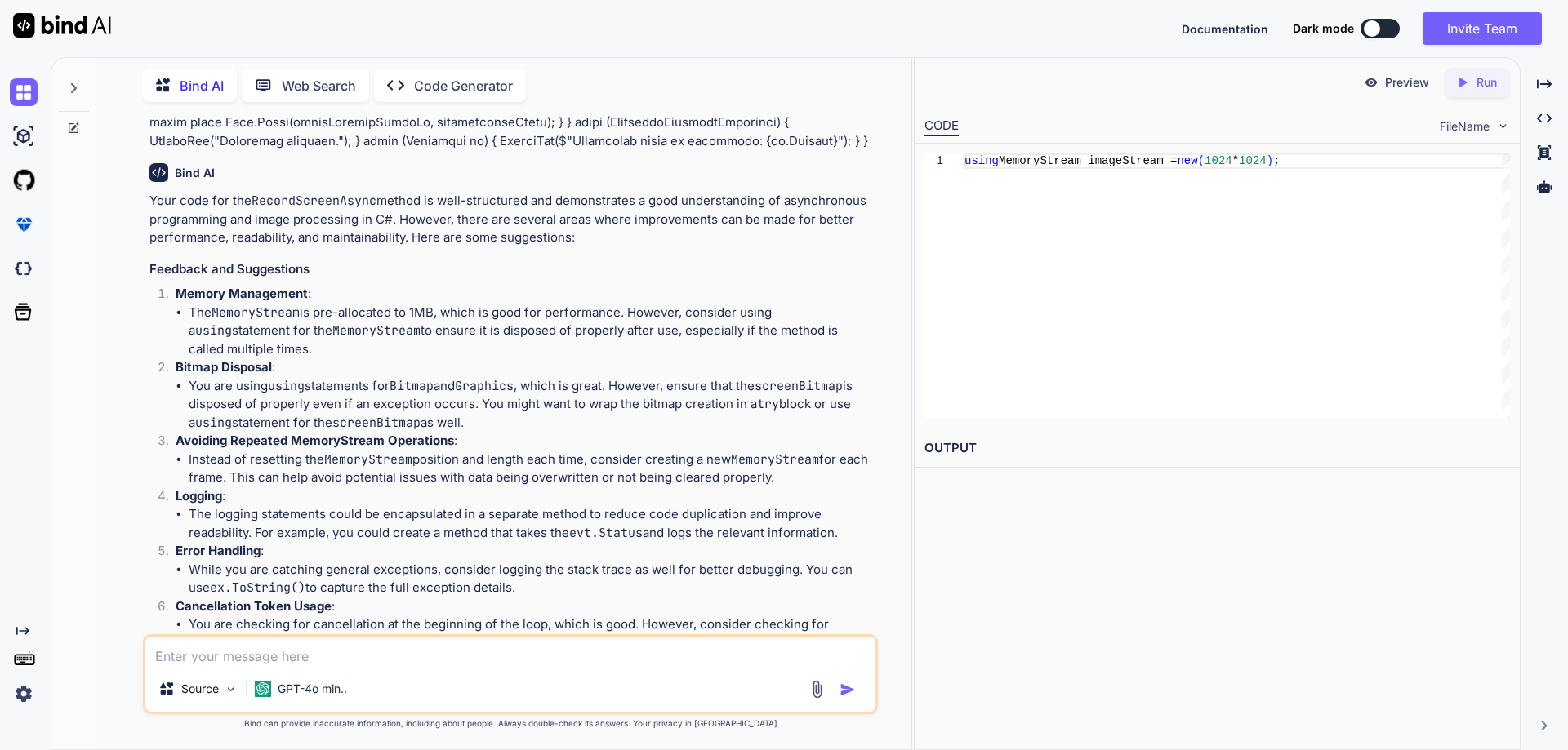
click at [864, 245] on p "Your code for the RecordScreenAsync method is well-structured and demonstrates …" at bounding box center [512, 219] width 725 height 56
drag, startPoint x: 152, startPoint y: 238, endPoint x: 827, endPoint y: 267, distance: 675.6
click at [827, 248] on p "Your code for the RecordScreenAsync method is well-structured and demonstrates …" at bounding box center [512, 219] width 725 height 56
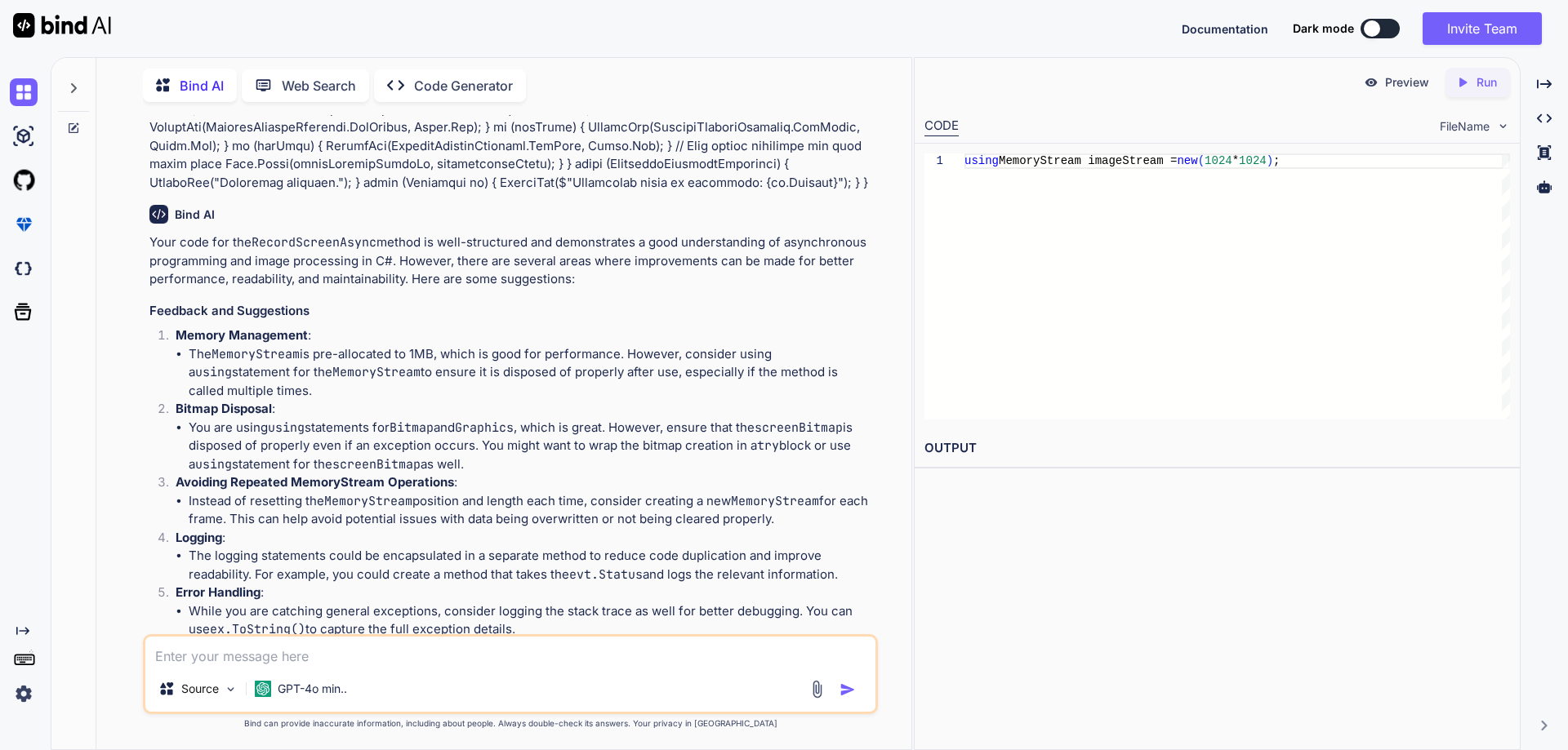
scroll to position [327, 0]
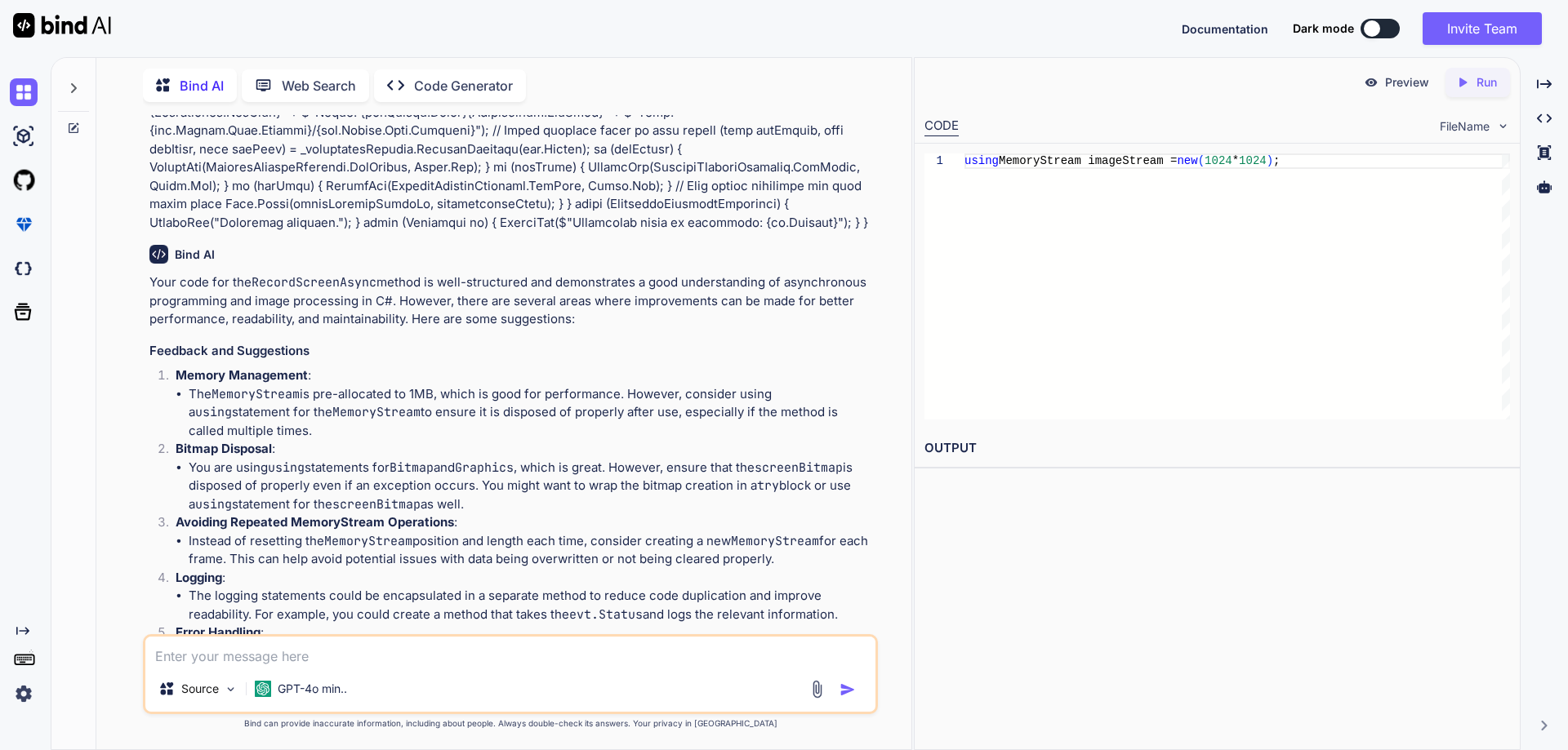
copy p "Your code for the RecordScreenAsync method is well-structured and demonstrates …"
drag, startPoint x: 151, startPoint y: 391, endPoint x: 293, endPoint y: 462, distance: 158.8
copy div "Feedback and Suggestions Memory Management : The MemoryStream is pre-allocated …"
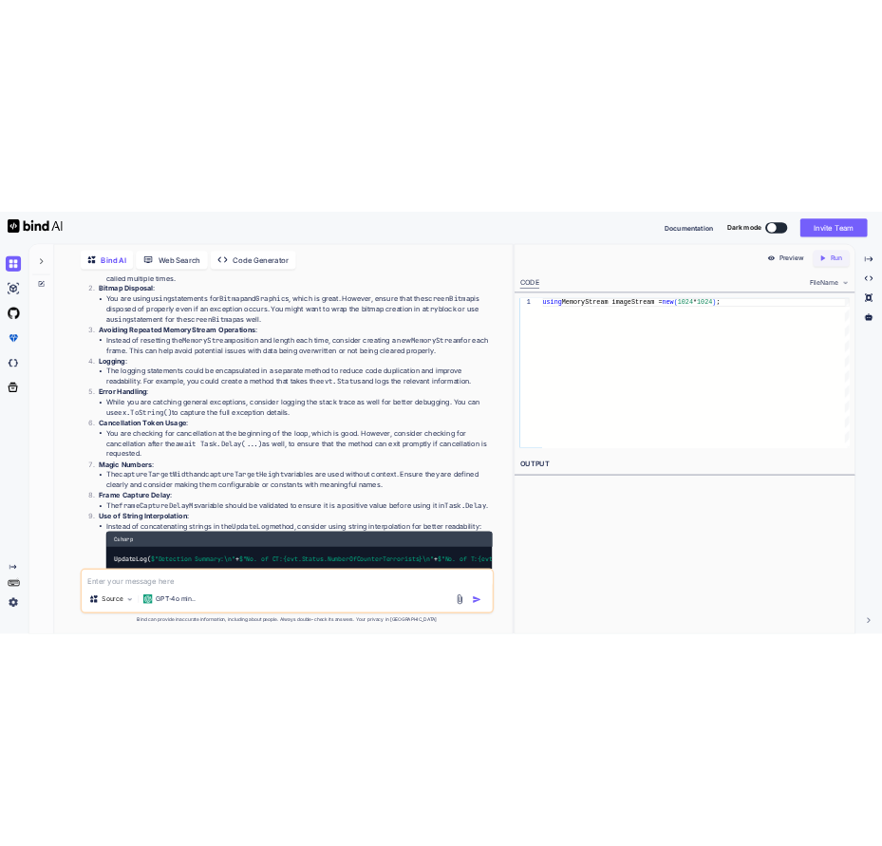
scroll to position [759, 0]
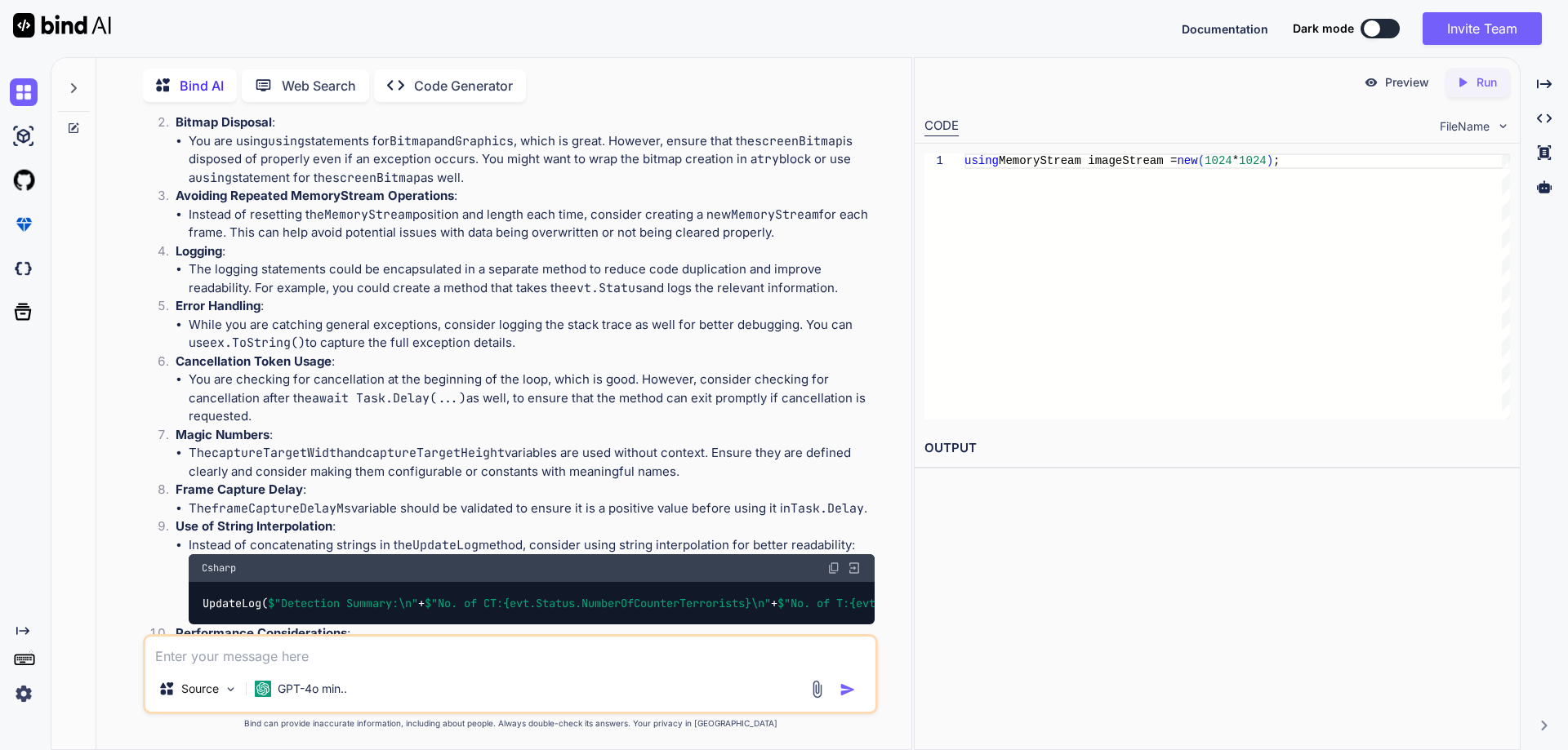
drag, startPoint x: 178, startPoint y: 160, endPoint x: 483, endPoint y: 215, distance: 309.9
click at [483, 187] on li "Bitmap Disposal : You are using using statements for Bitmap and Graphics , whic…" at bounding box center [519, 150] width 712 height 73
copy li "Bitmap Disposal : You are using using statements for Bitmap and Graphics , whic…"
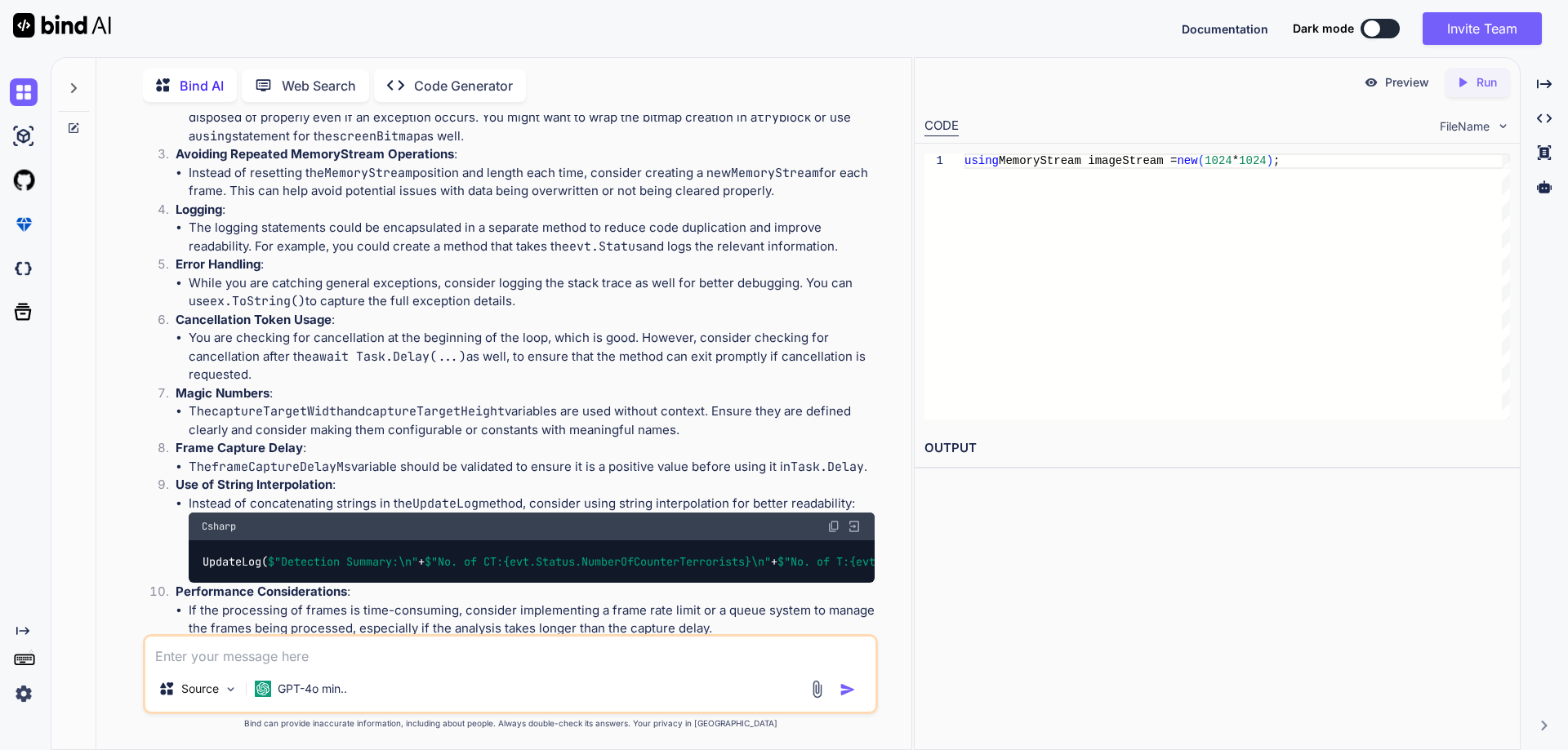
scroll to position [816, 0]
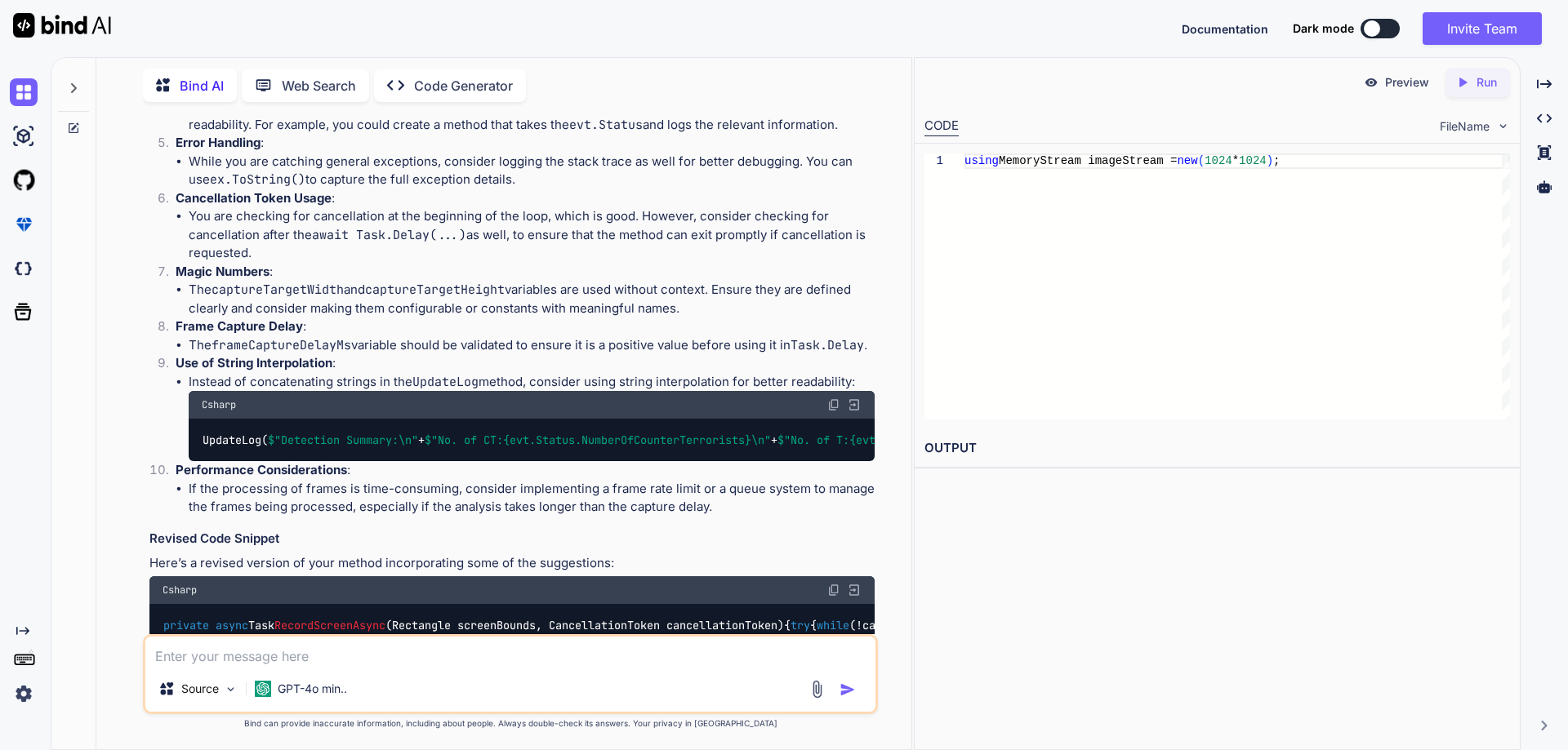
click at [425, 298] on code "captureTargetHeight" at bounding box center [434, 289] width 139 height 16
copy li "captureTargetHeight"
click at [276, 353] on code "frameCaptureDelayMs" at bounding box center [281, 345] width 139 height 16
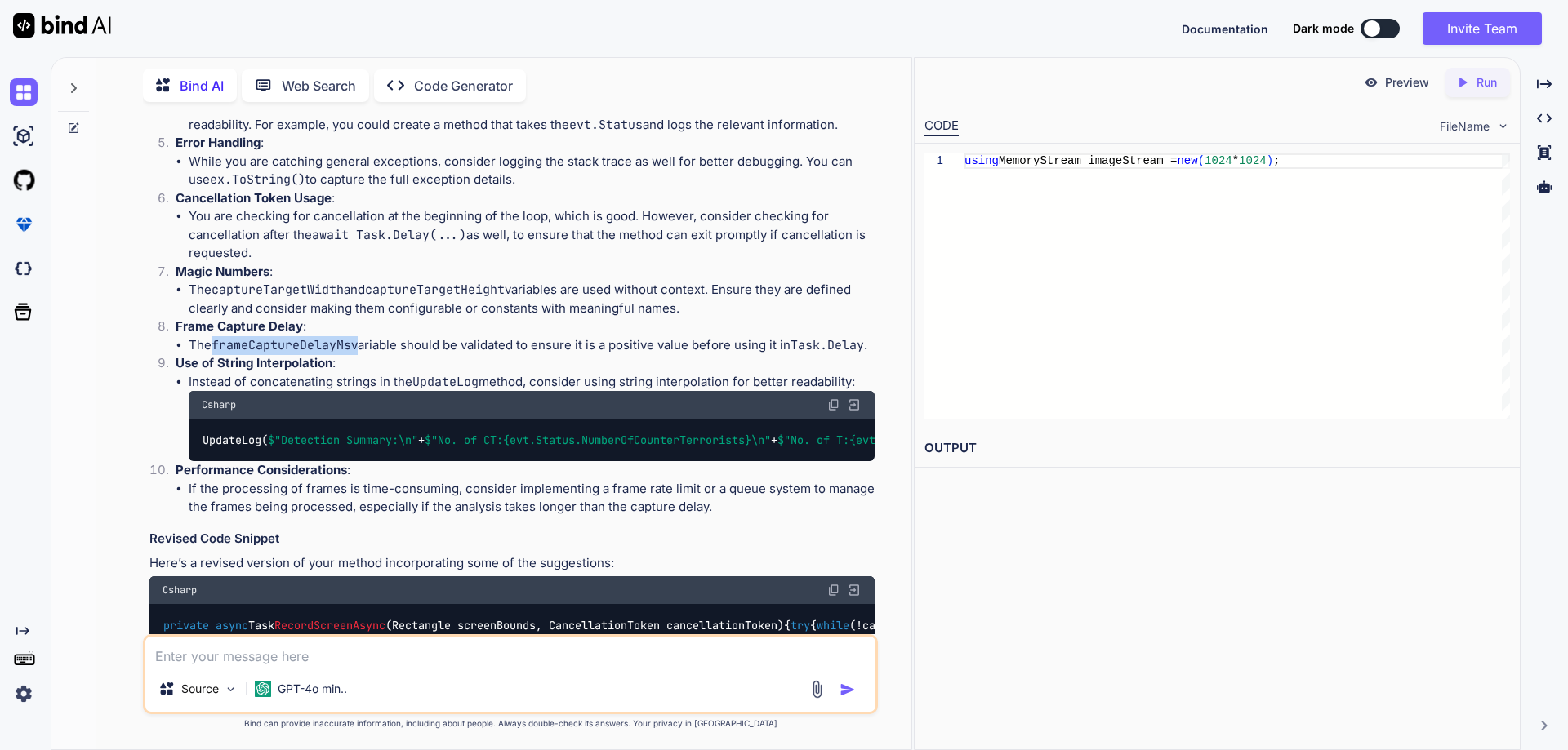
copy li "frameCaptureDelayMs"
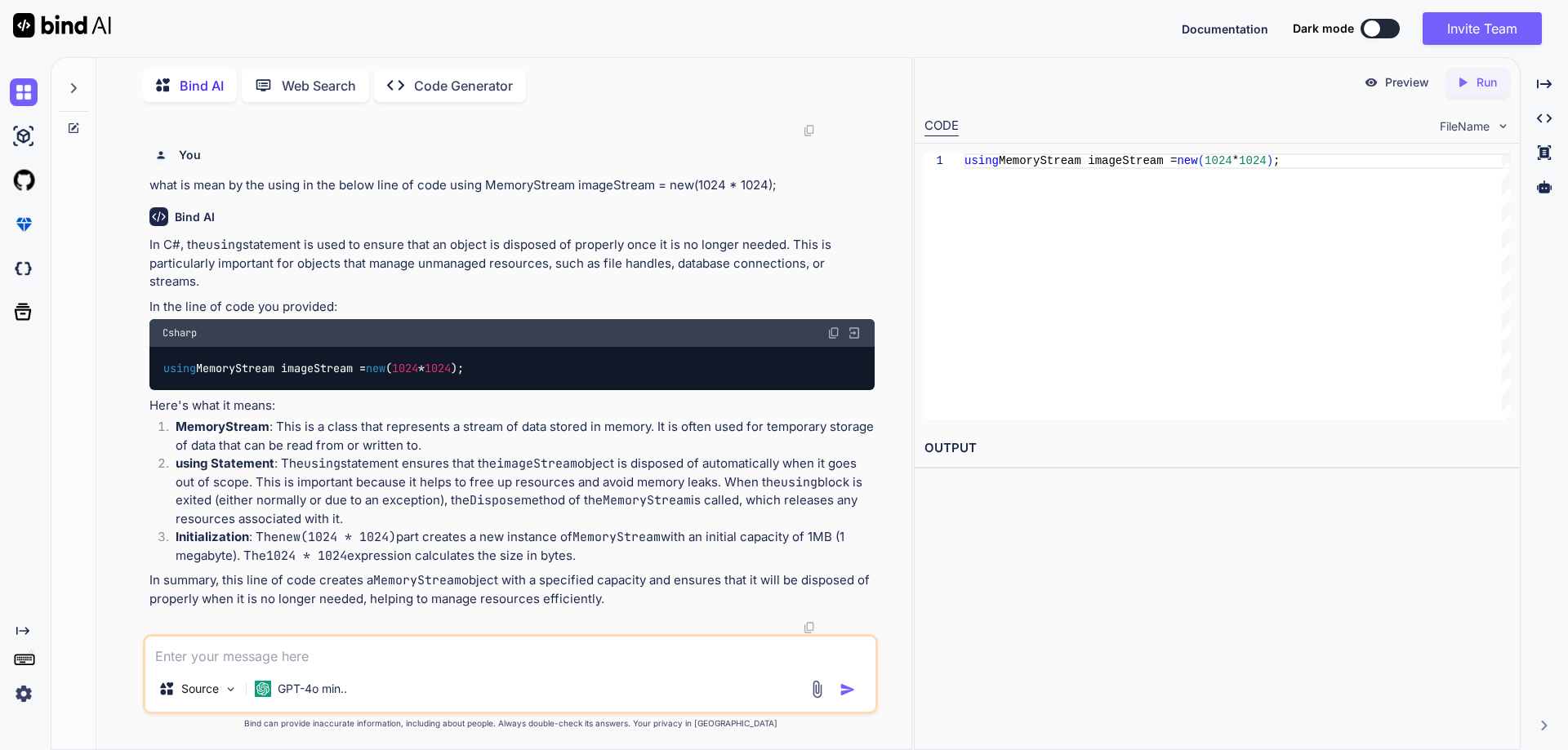
scroll to position [2791, 0]
drag, startPoint x: 507, startPoint y: 653, endPoint x: 495, endPoint y: 654, distance: 12.0
click at [506, 653] on textarea at bounding box center [510, 651] width 730 height 29
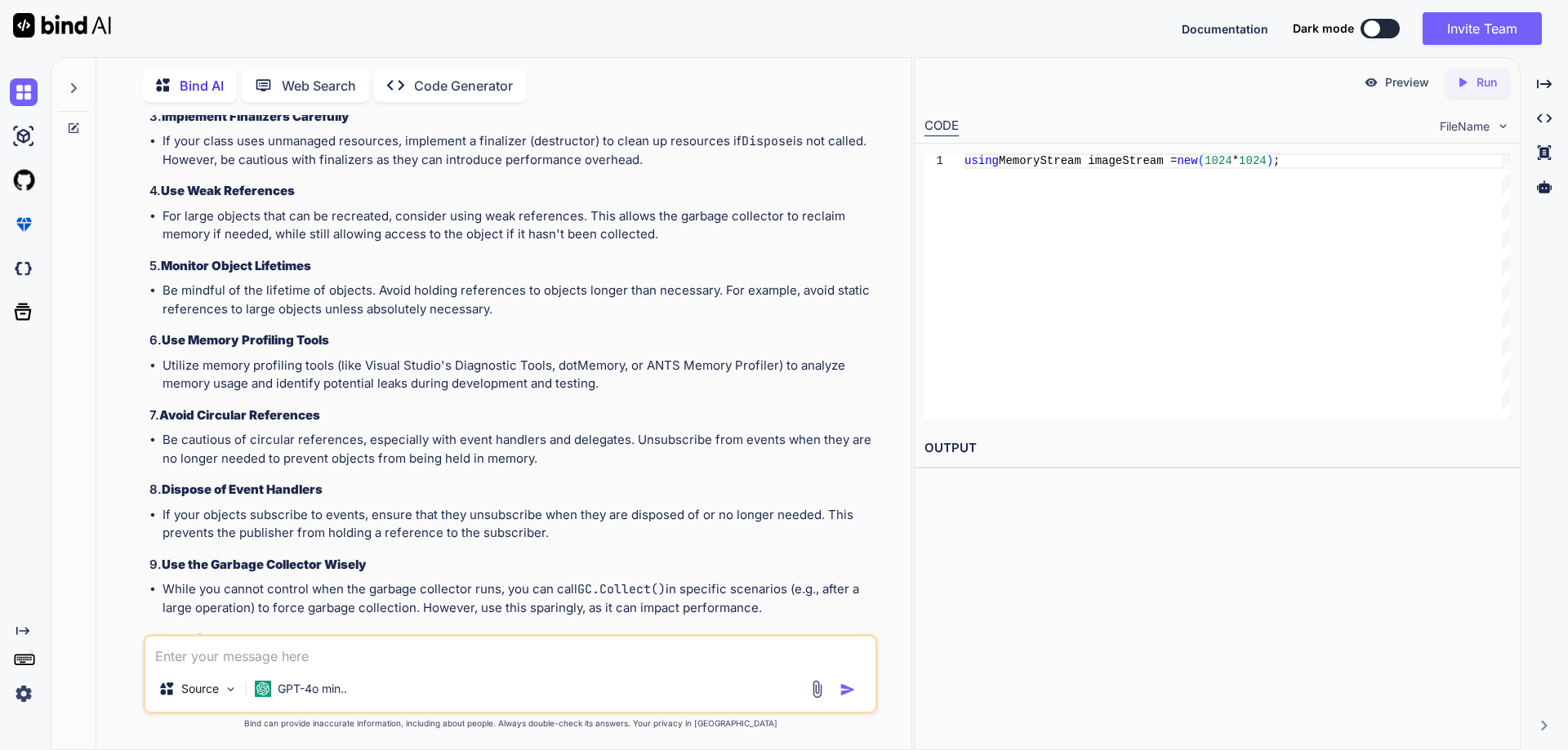
scroll to position [3167, 0]
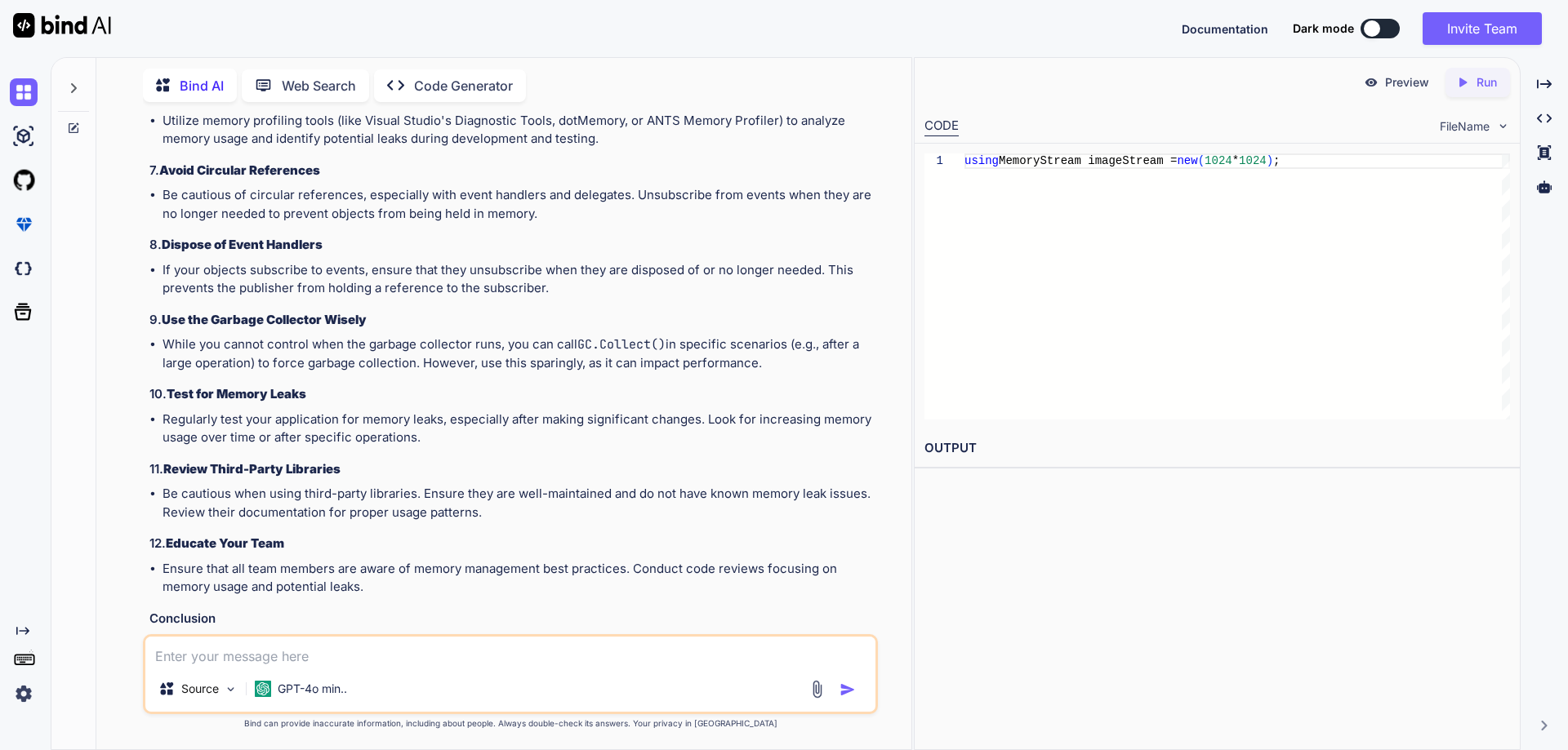
drag, startPoint x: 181, startPoint y: 386, endPoint x: 481, endPoint y: 417, distance: 301.6
copy p "managing memory effectively is crucial in Windows applications (and software de…"
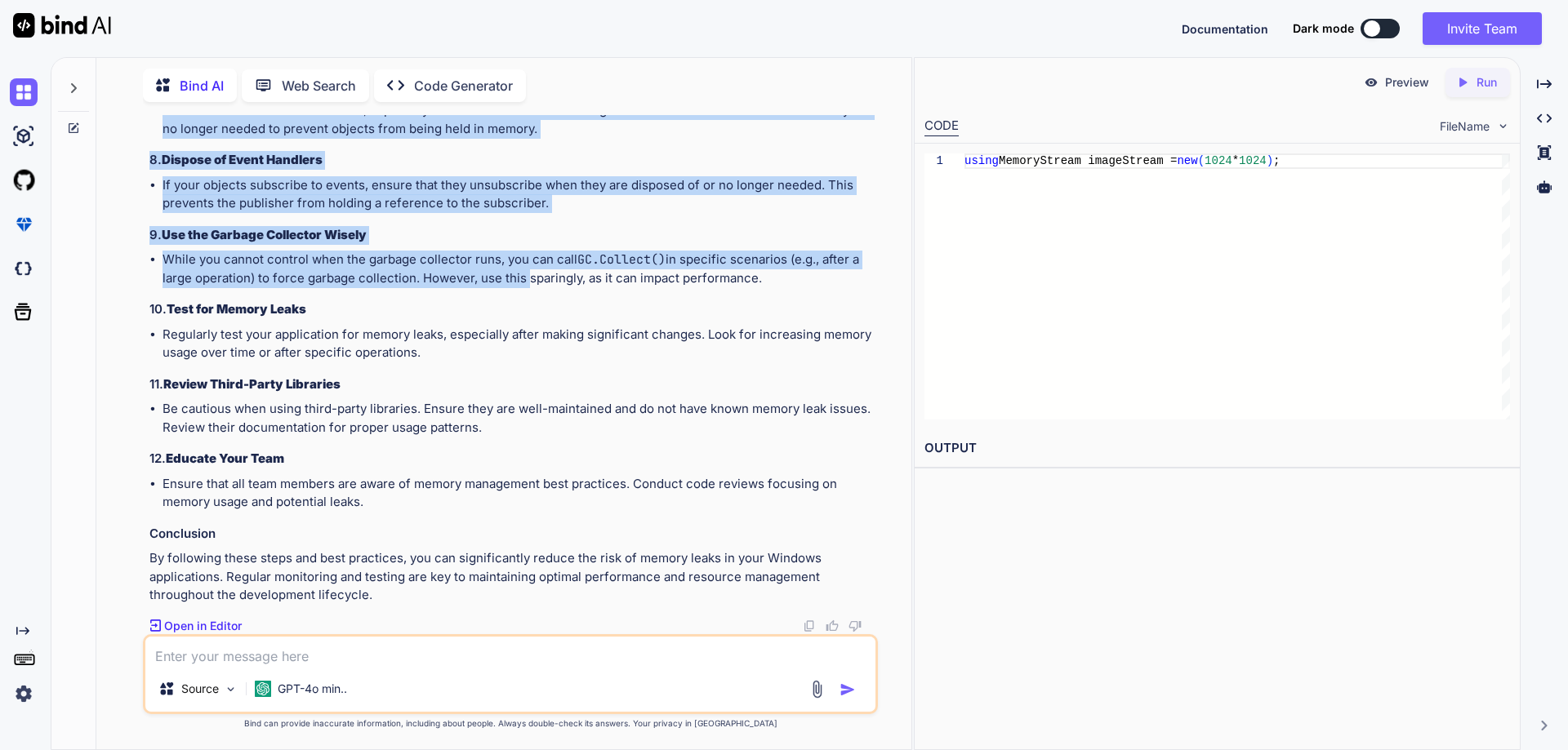
scroll to position [3901, 0]
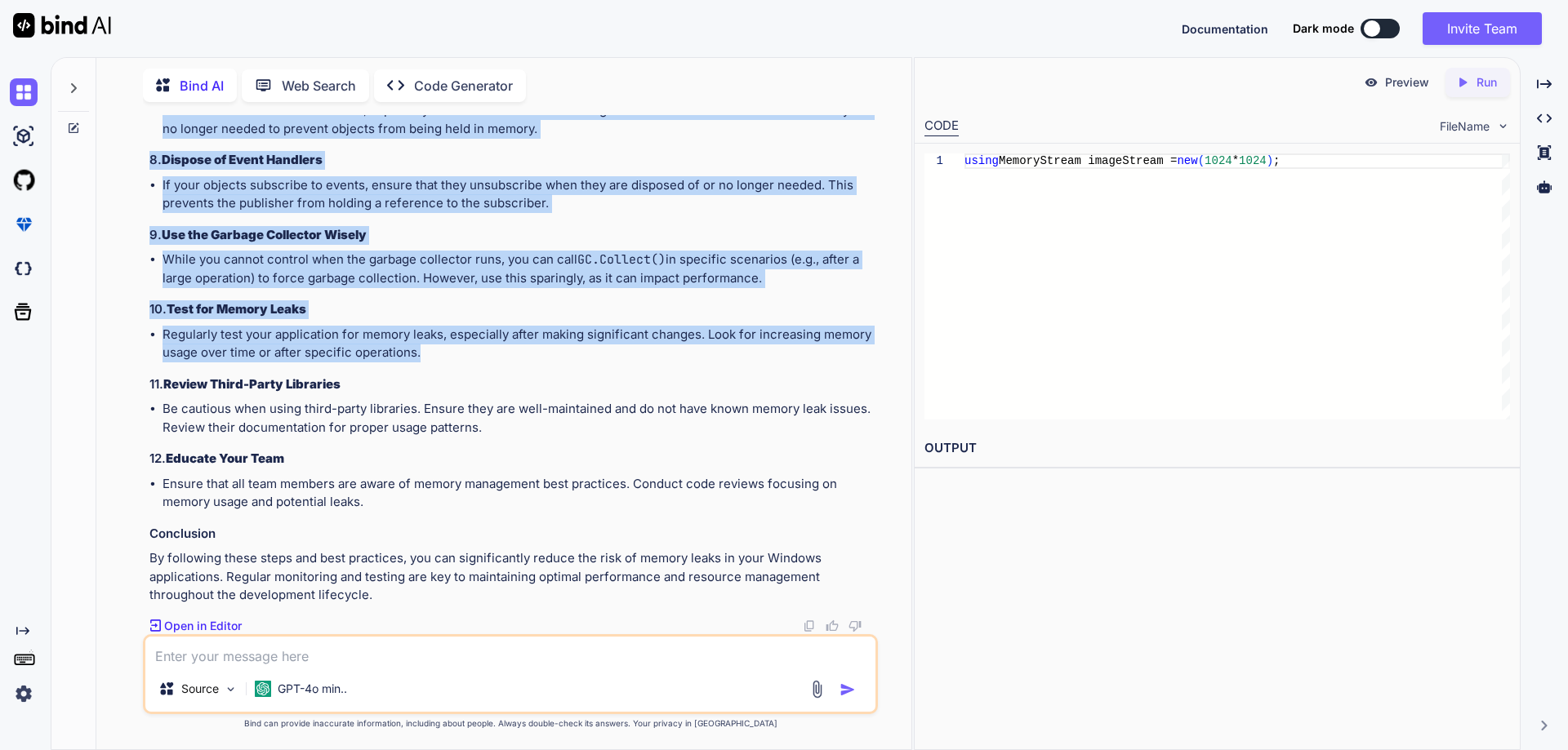
drag, startPoint x: 151, startPoint y: 208, endPoint x: 523, endPoint y: 438, distance: 437.4
click at [523, 438] on div "Yes, managing memory effectively is crucial in Windows applications (and softwa…" at bounding box center [512, 82] width 725 height 1045
copy div "1. Use using Statements For objects that implement IDisposable , such as stream…"
